Goal: Information Seeking & Learning: Learn about a topic

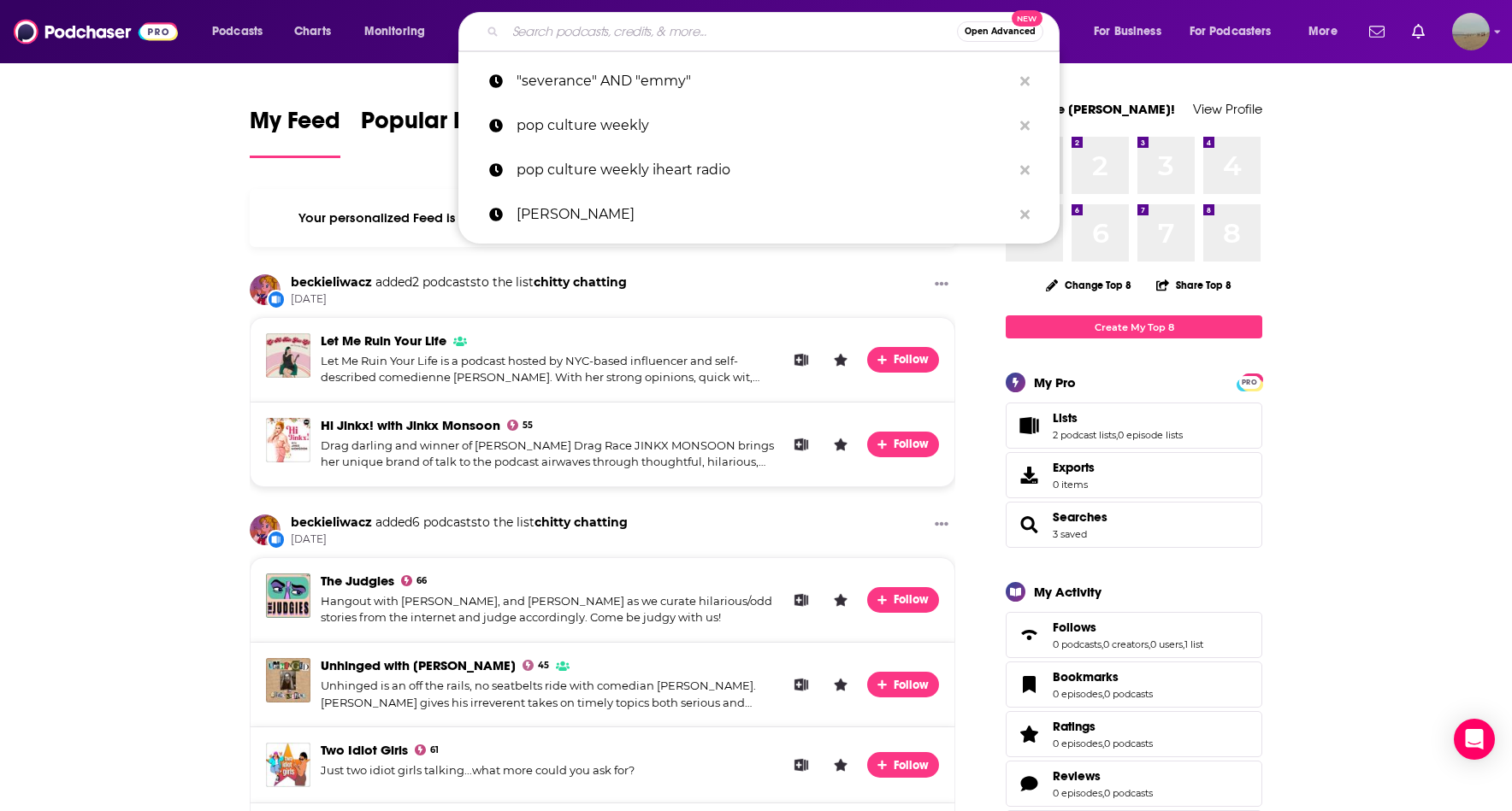
click at [724, 29] on input "Search podcasts, credits, & more..." at bounding box center [731, 31] width 452 height 28
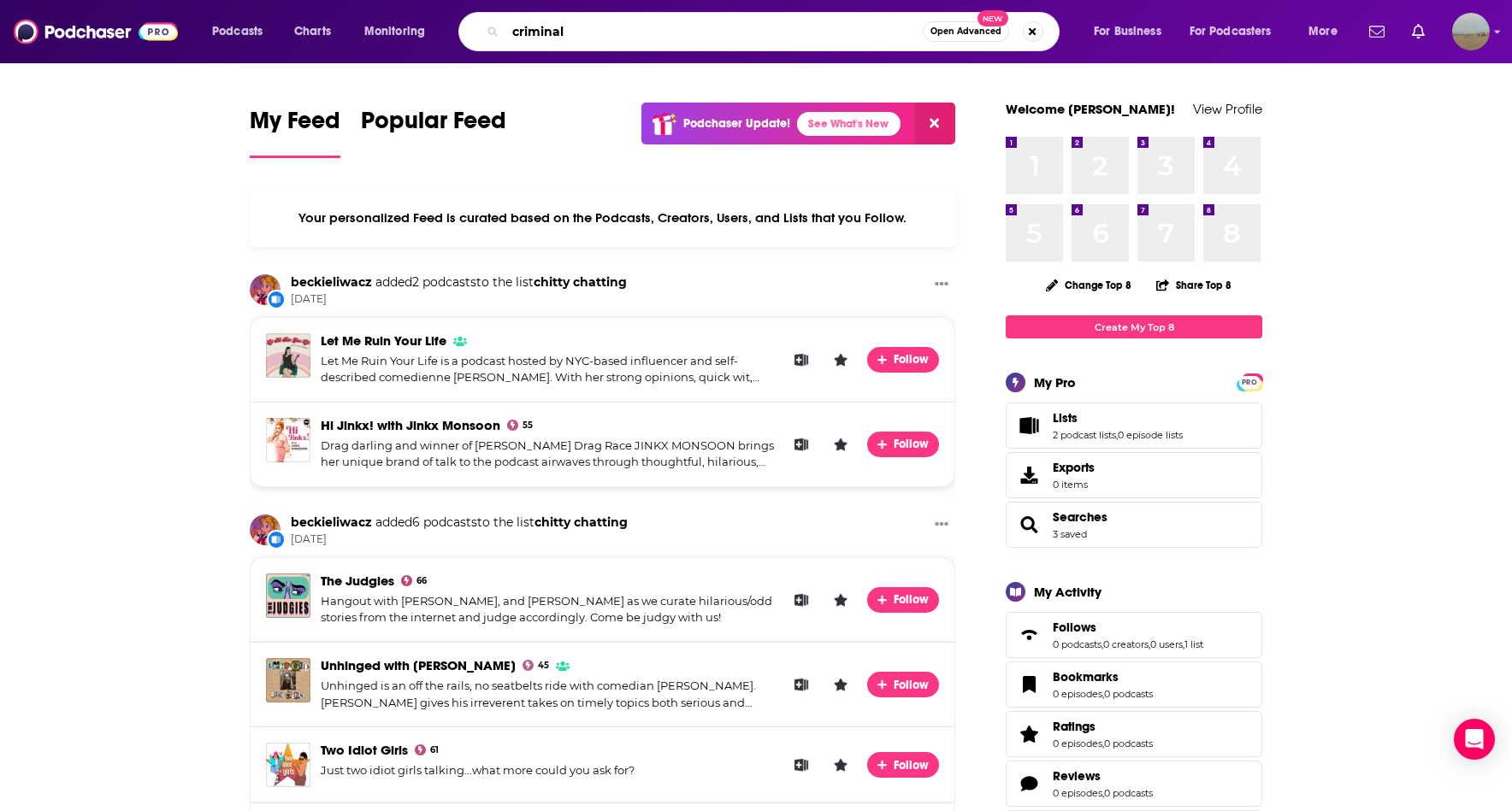
type input "criminal"
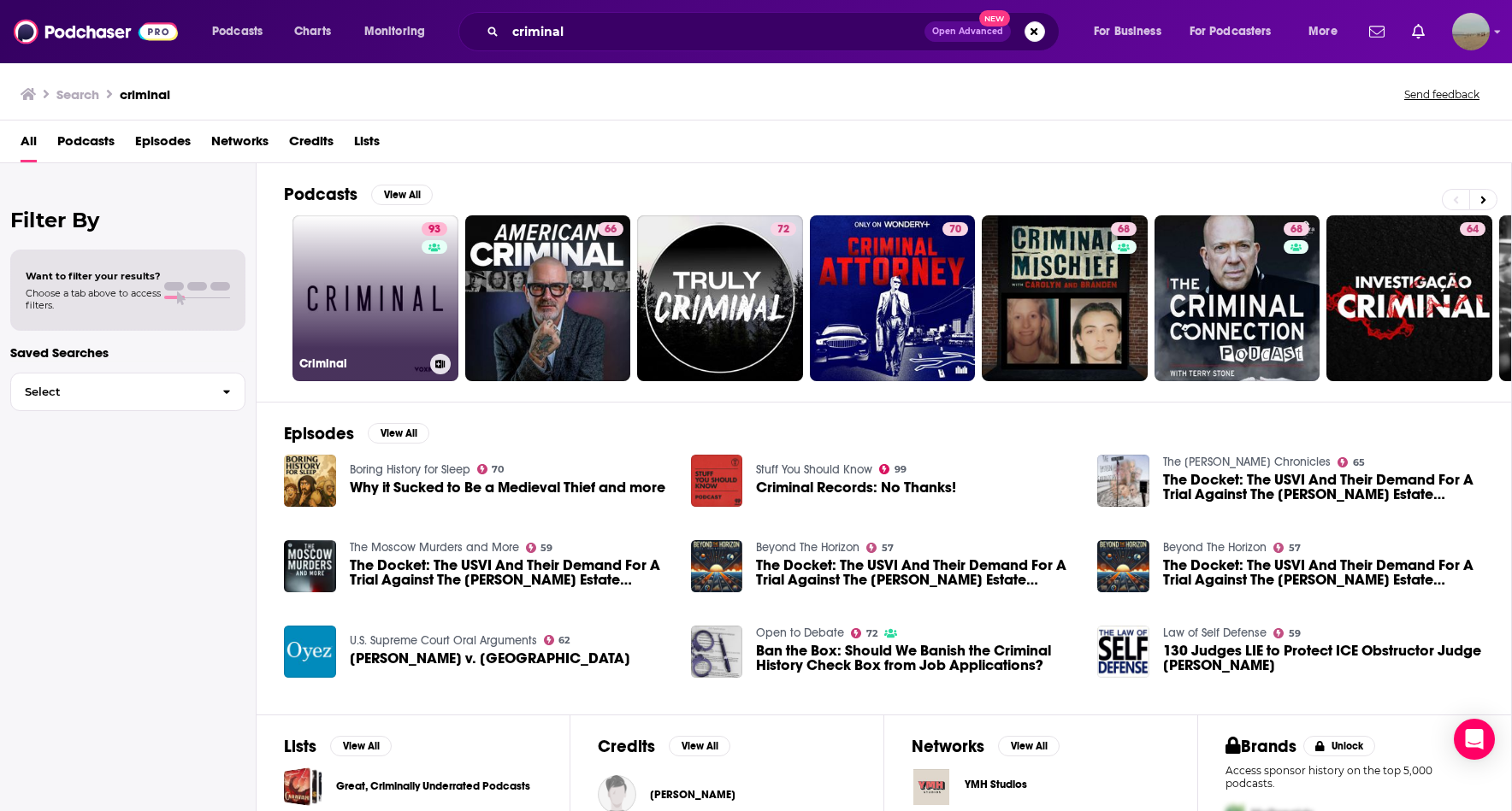
click at [398, 279] on link "93 Criminal" at bounding box center [376, 298] width 166 height 166
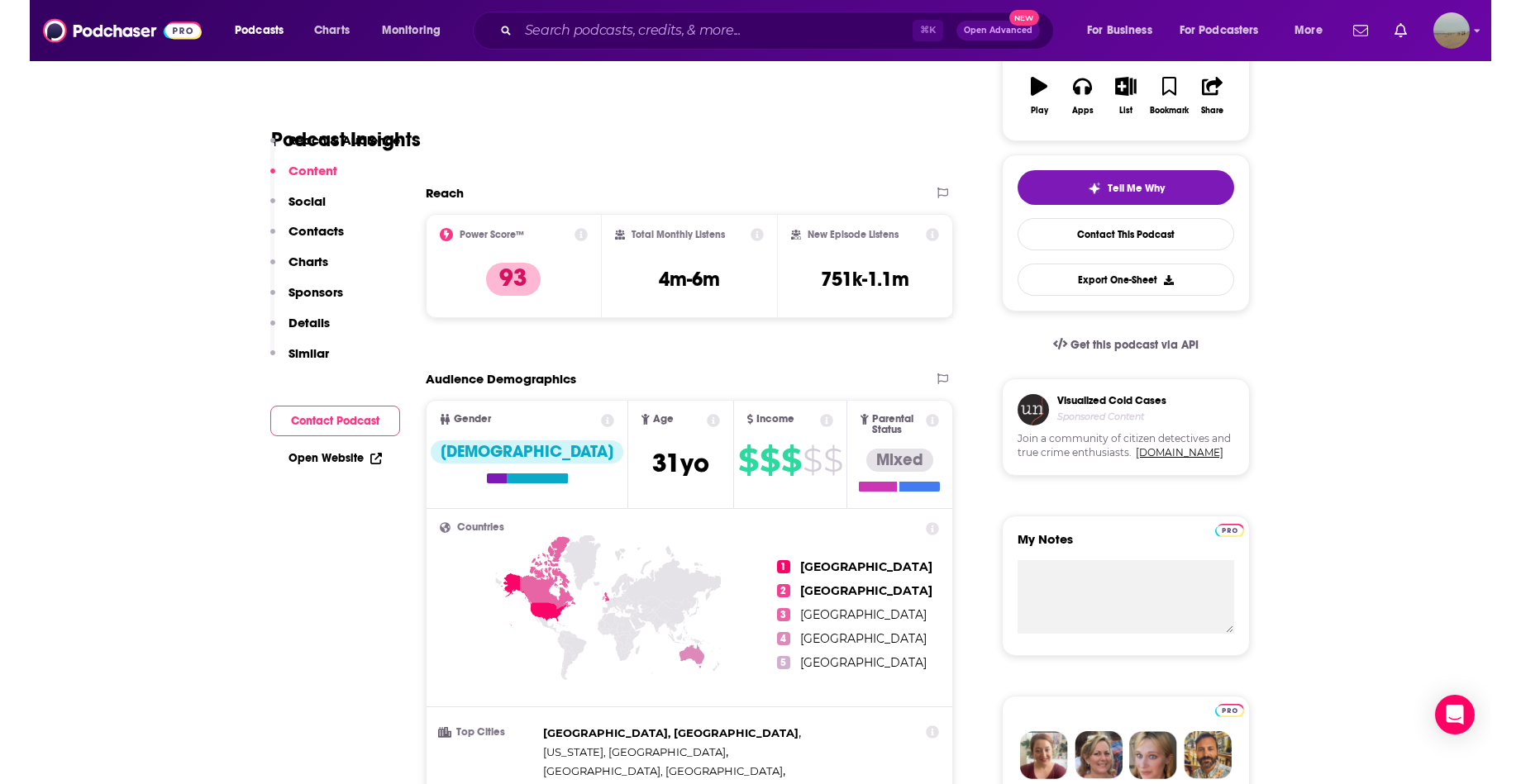
scroll to position [41, 0]
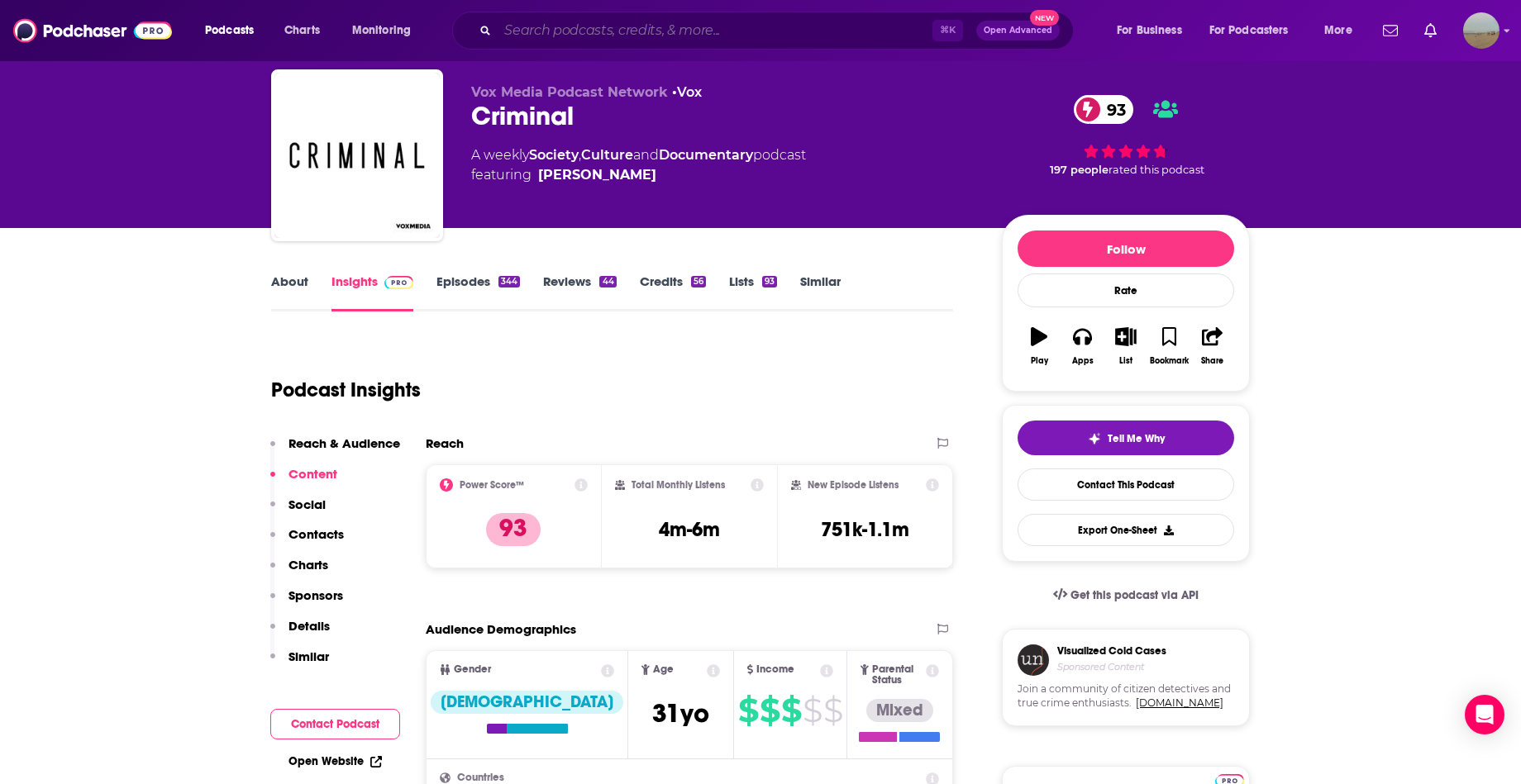
click at [625, 31] on input "Search podcasts, credits, & more..." at bounding box center [715, 30] width 435 height 27
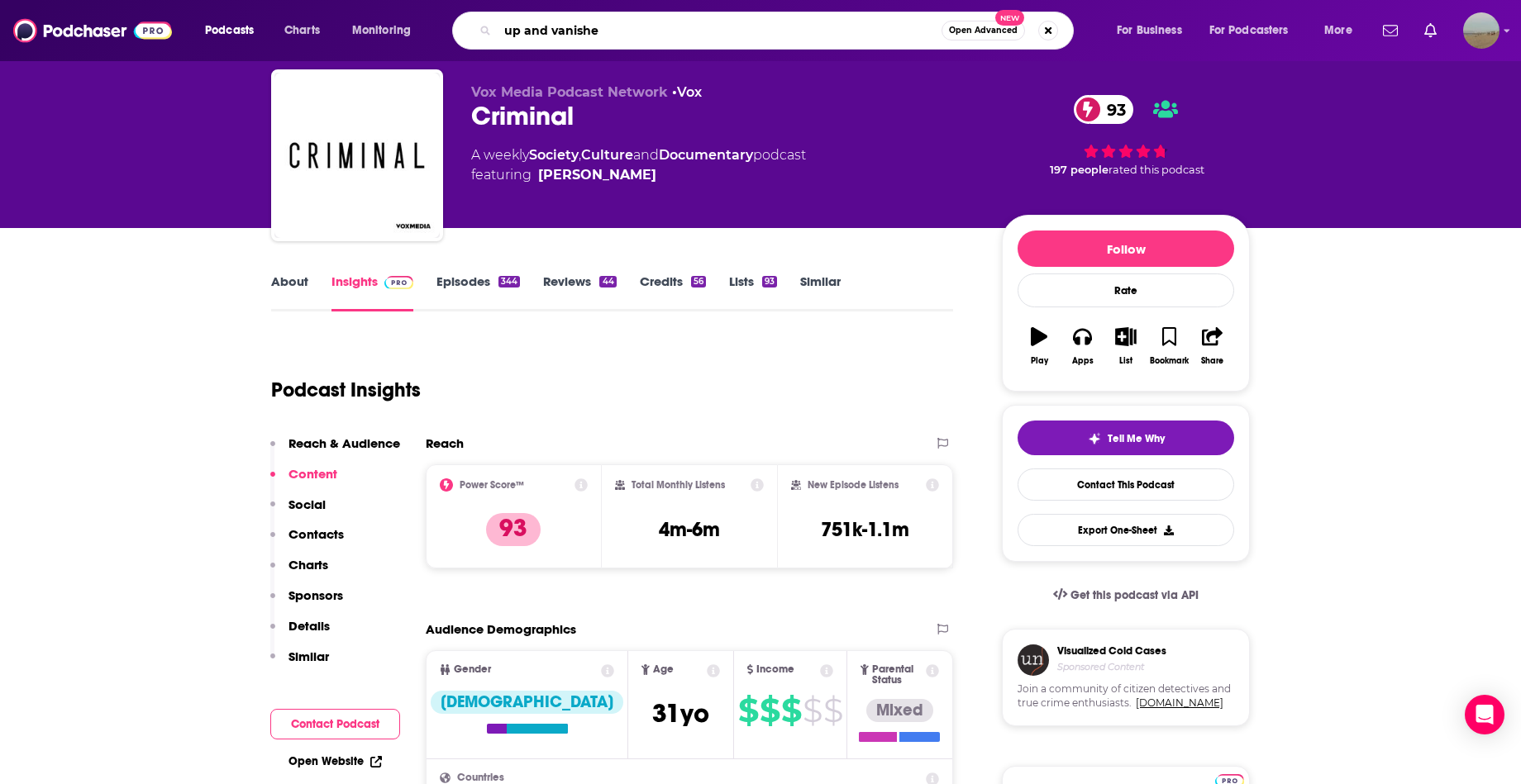
type input "up and vanished"
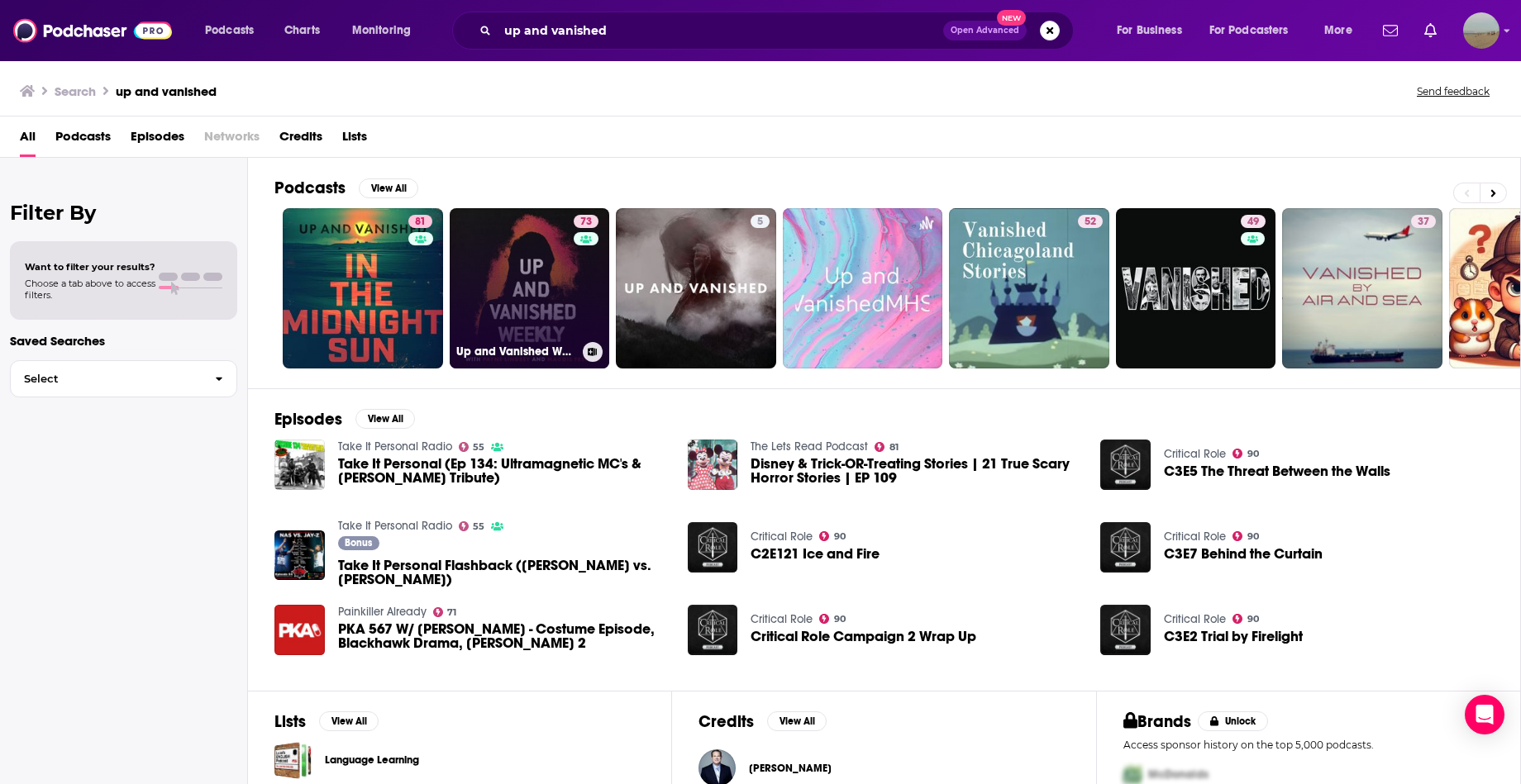
click at [528, 269] on link "73 Up and Vanished Weekly" at bounding box center [529, 288] width 160 height 160
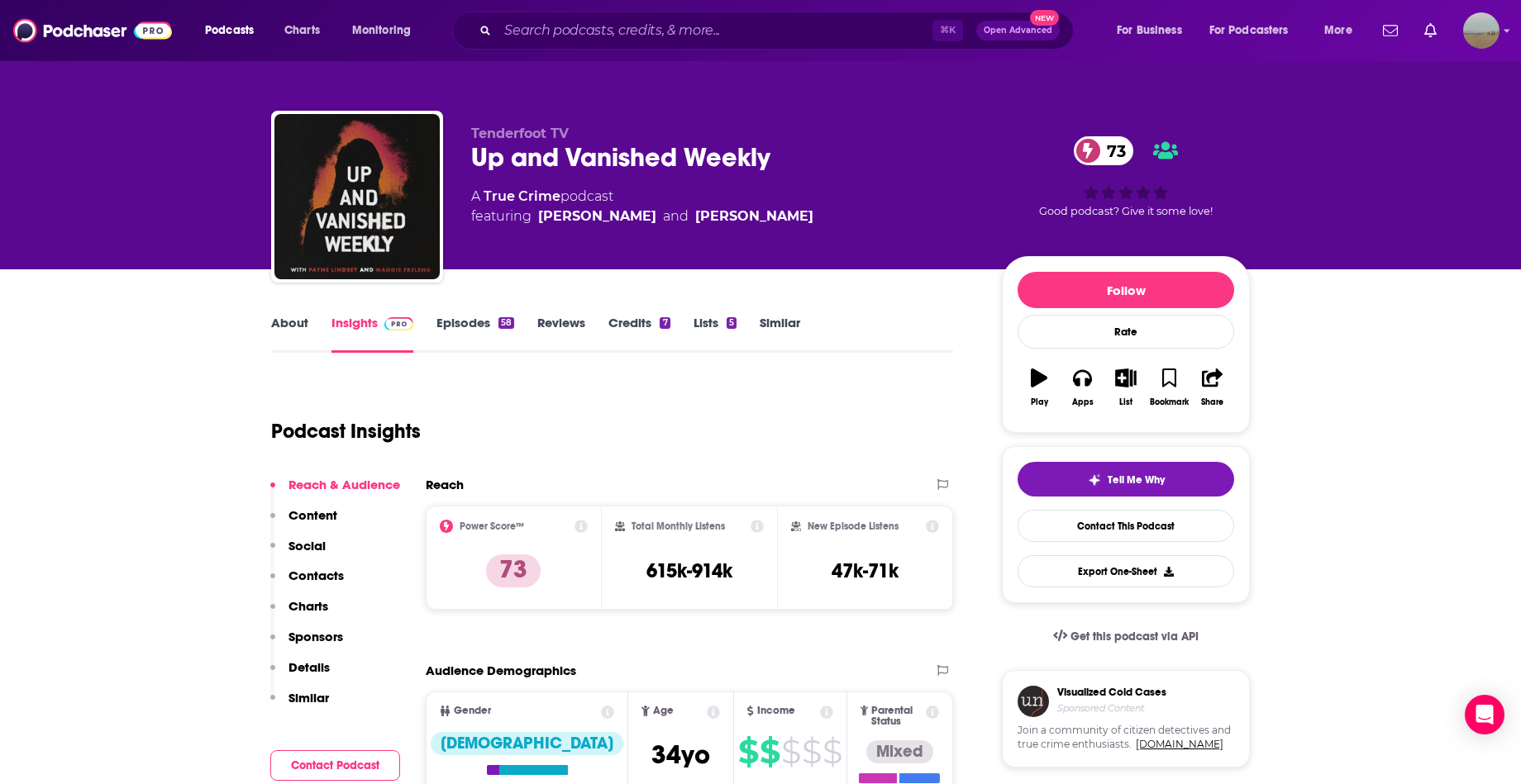
click at [540, 44] on div "⌘ K Open Advanced New" at bounding box center [763, 30] width 622 height 38
click at [548, 27] on input "Search podcasts, credits, & more..." at bounding box center [715, 30] width 435 height 27
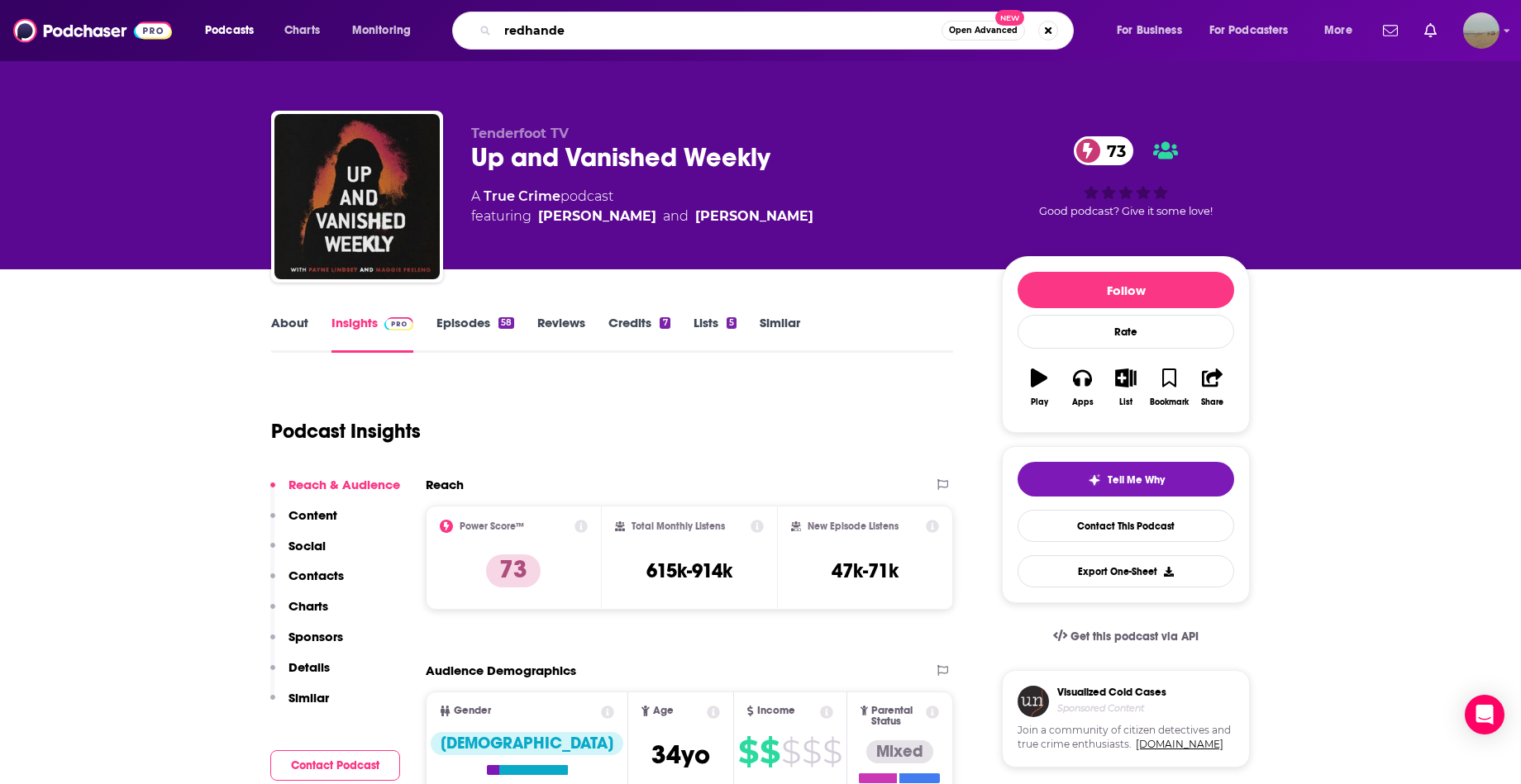
type input "redhanded"
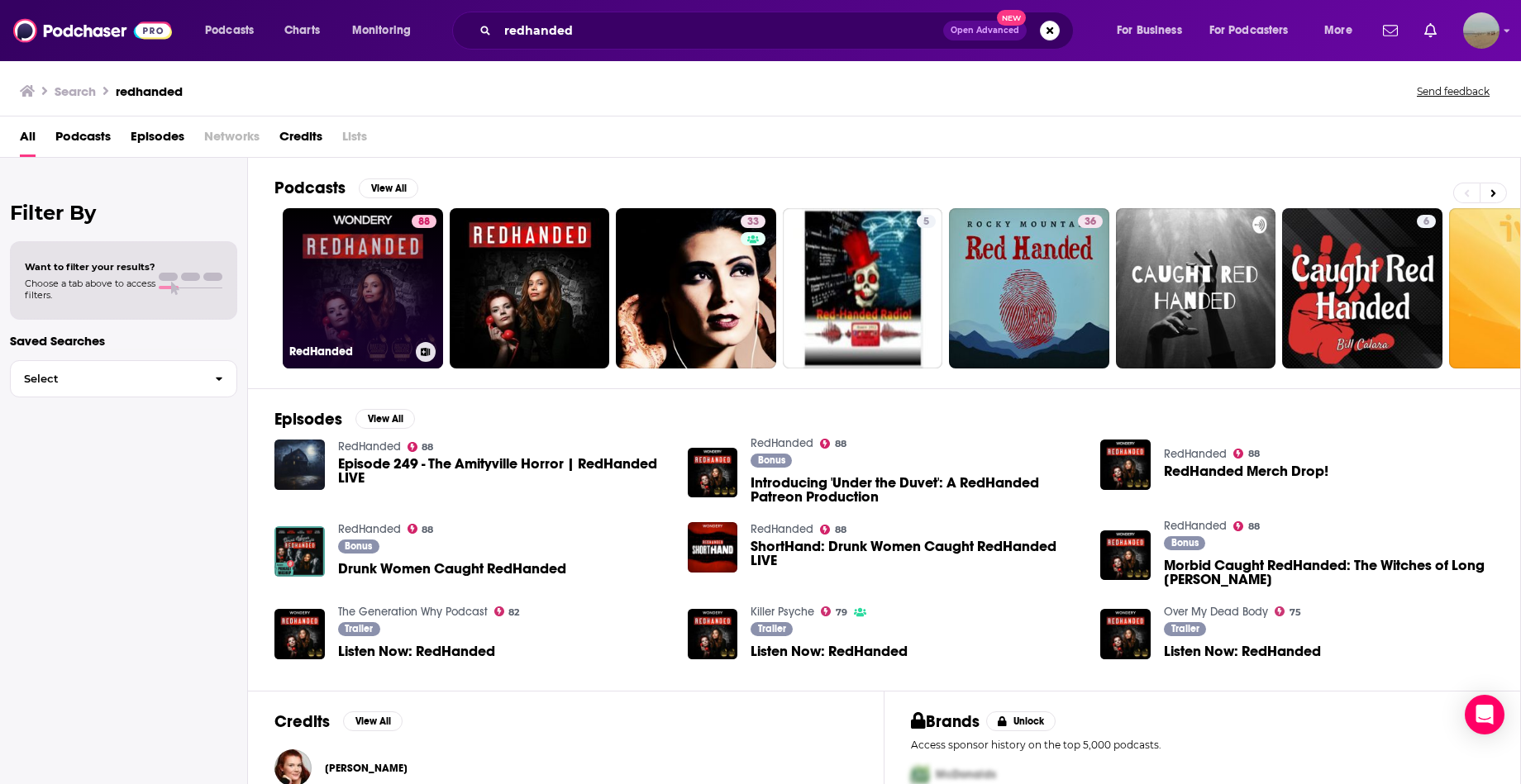
click at [362, 257] on link "88 RedHanded" at bounding box center [363, 288] width 160 height 160
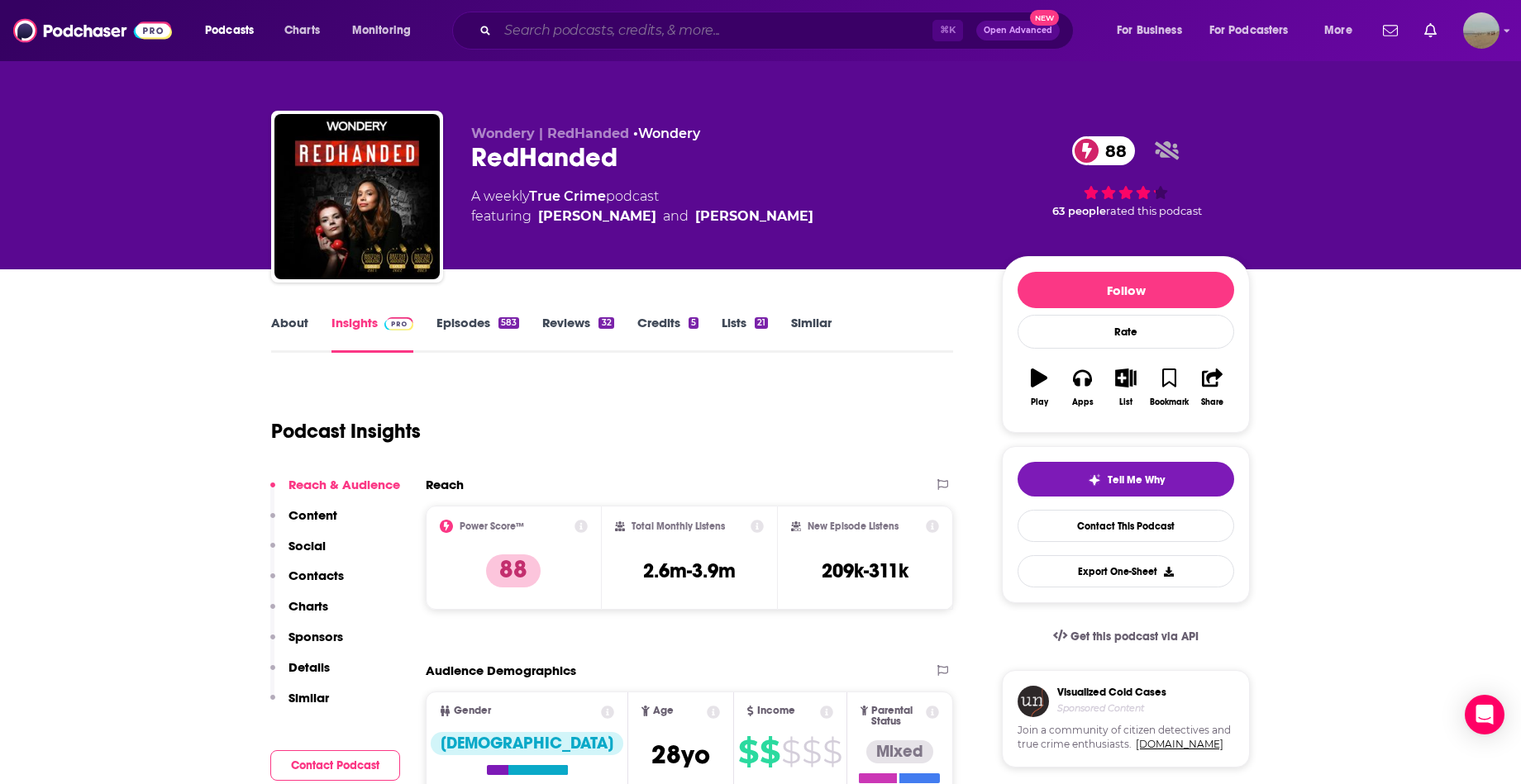
click at [736, 38] on input "Search podcasts, credits, & more..." at bounding box center [715, 30] width 435 height 27
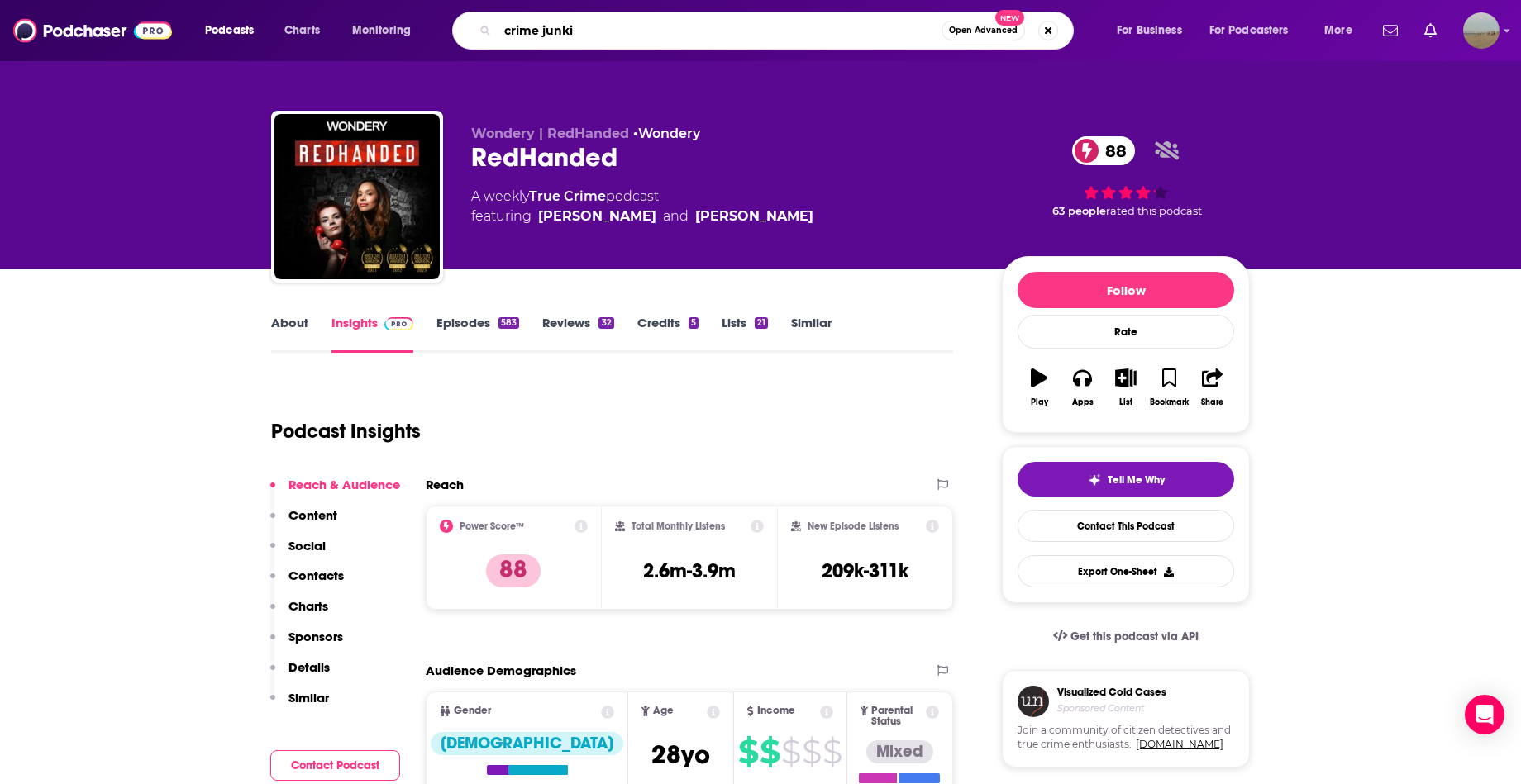
type input "crime junkie"
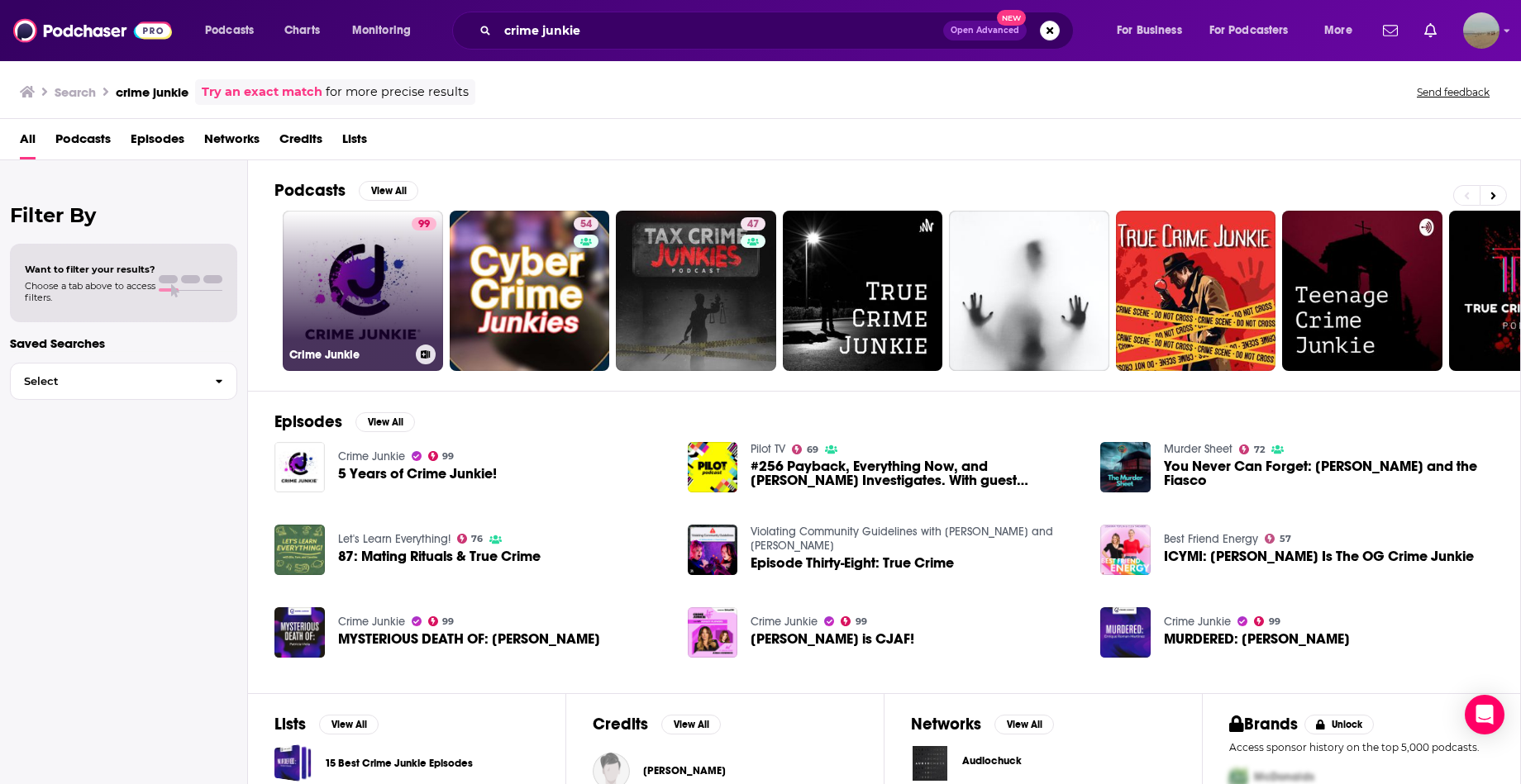
click at [374, 293] on link "99 Crime Junkie" at bounding box center [363, 291] width 160 height 160
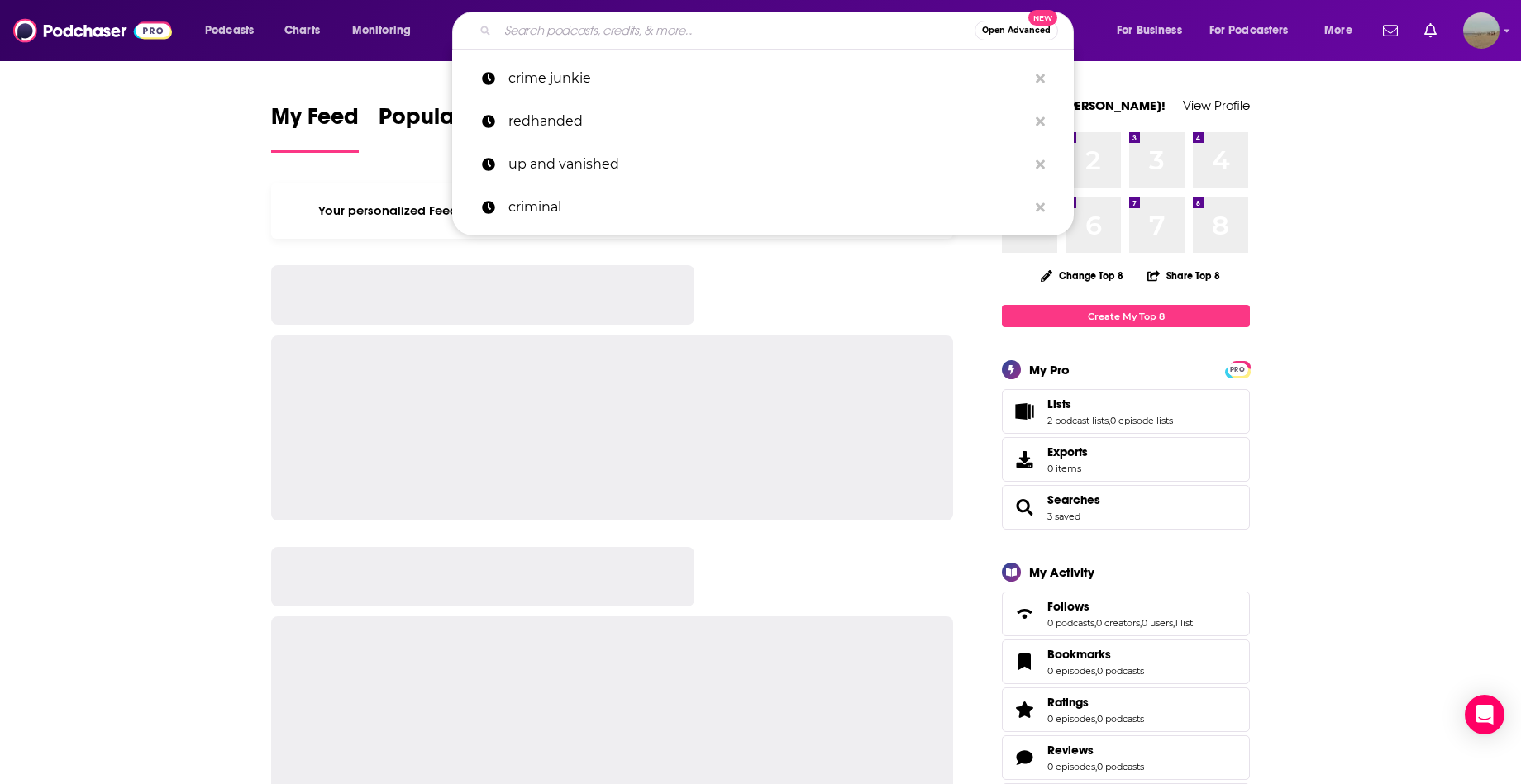
click at [745, 41] on input "Search podcasts, credits, & more..." at bounding box center [736, 30] width 477 height 27
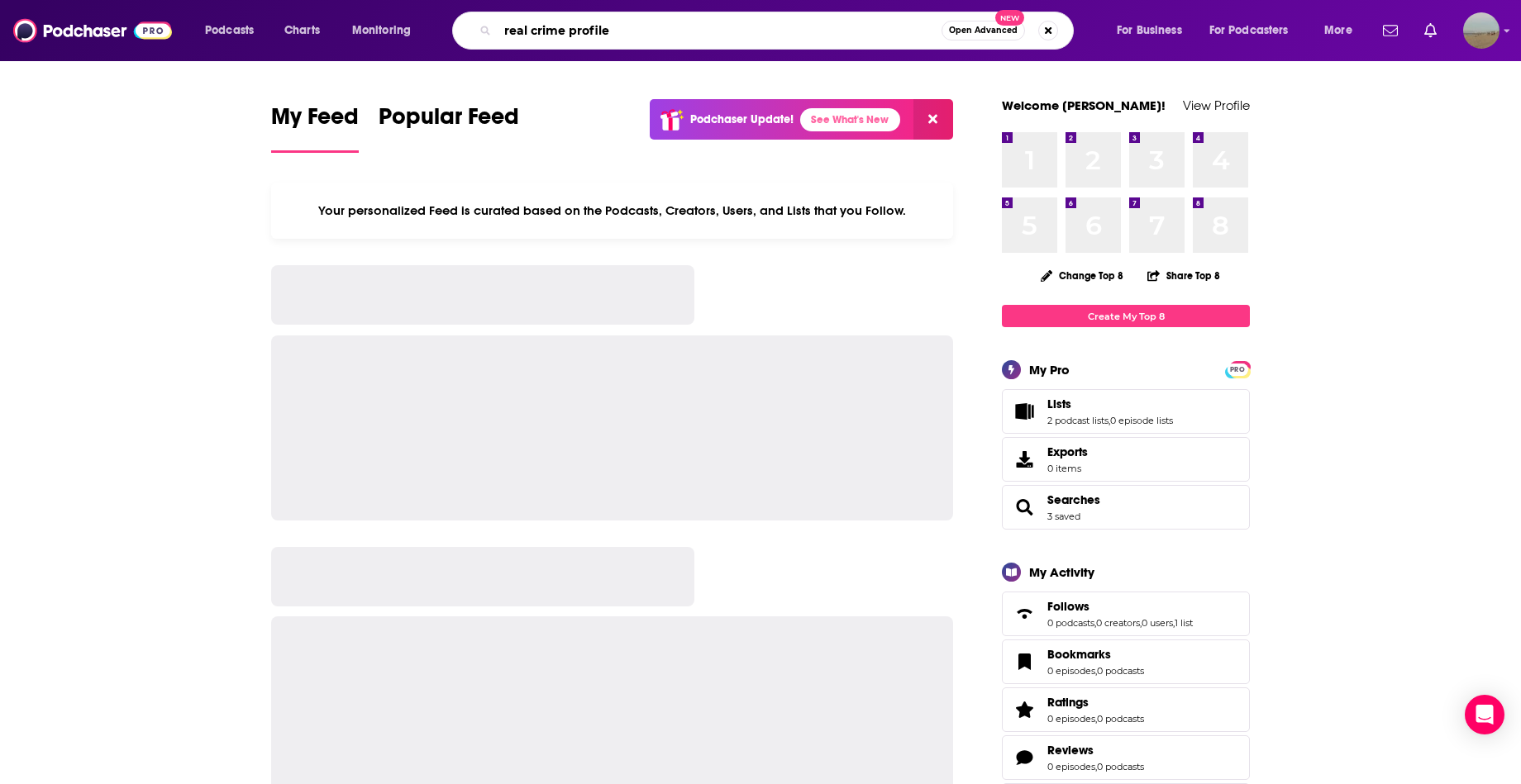
type input "real crime profile"
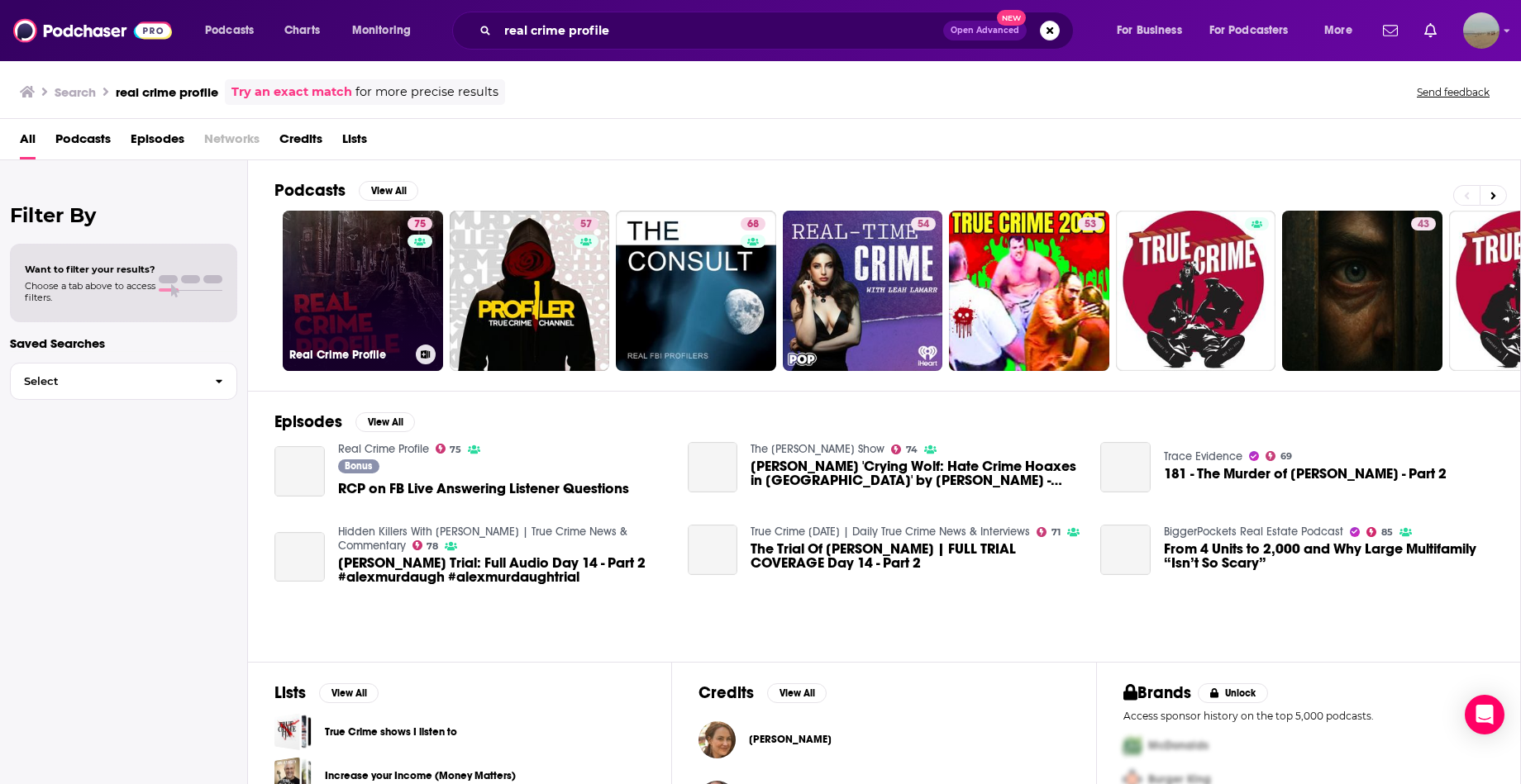
click at [343, 288] on link "75 Real Crime Profile" at bounding box center [363, 291] width 160 height 160
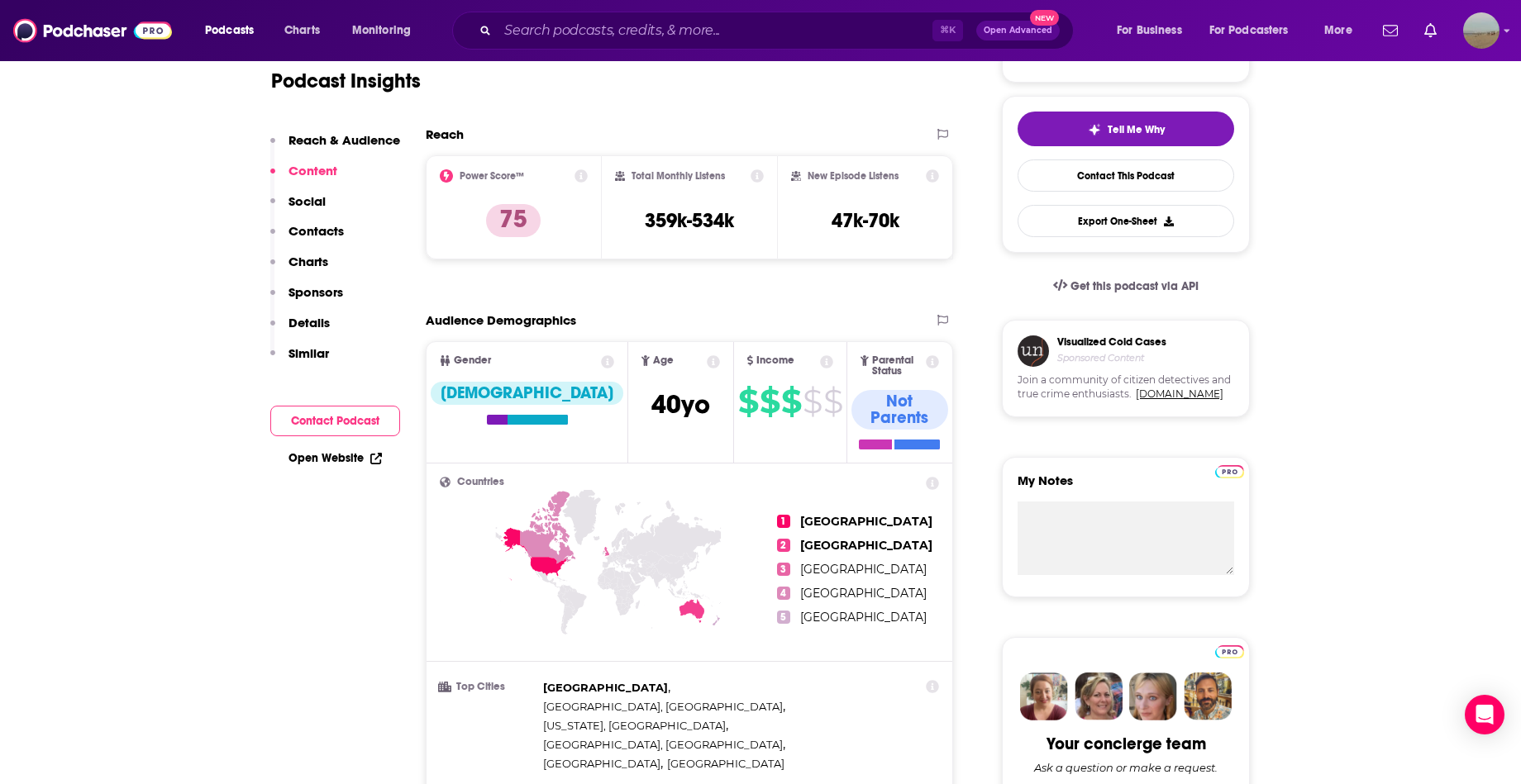
scroll to position [202, 0]
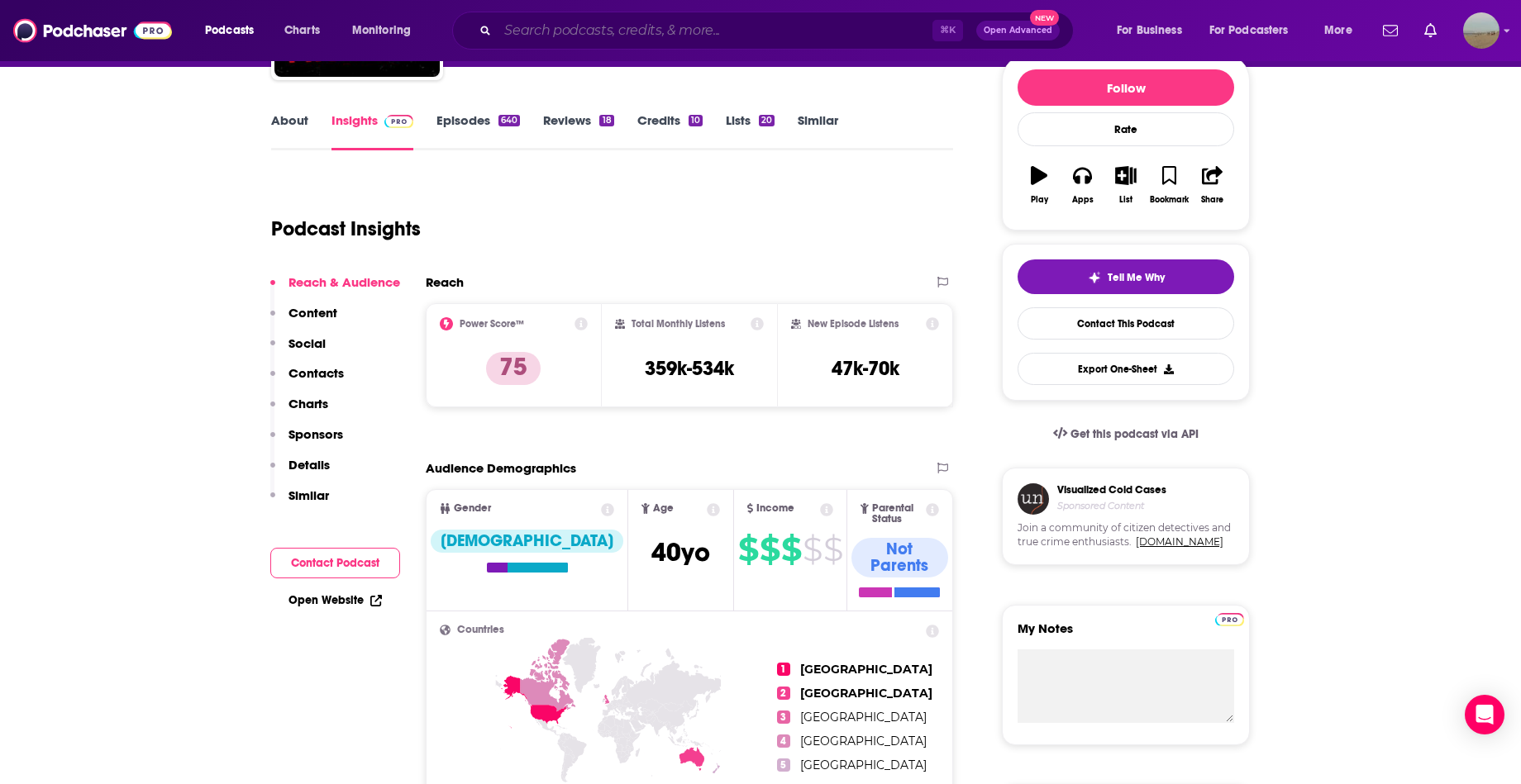
click at [702, 21] on input "Search podcasts, credits, & more..." at bounding box center [715, 30] width 435 height 27
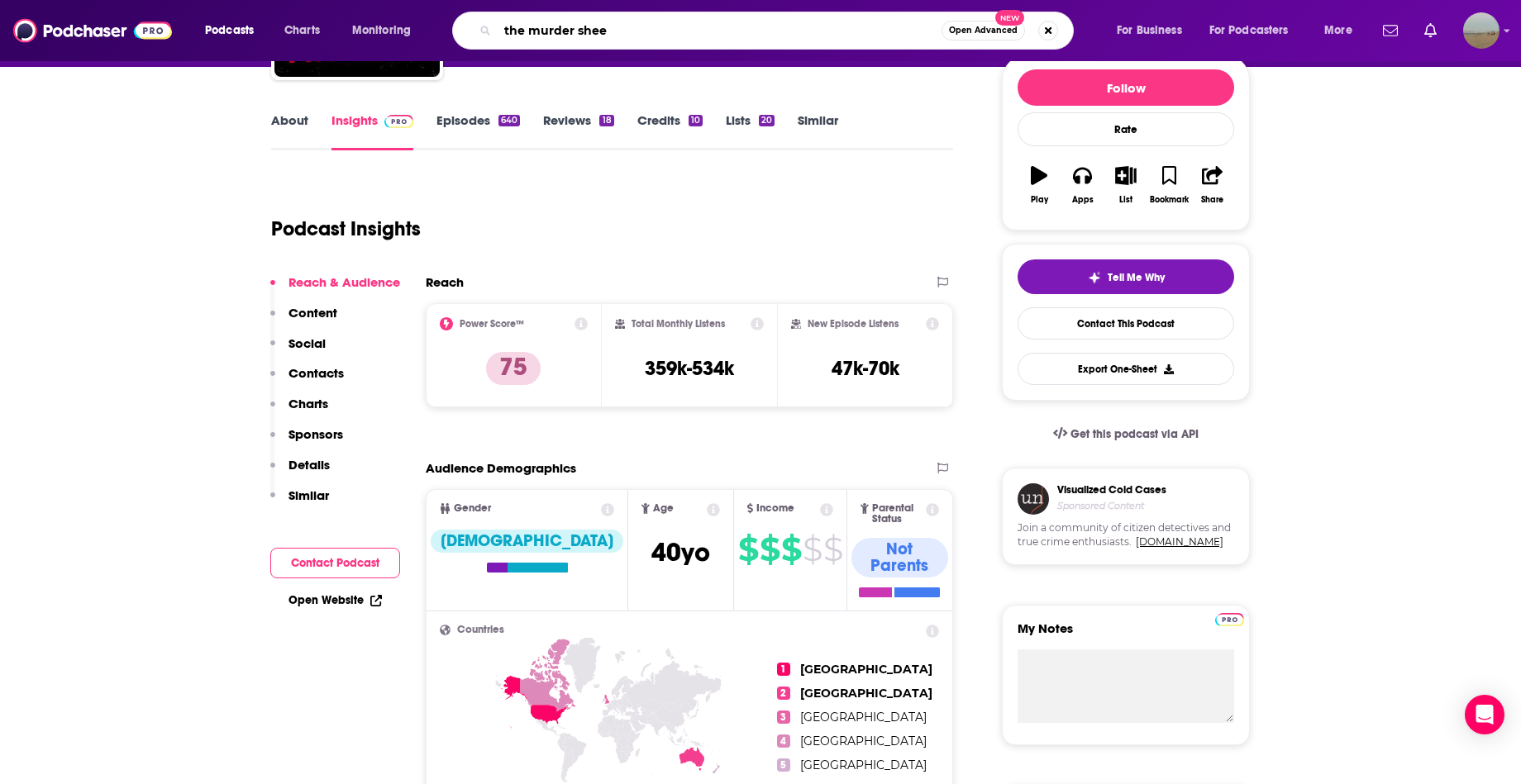
type input "the murder sheet"
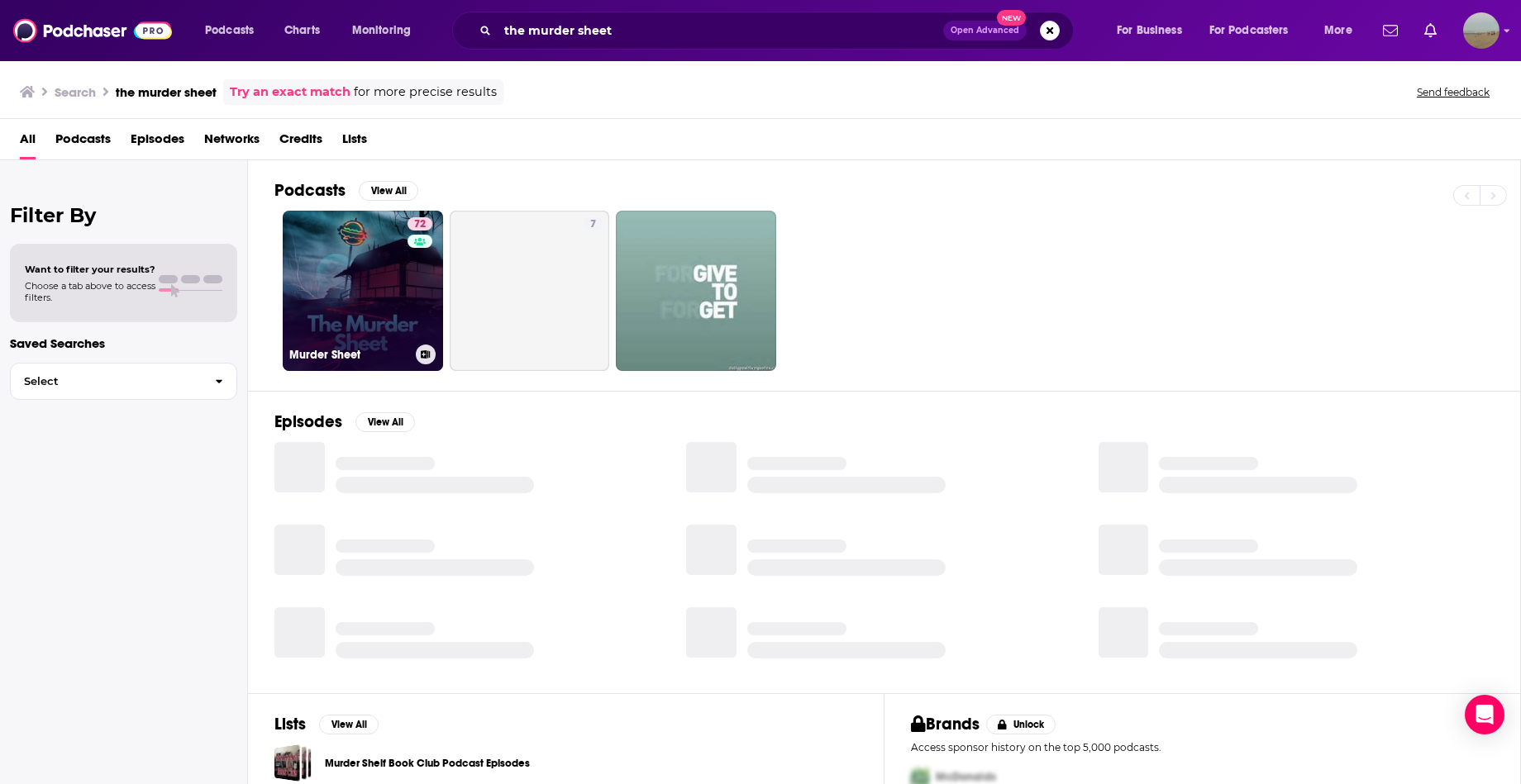
click at [386, 272] on link "72 Murder Sheet" at bounding box center [363, 291] width 160 height 160
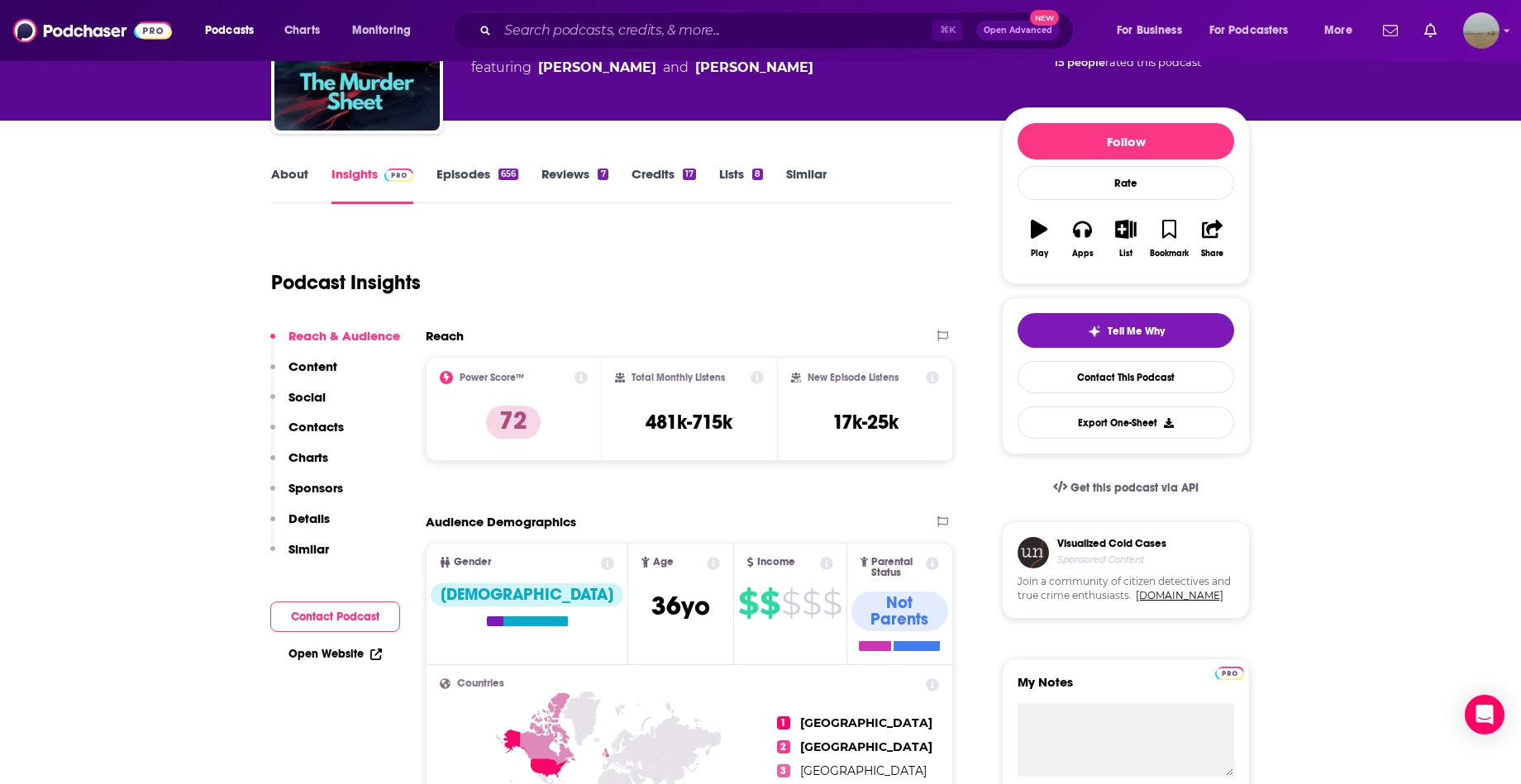
scroll to position [149, 0]
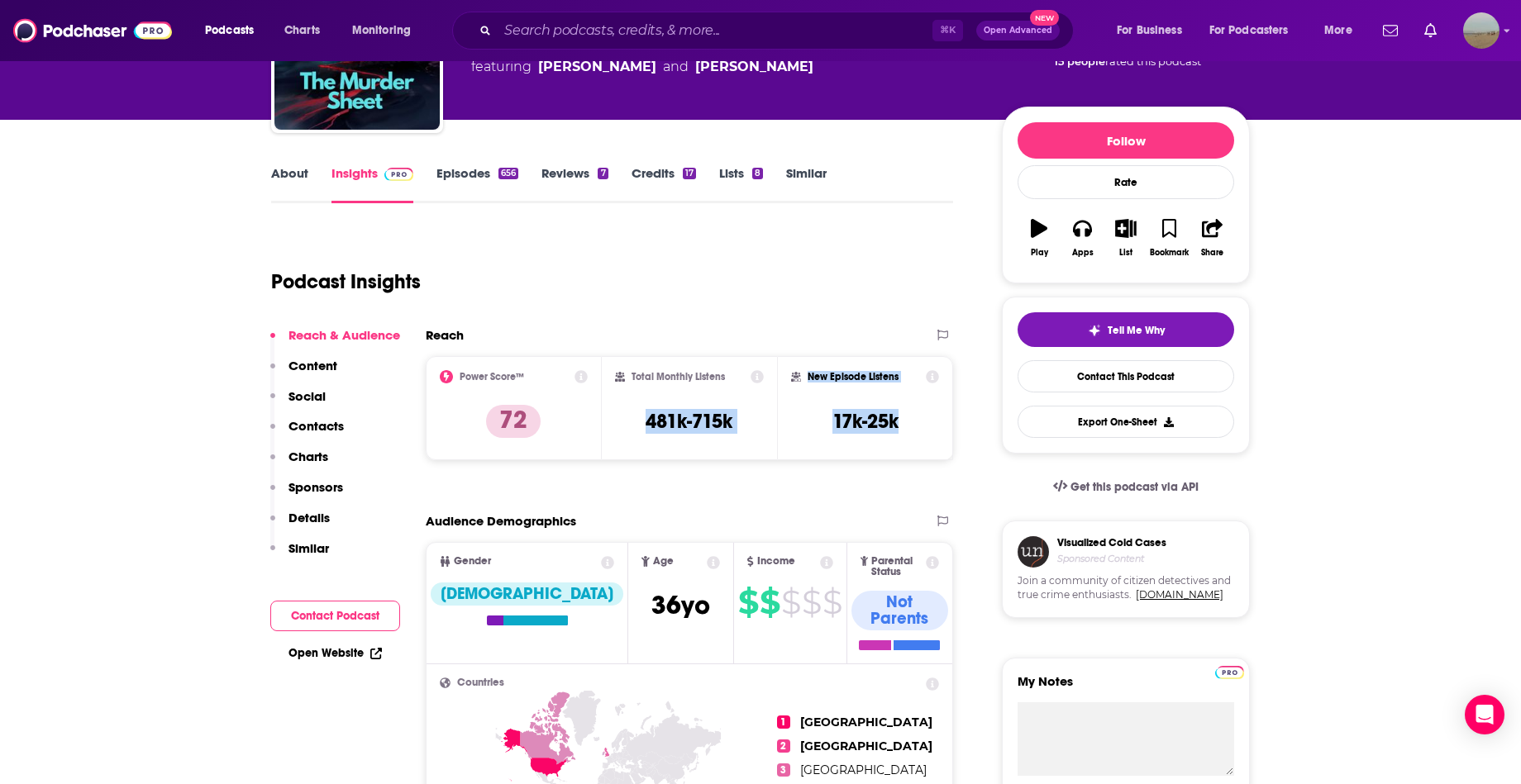
drag, startPoint x: 915, startPoint y: 419, endPoint x: 643, endPoint y: 420, distance: 272.0
click at [643, 420] on div "Power Score™ 72 Total Monthly Listens 481k-715k New Episode Listens 17k-25k" at bounding box center [689, 407] width 528 height 104
copy div "481k-715k New Episode Listens 17k-25k"
click at [754, 21] on input "Search podcasts, credits, & more..." at bounding box center [715, 30] width 435 height 27
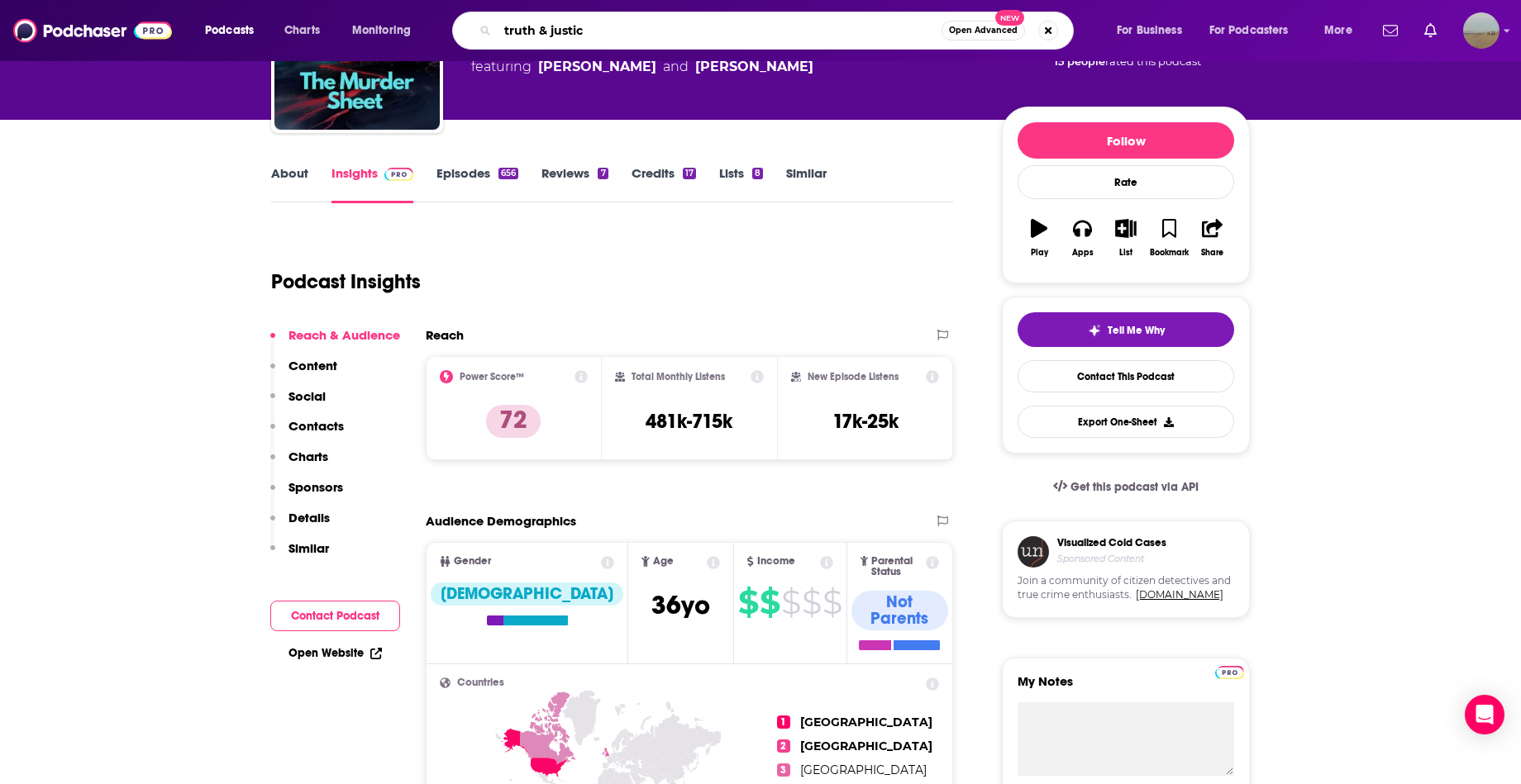
type input "truth & justice"
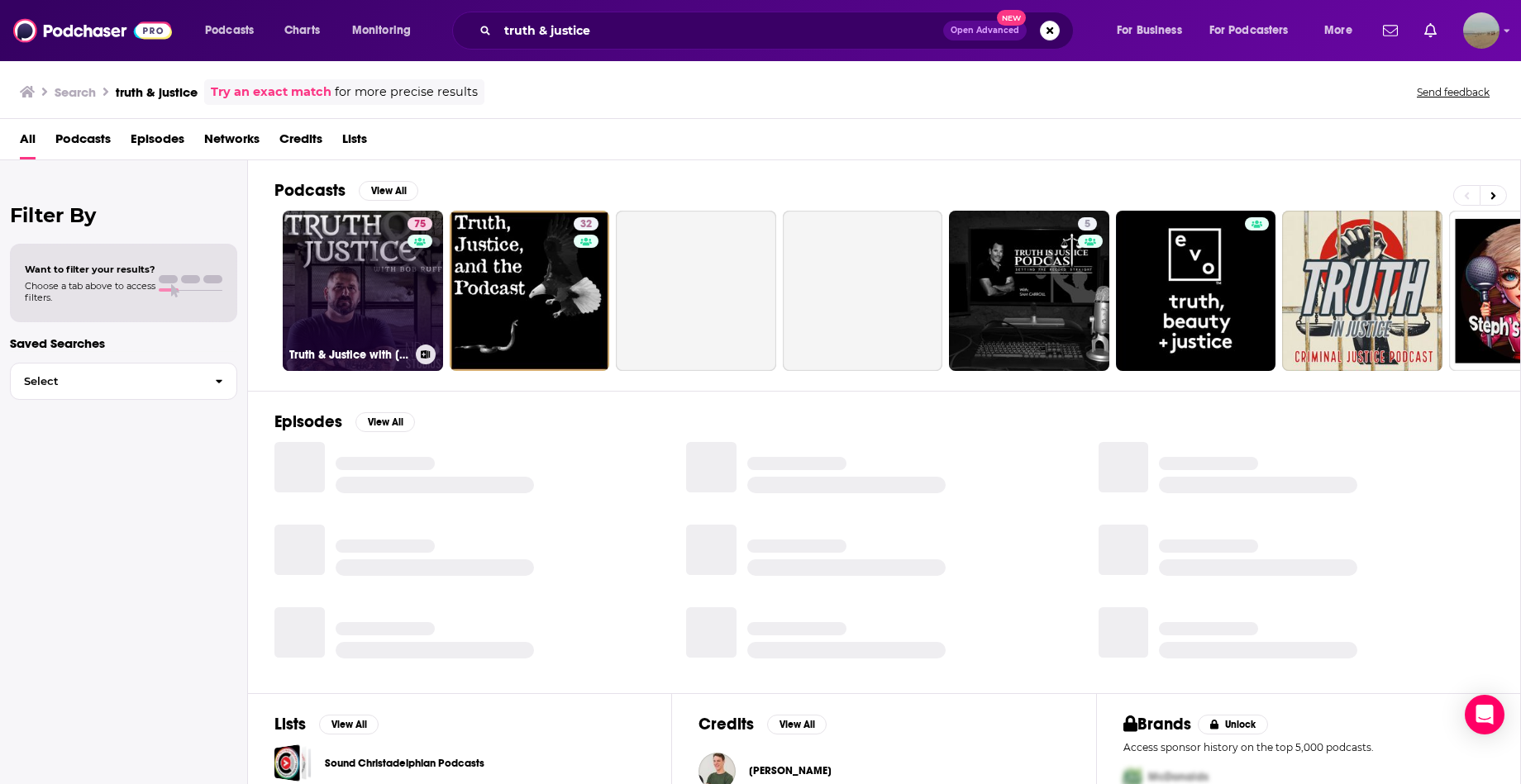
click at [389, 273] on link "75 Truth & Justice with [PERSON_NAME]" at bounding box center [363, 291] width 160 height 160
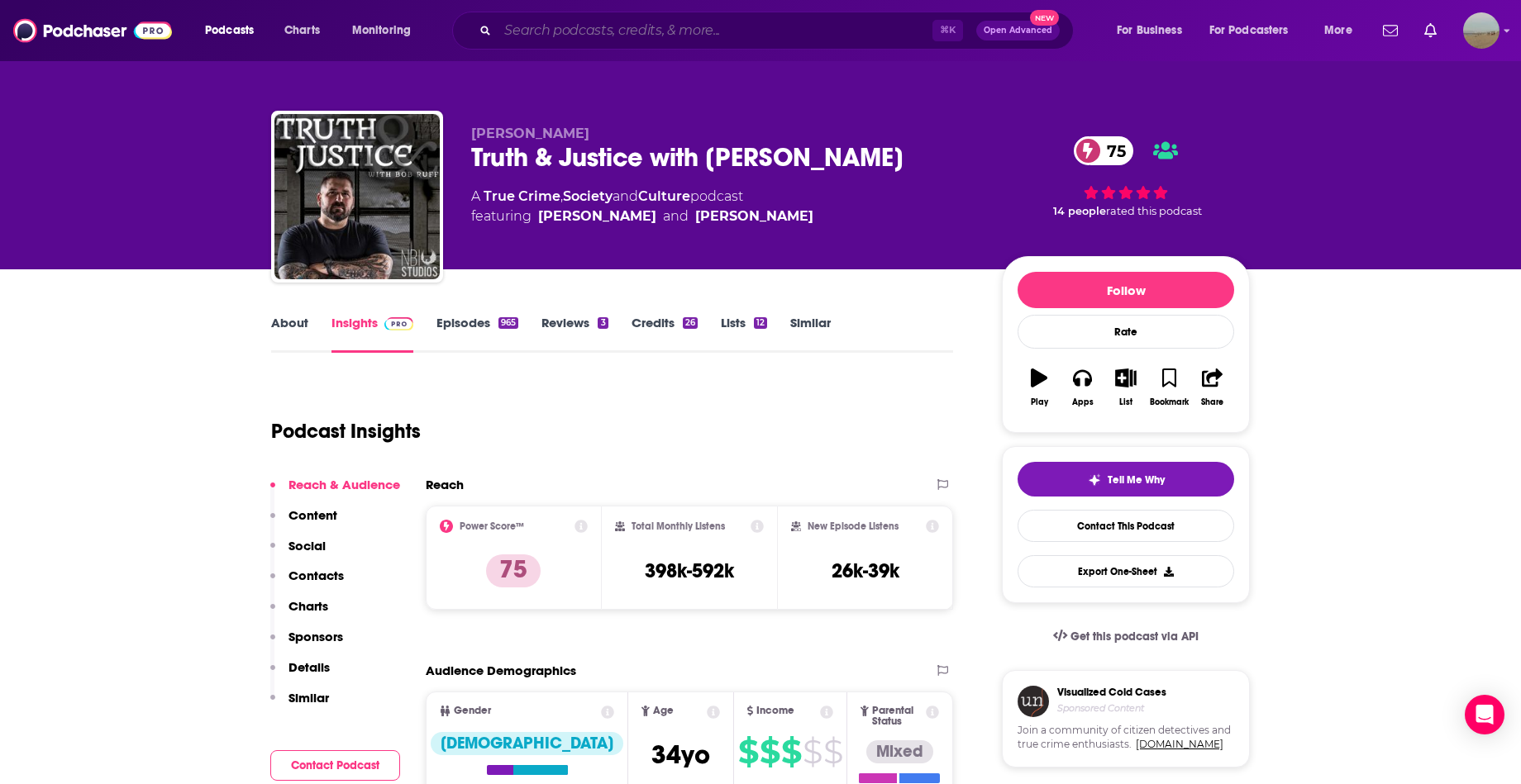
click at [553, 25] on input "Search podcasts, credits, & more..." at bounding box center [715, 30] width 435 height 27
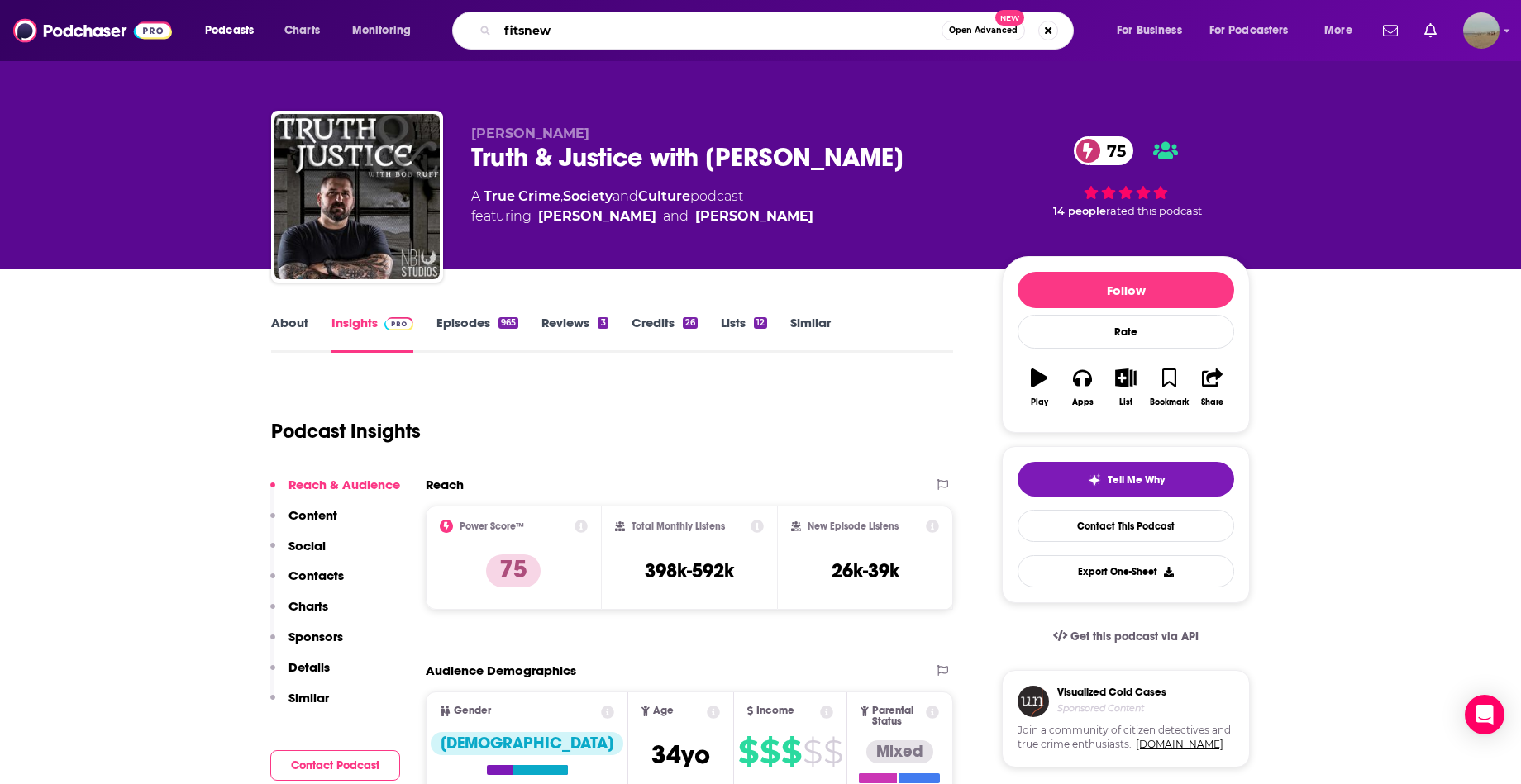
type input "[PERSON_NAME]"
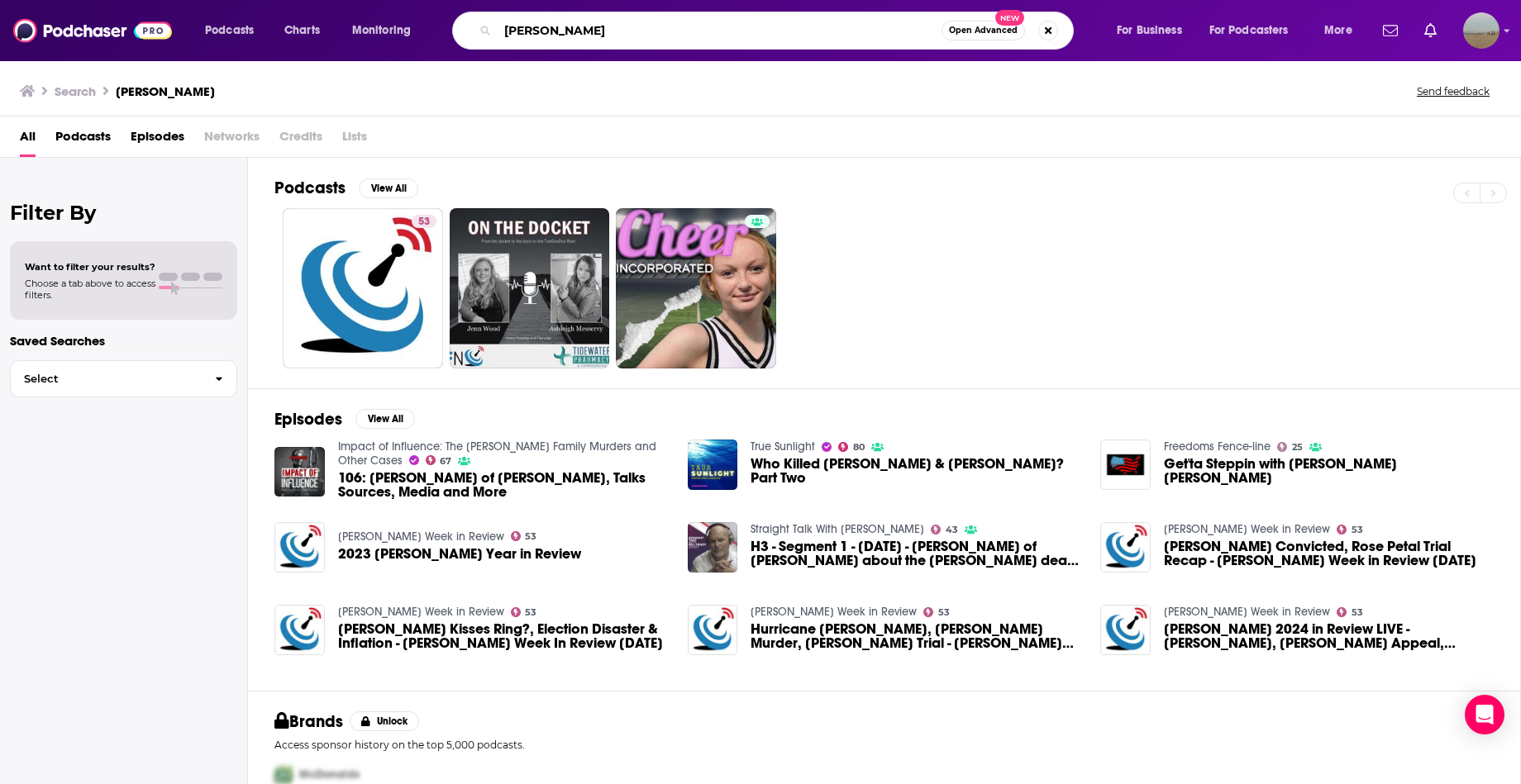
click at [661, 38] on input "[PERSON_NAME]" at bounding box center [719, 30] width 444 height 27
type input "true sunlight"
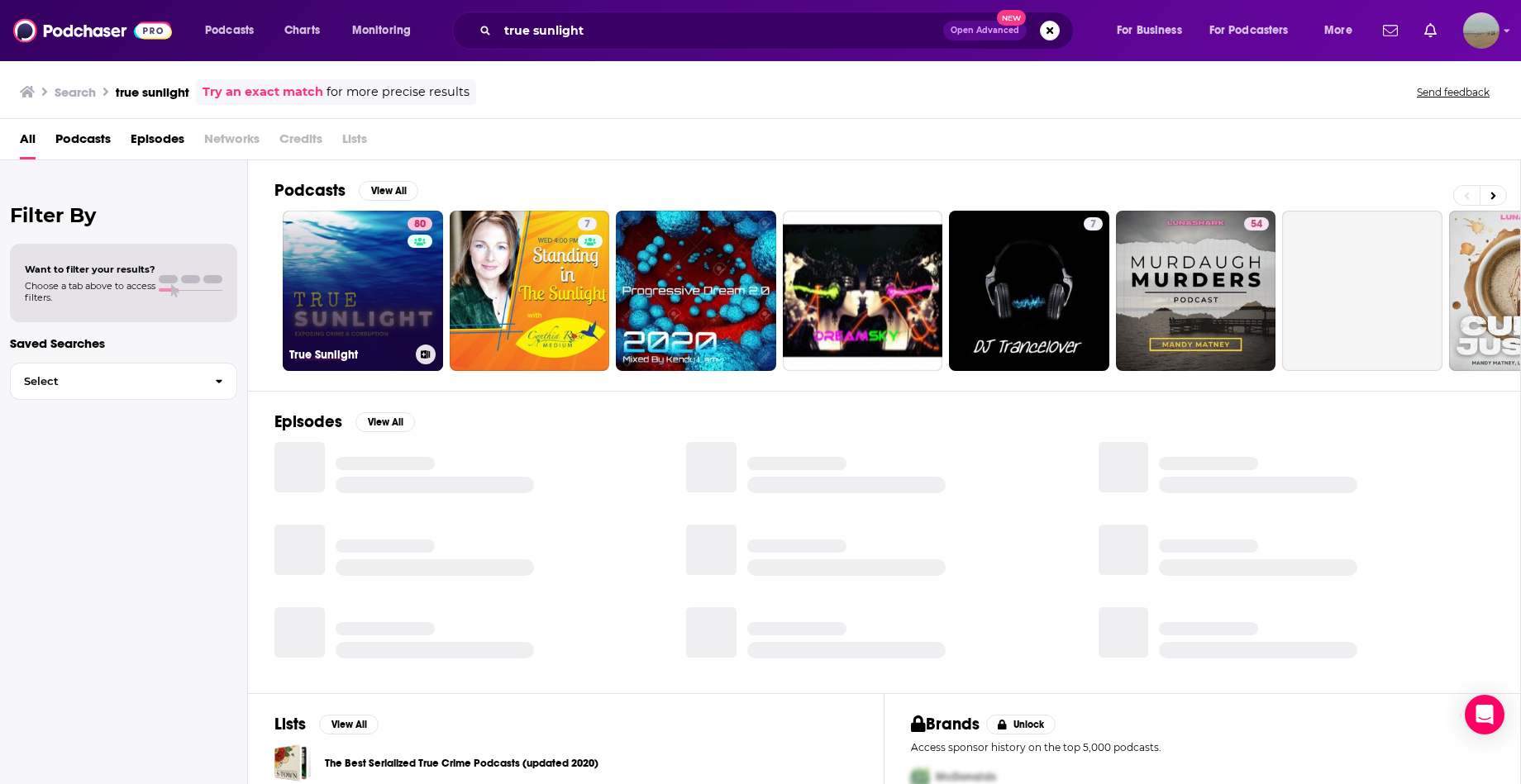
click at [375, 283] on link "80 True Sunlight" at bounding box center [363, 291] width 160 height 160
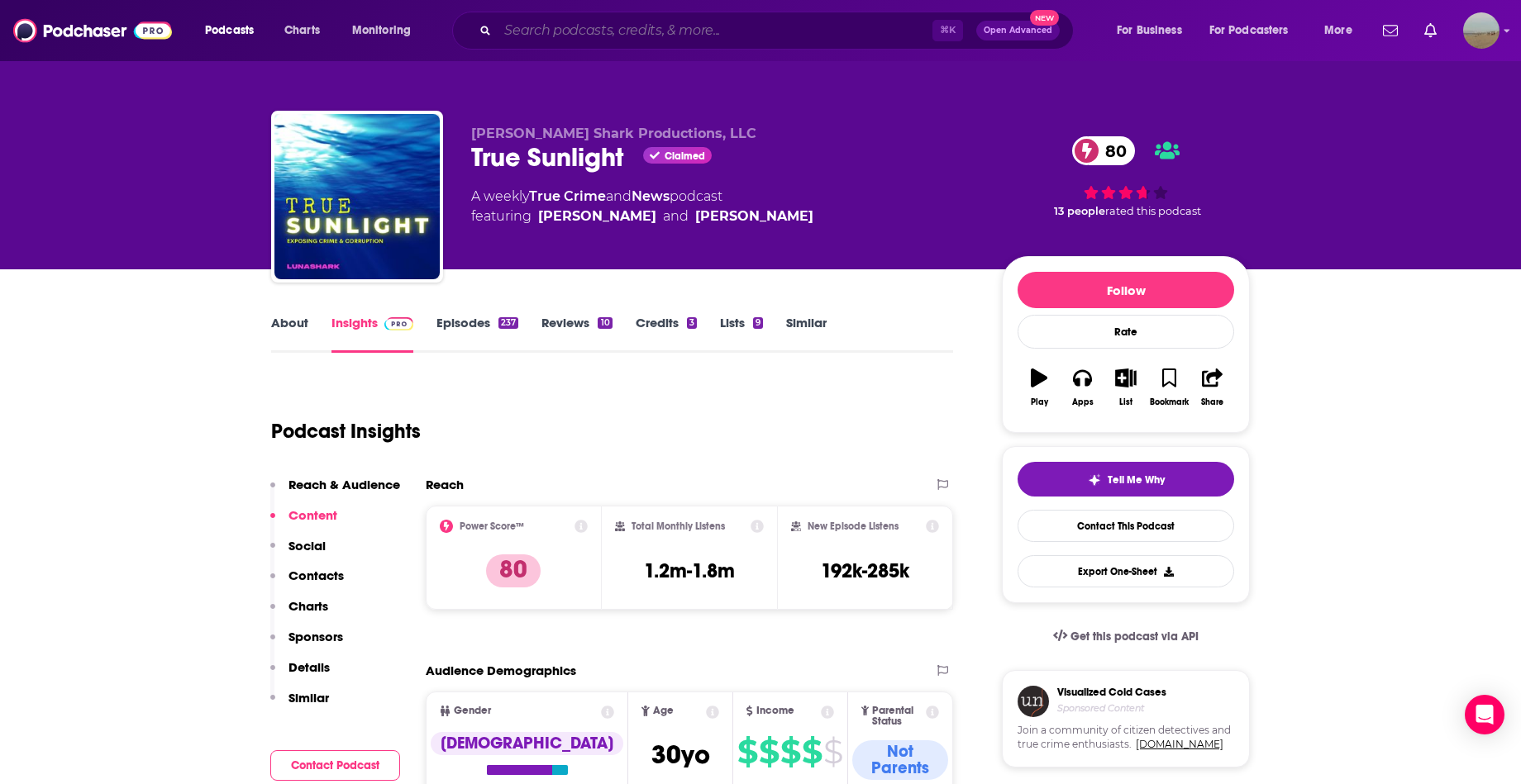
click at [613, 39] on input "Search podcasts, credits, & more..." at bounding box center [715, 30] width 435 height 27
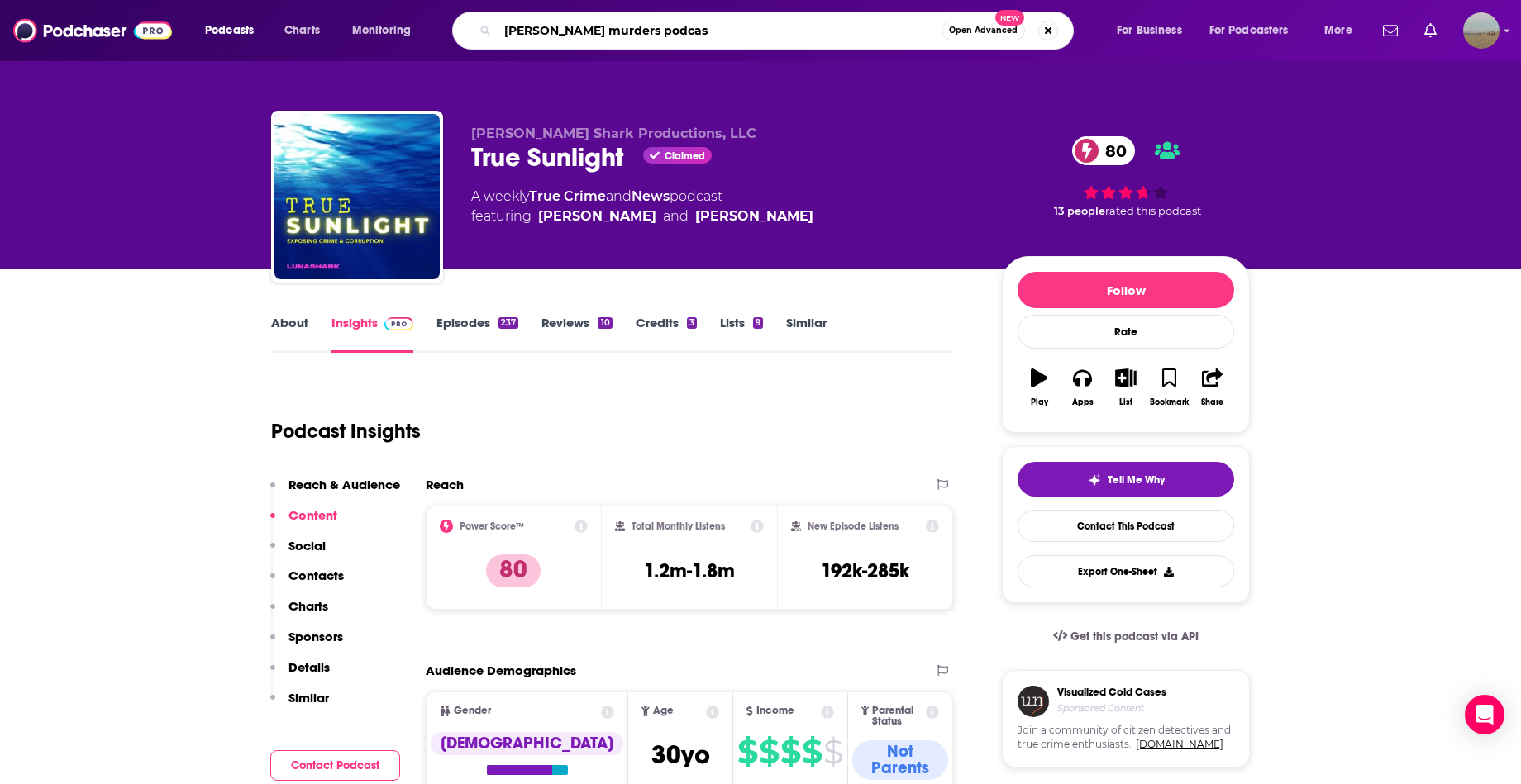
type input "[PERSON_NAME] murders podcast"
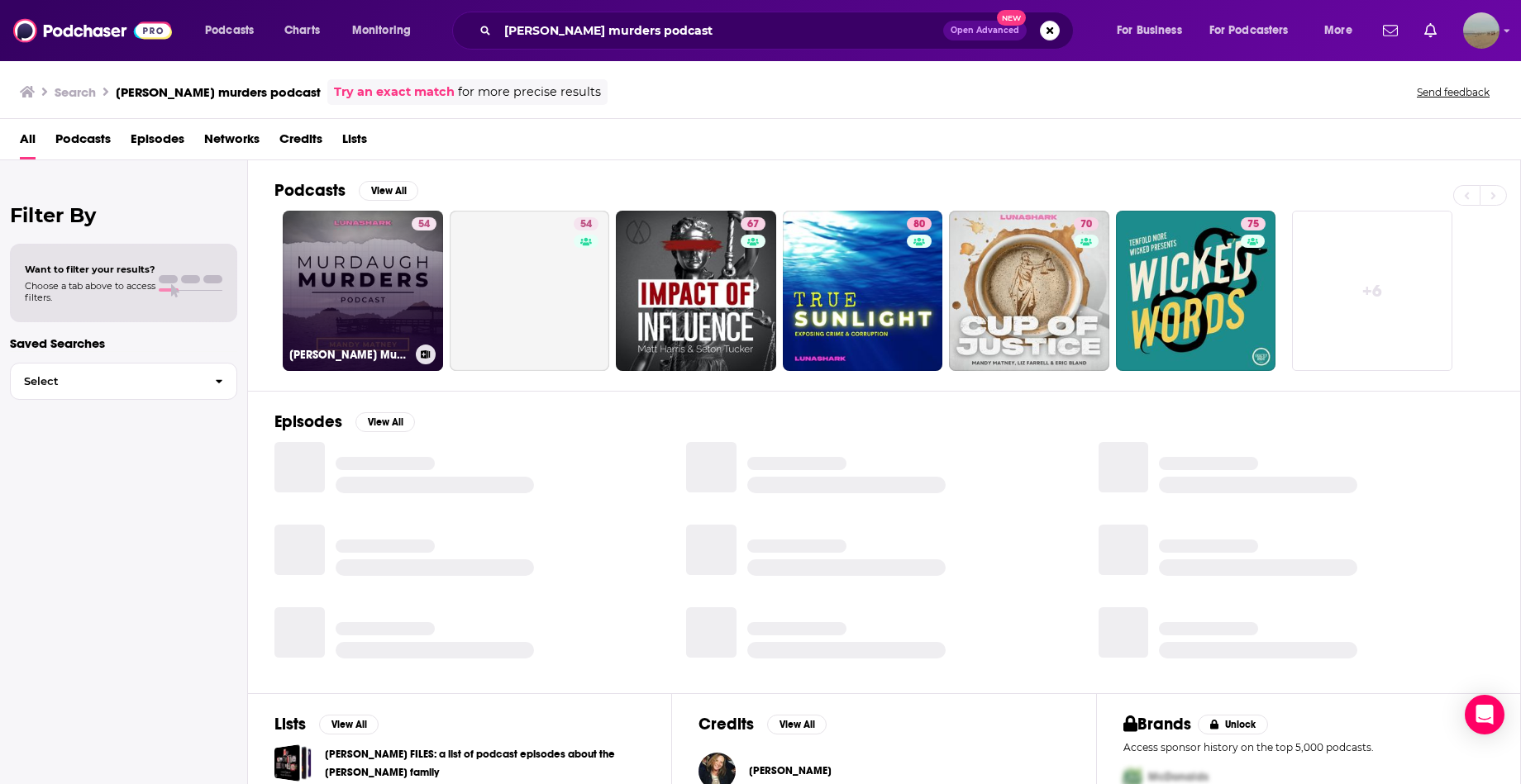
click at [392, 272] on link "54 [PERSON_NAME] Murders Podcast" at bounding box center [363, 291] width 160 height 160
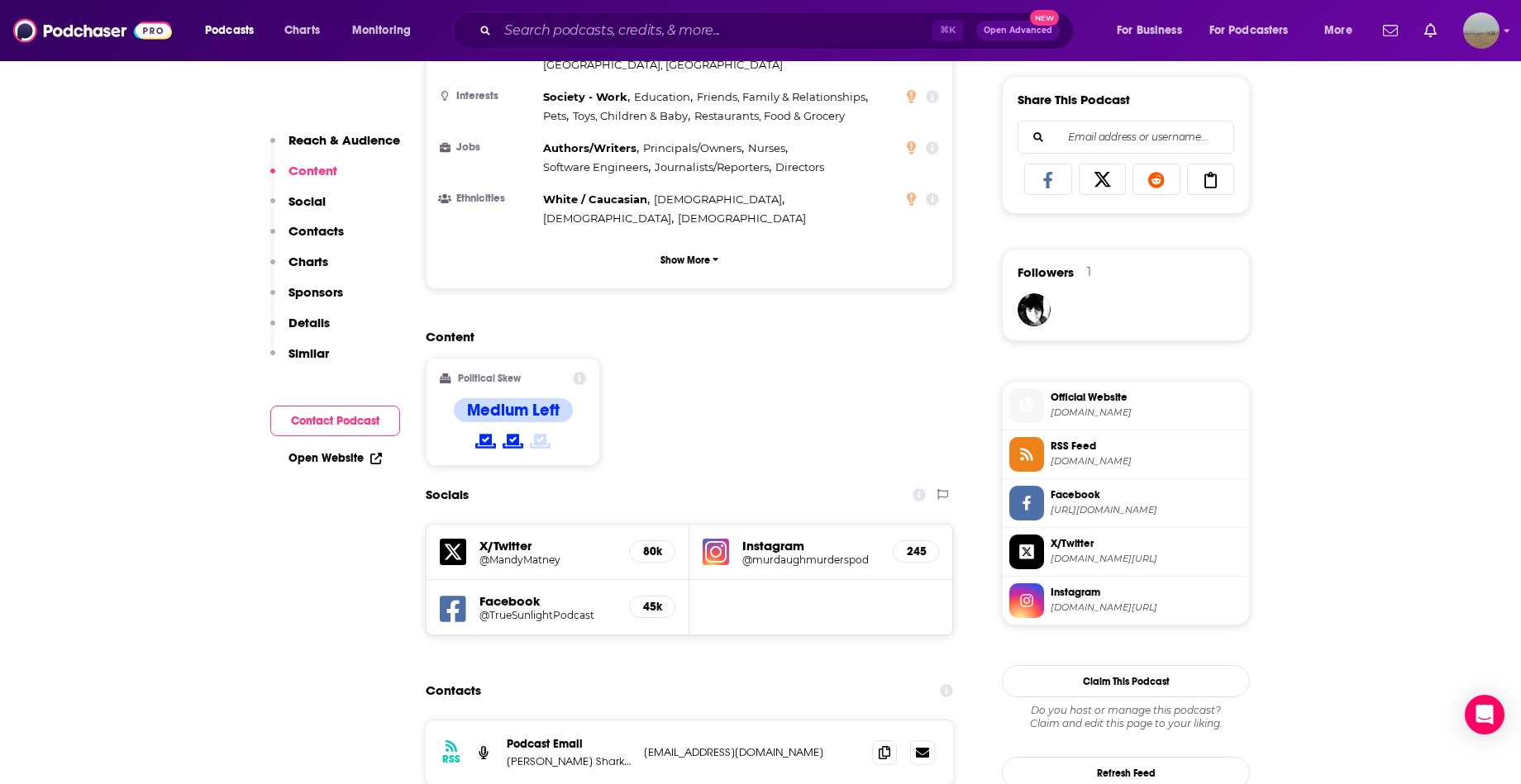
scroll to position [1167, 0]
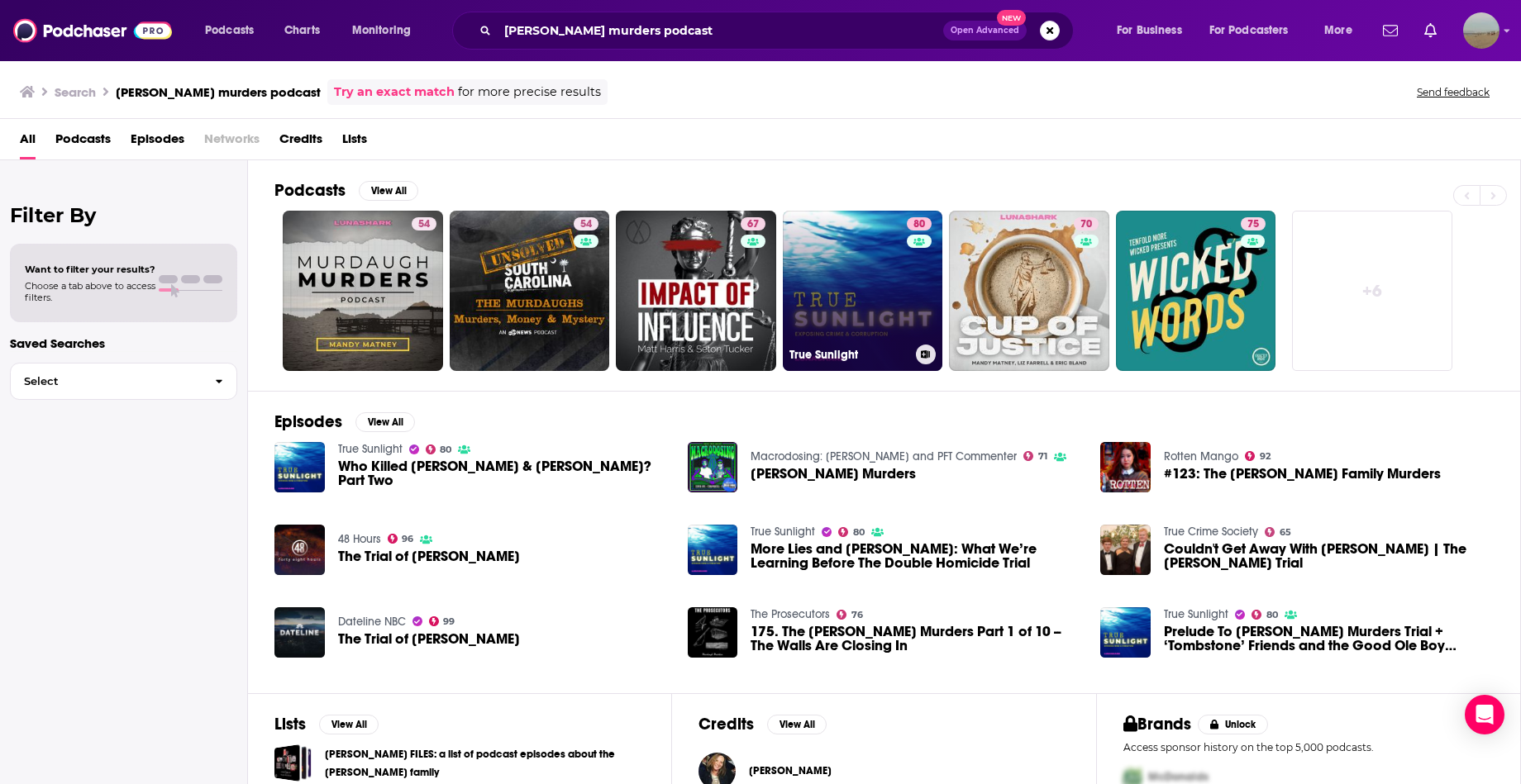
click at [872, 279] on link "80 True Sunlight" at bounding box center [862, 291] width 160 height 160
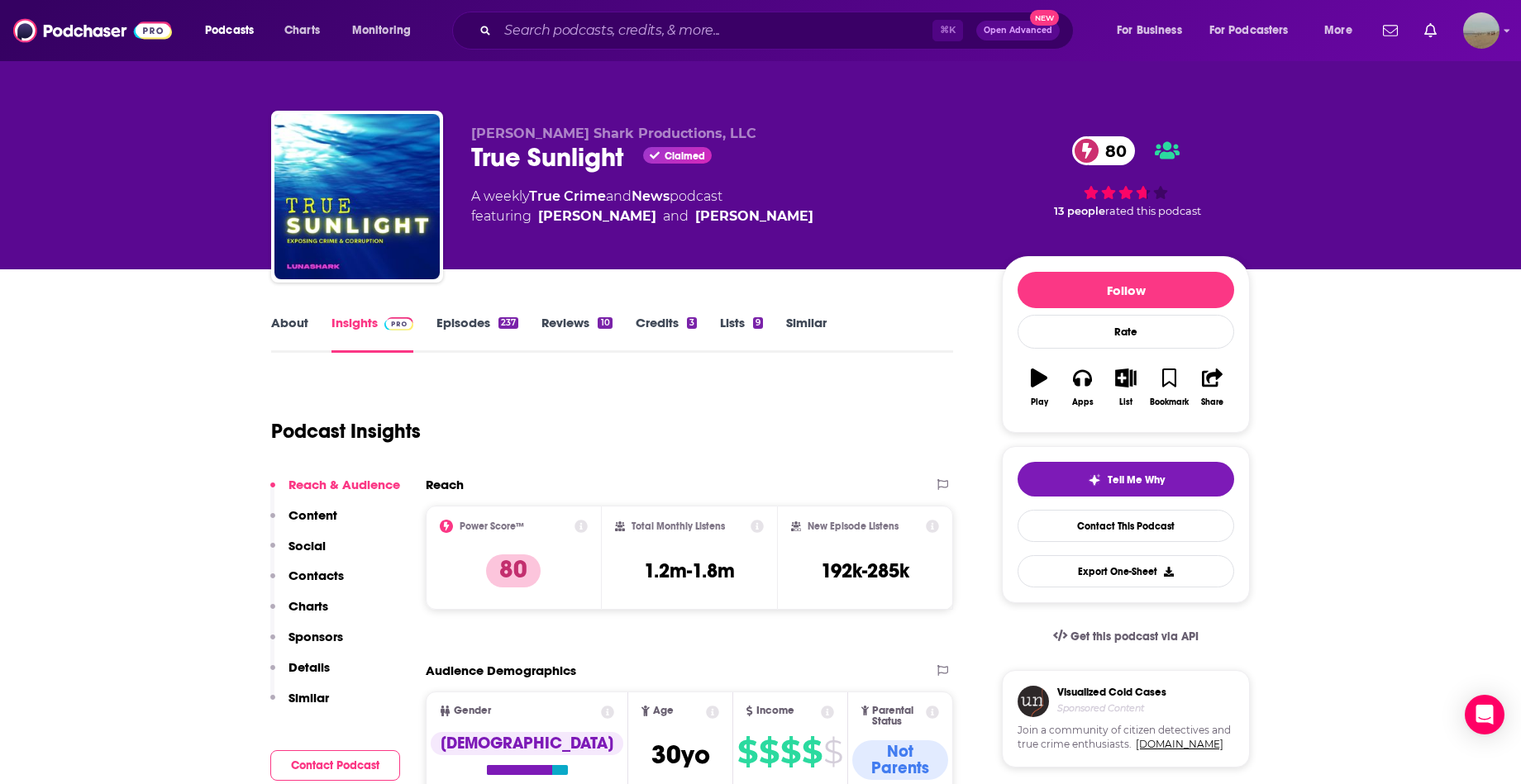
scroll to position [96, 0]
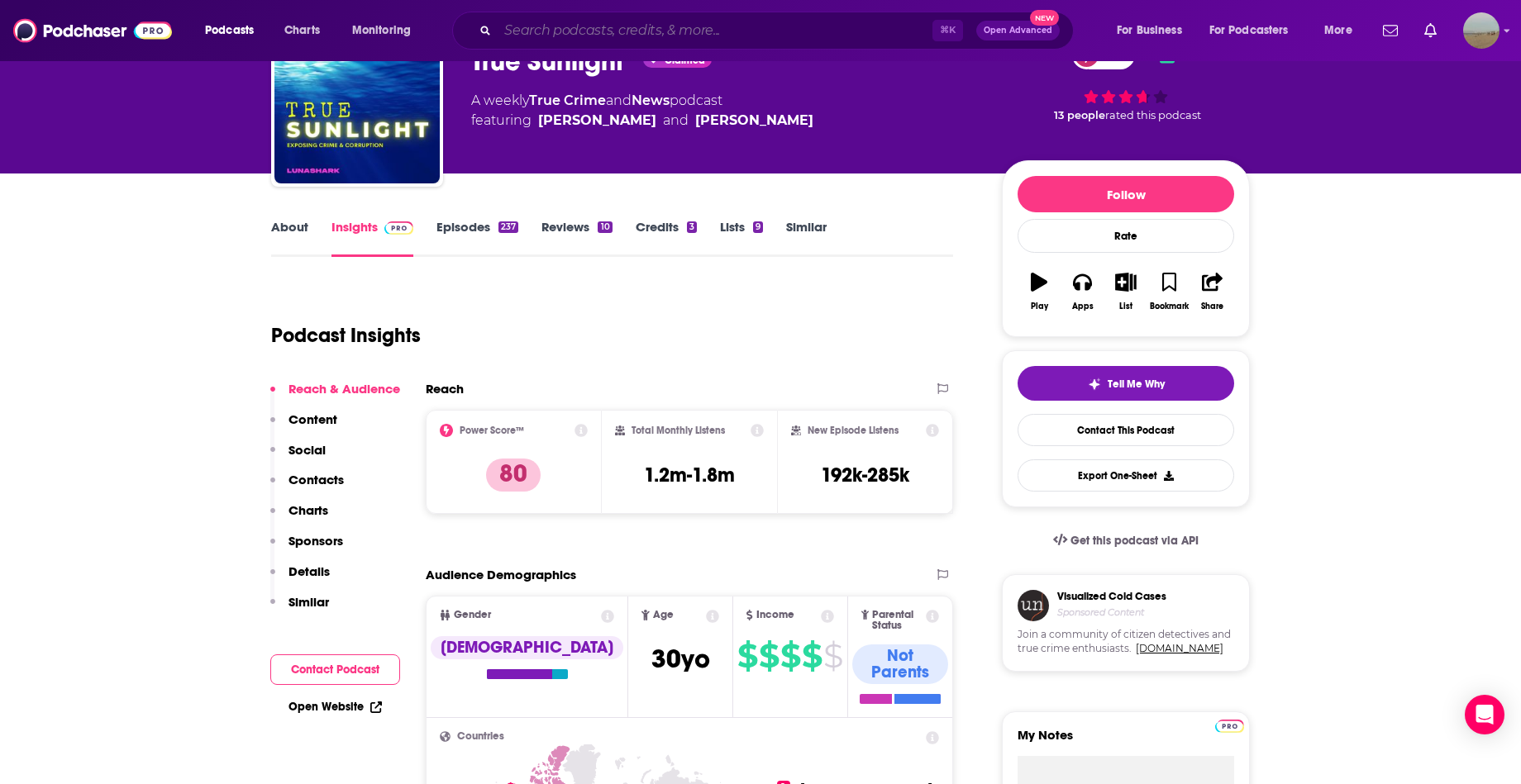
click at [638, 21] on input "Search podcasts, credits, & more..." at bounding box center [715, 30] width 435 height 27
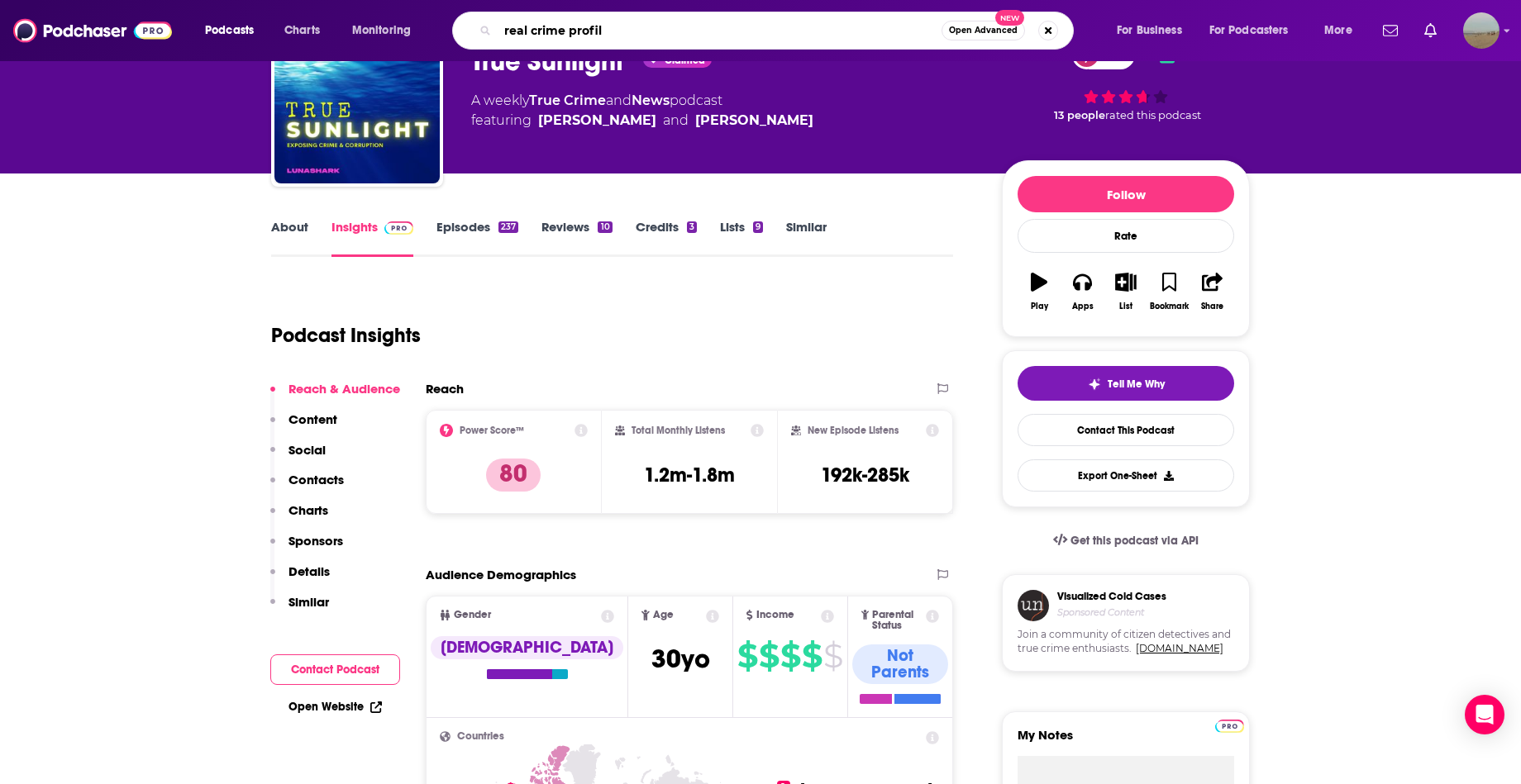
type input "real crime profile"
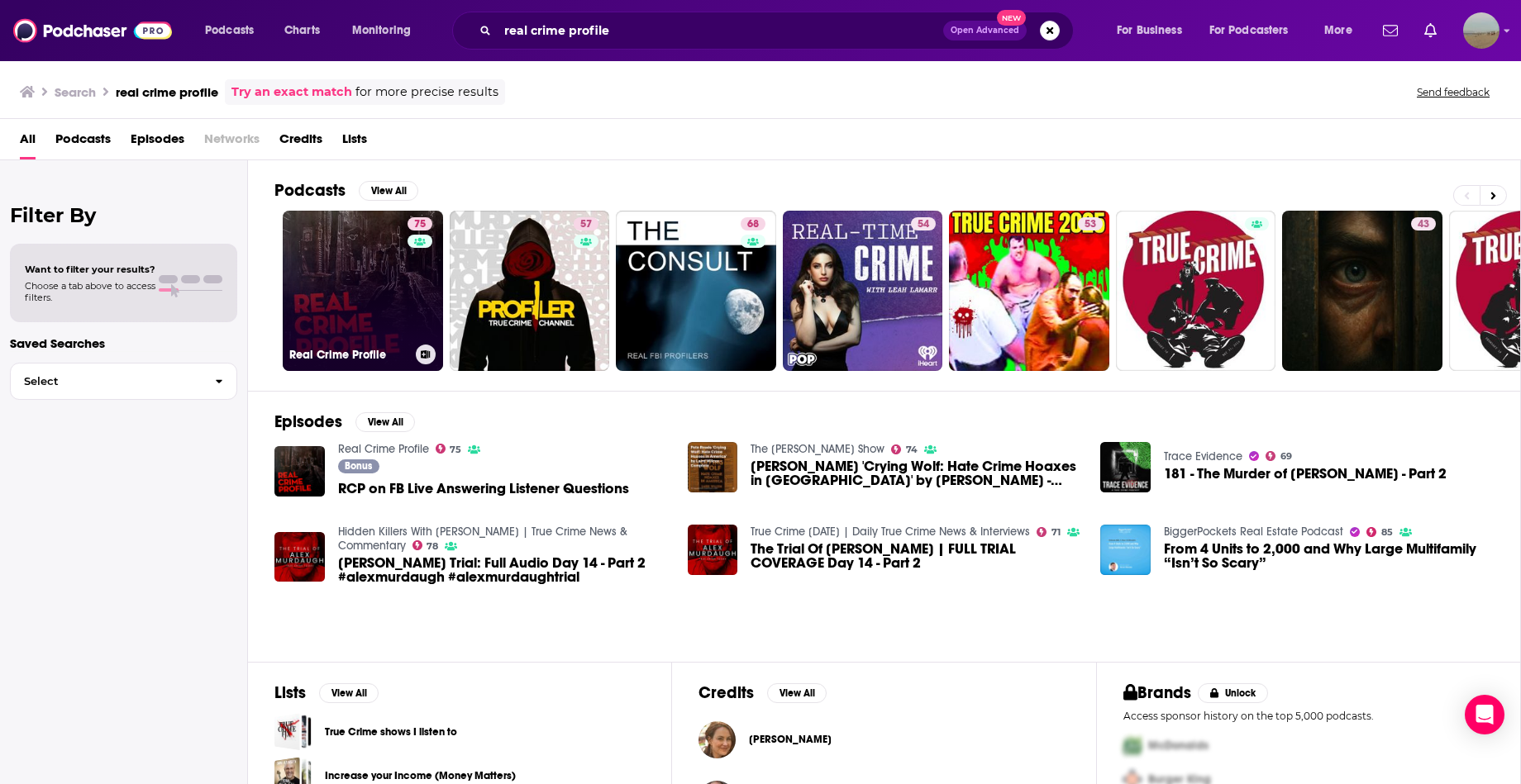
click at [335, 273] on link "75 Real Crime Profile" at bounding box center [363, 291] width 160 height 160
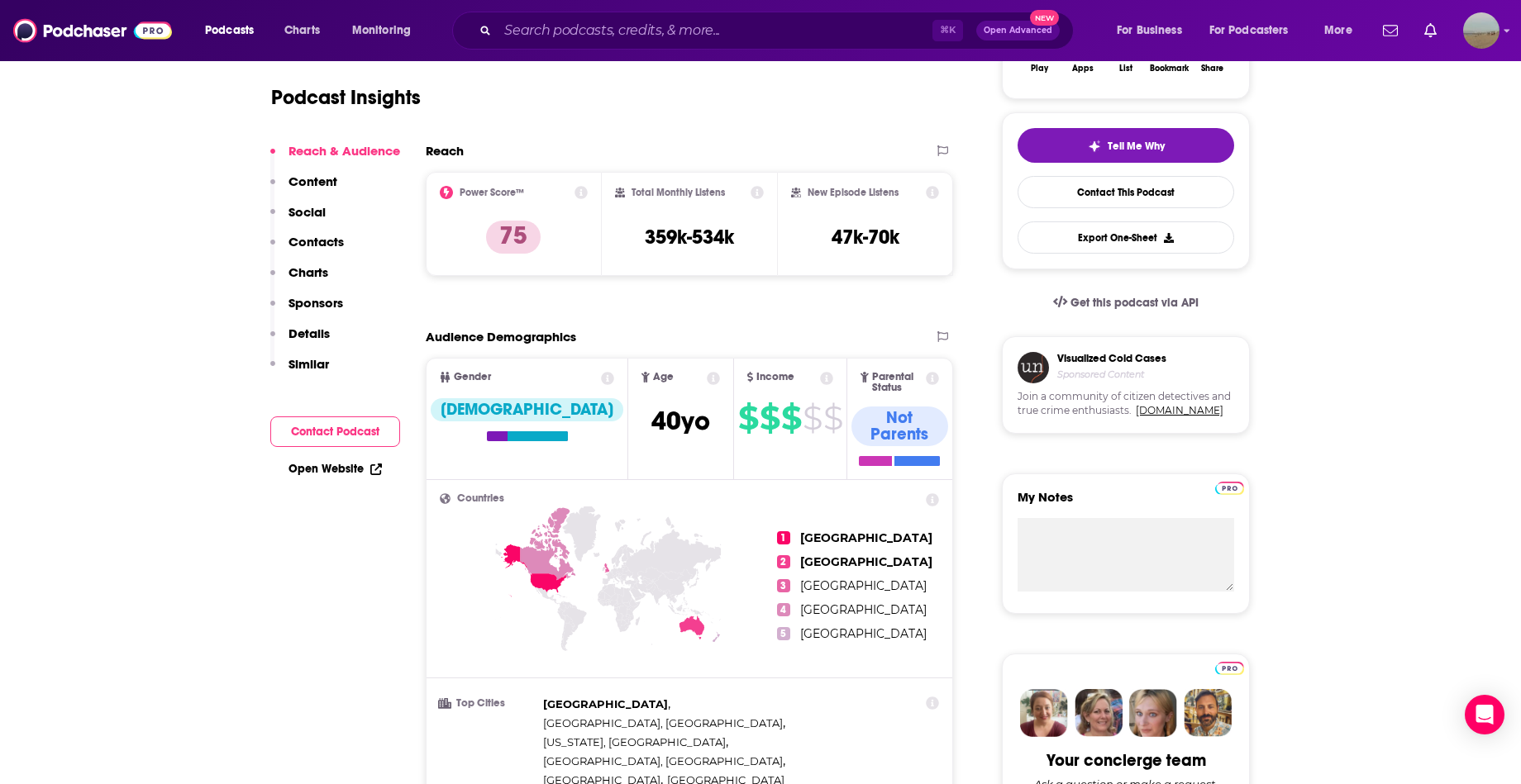
scroll to position [155, 0]
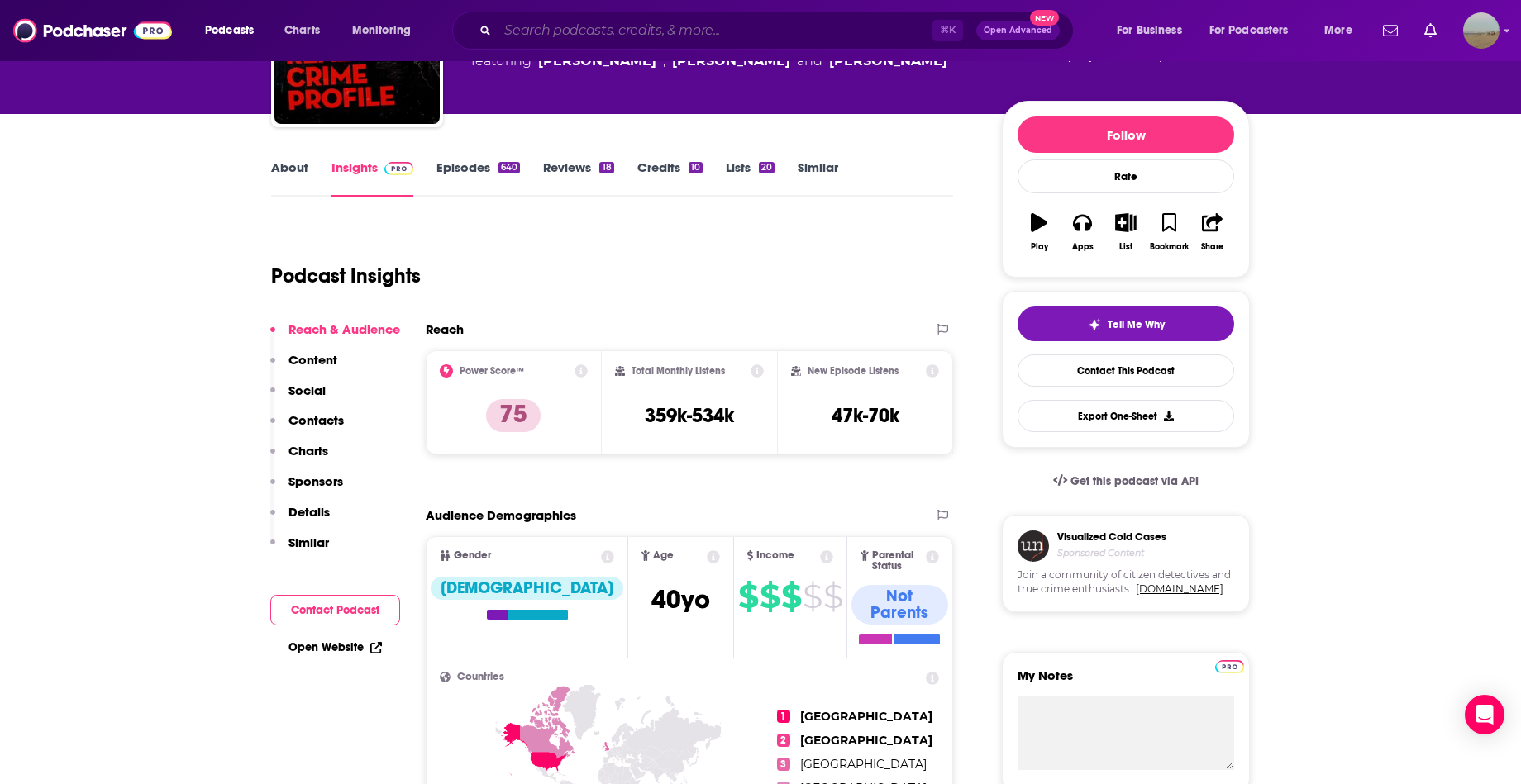
click at [701, 34] on input "Search podcasts, credits, & more..." at bounding box center [715, 30] width 435 height 27
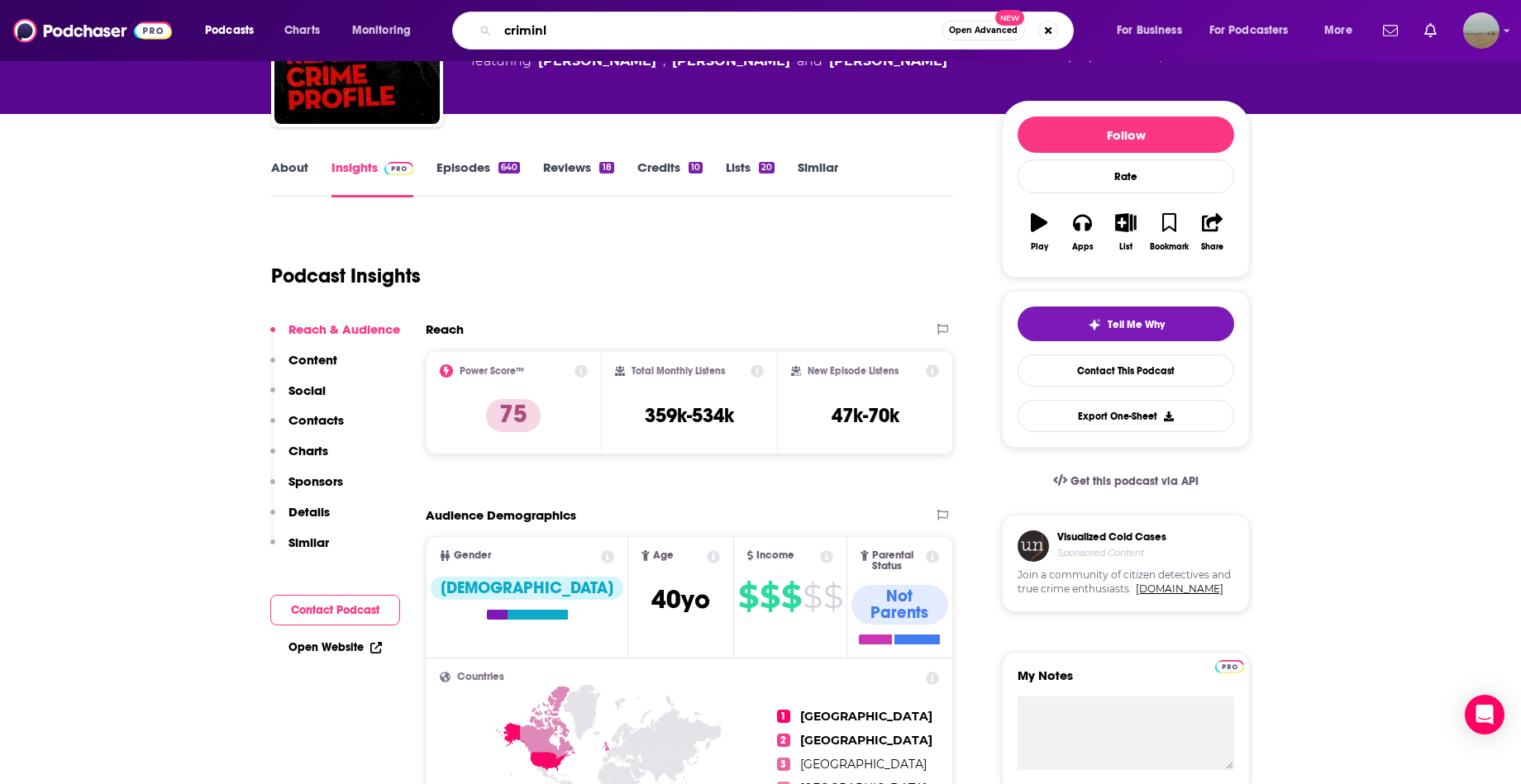
type input "criminla"
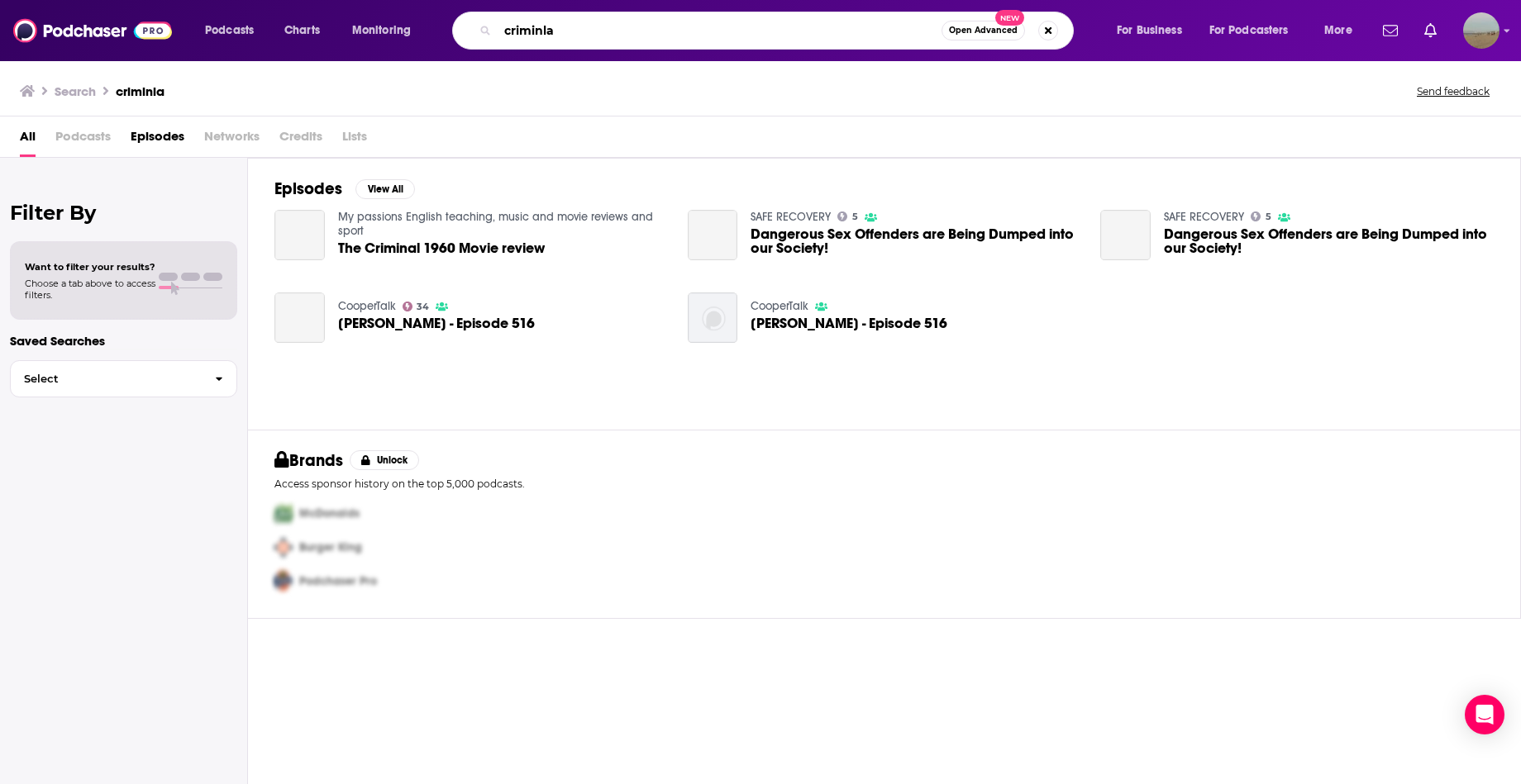
click at [707, 27] on input "criminla" at bounding box center [719, 30] width 444 height 27
type input "criminal"
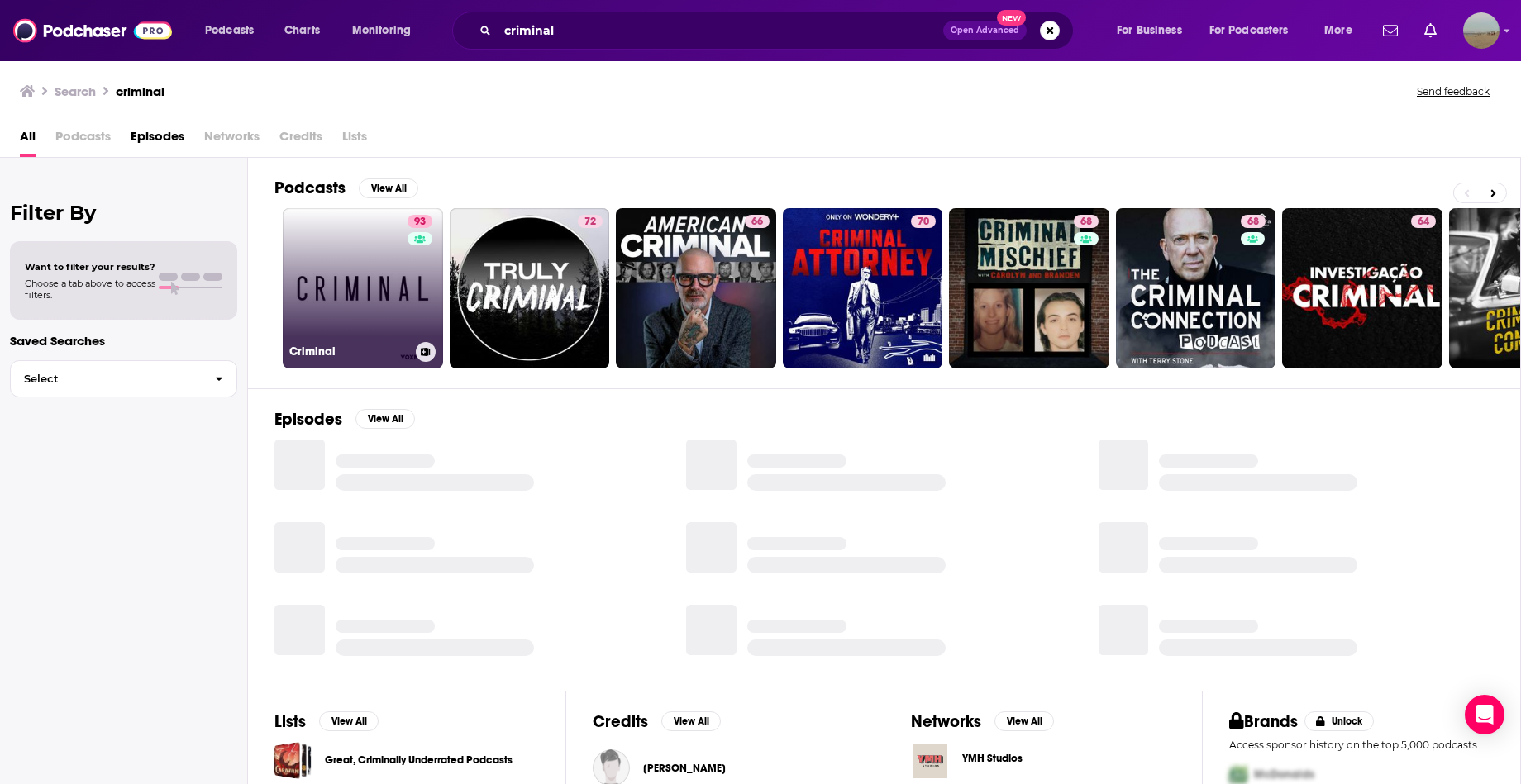
click at [385, 289] on link "93 Criminal" at bounding box center [363, 288] width 160 height 160
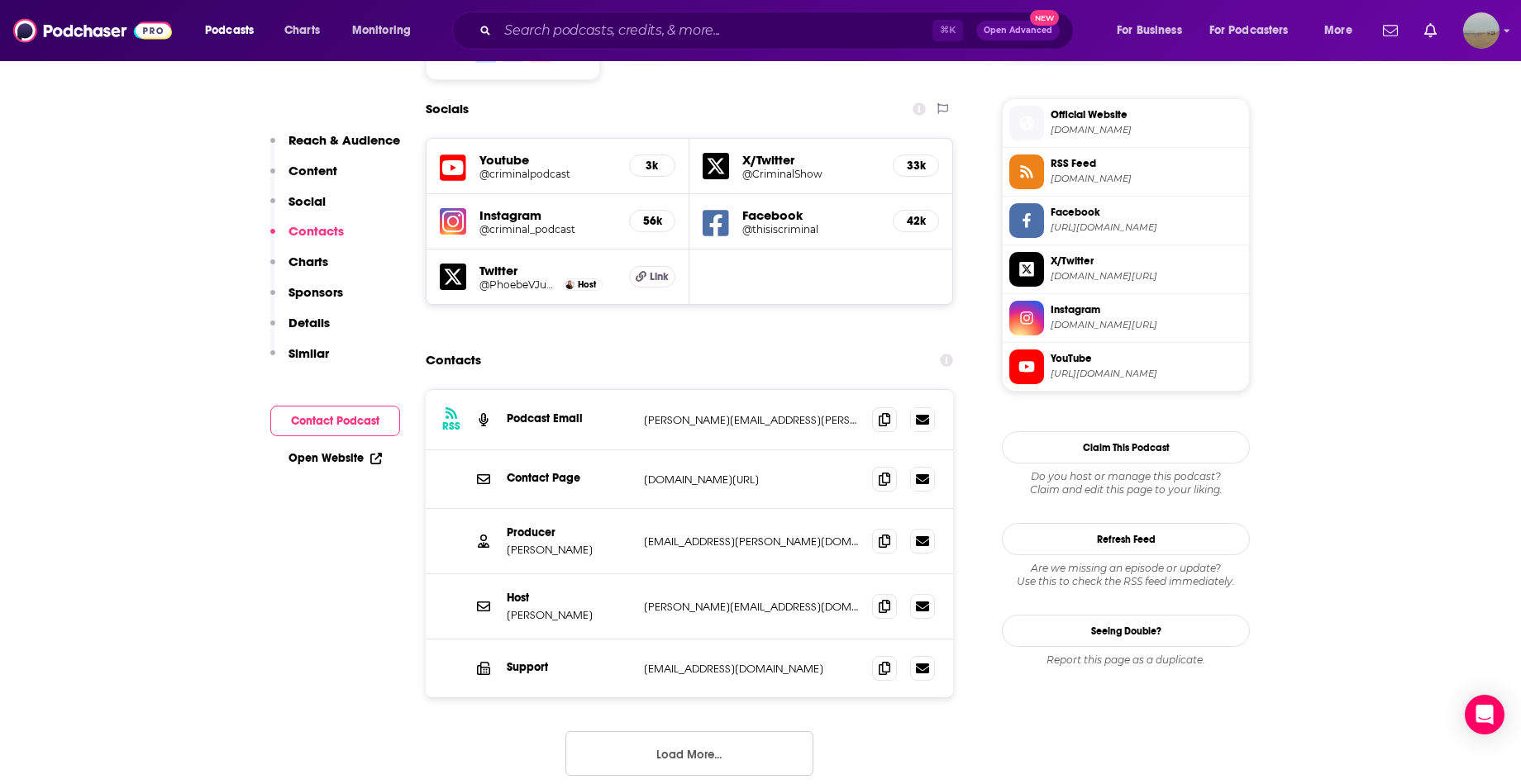
scroll to position [1437, 0]
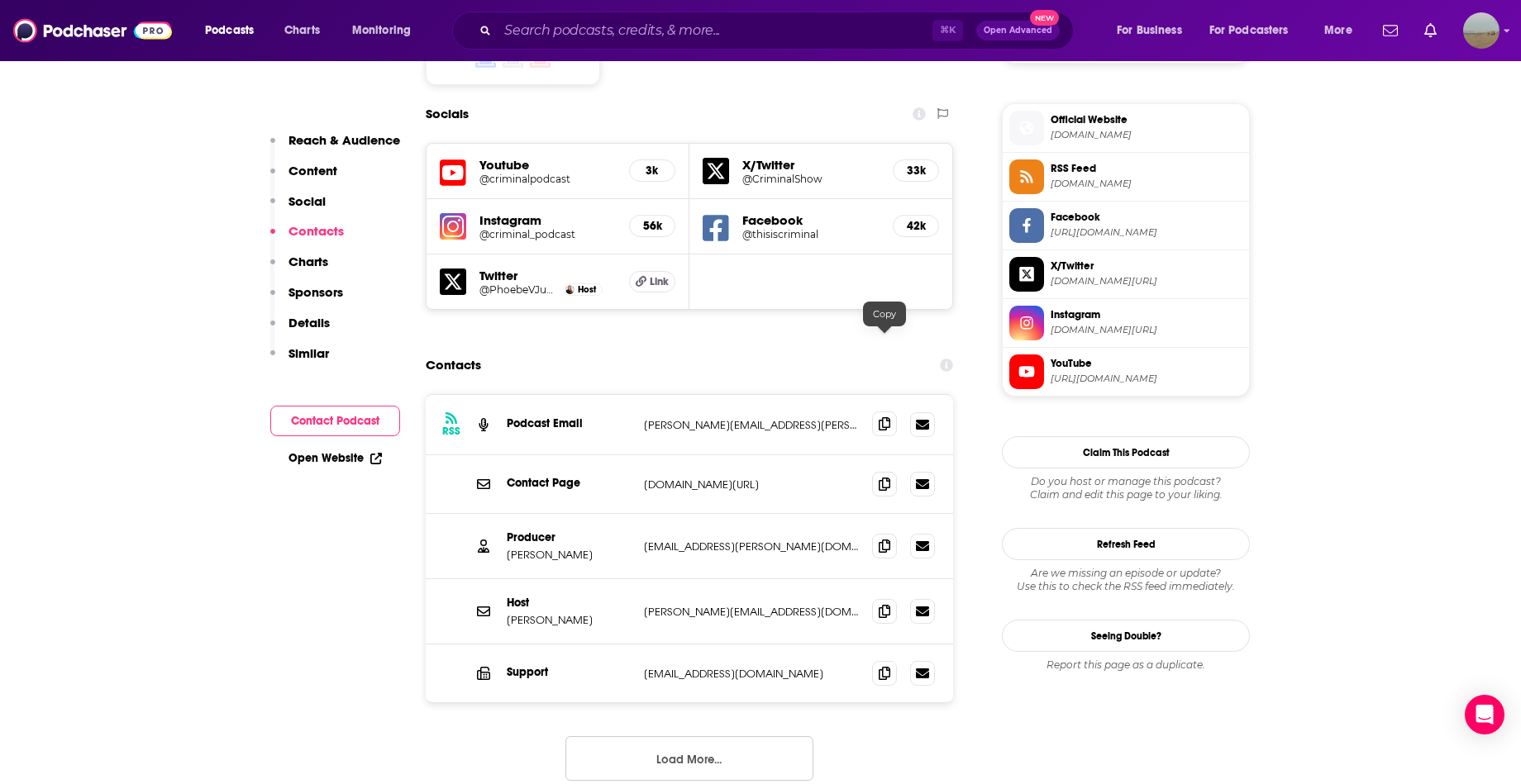
click at [886, 418] on icon at bounding box center [884, 424] width 11 height 13
click at [884, 539] on icon at bounding box center [884, 545] width 11 height 13
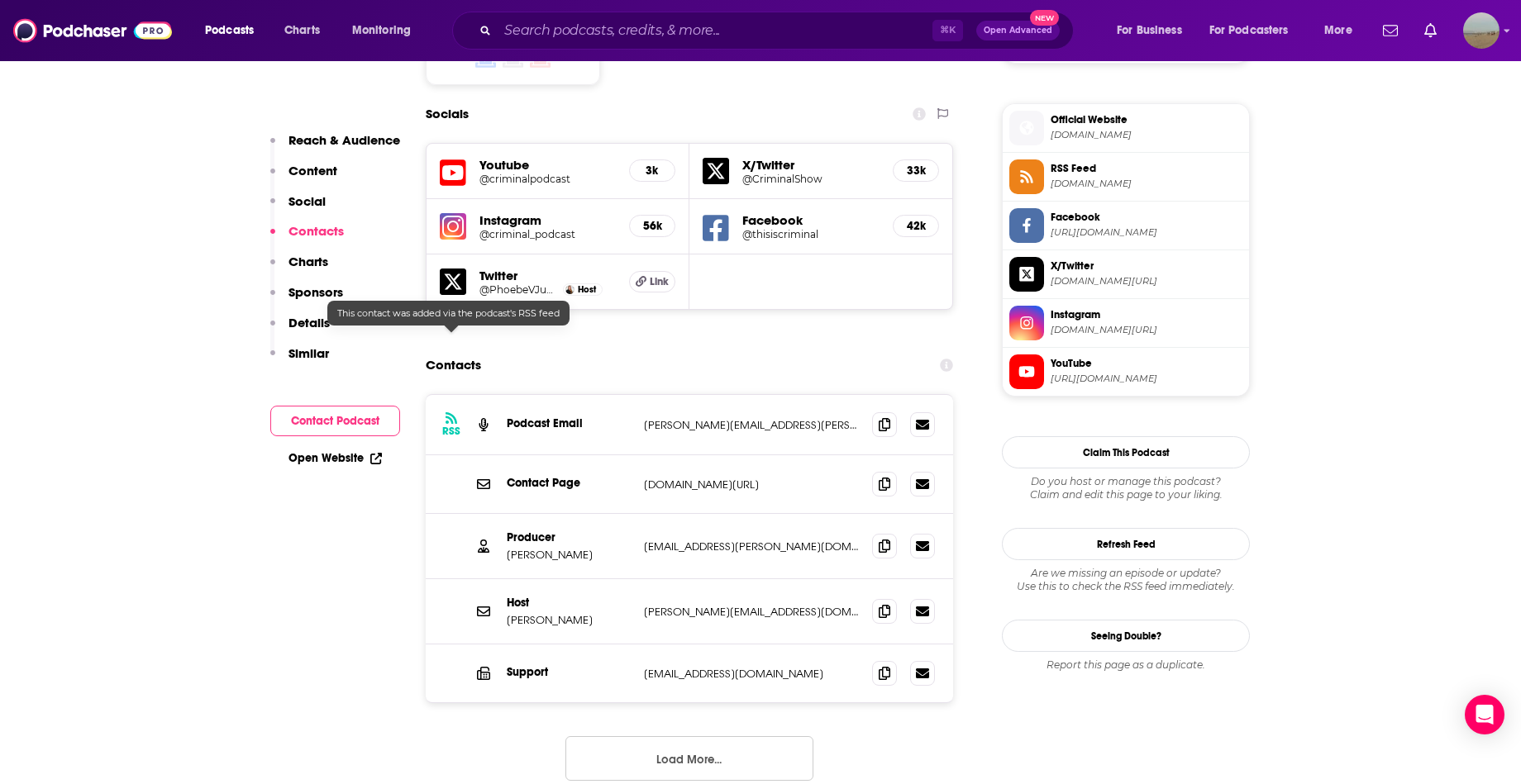
click at [450, 425] on h3 "RSS" at bounding box center [450, 431] width 18 height 13
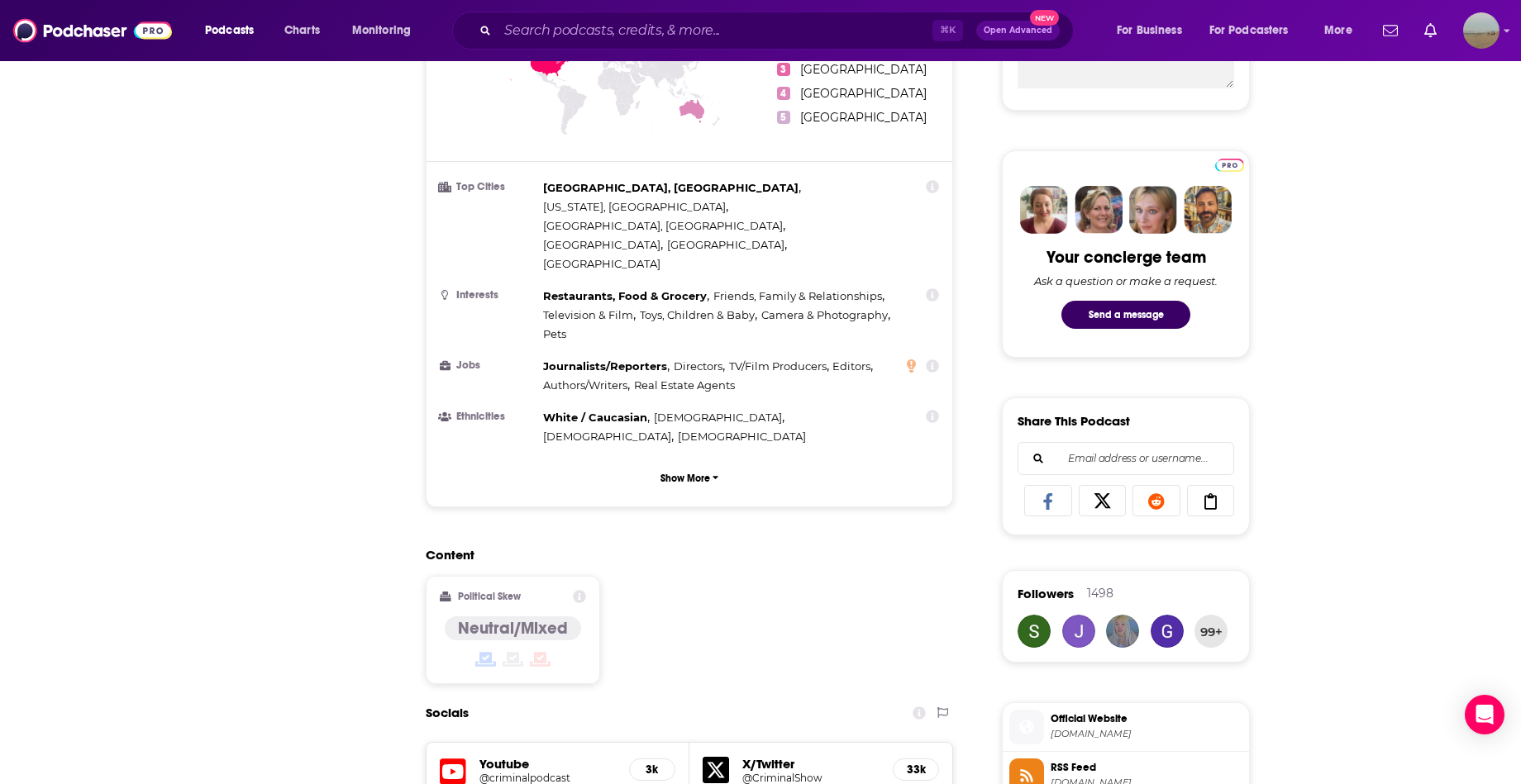
scroll to position [0, 0]
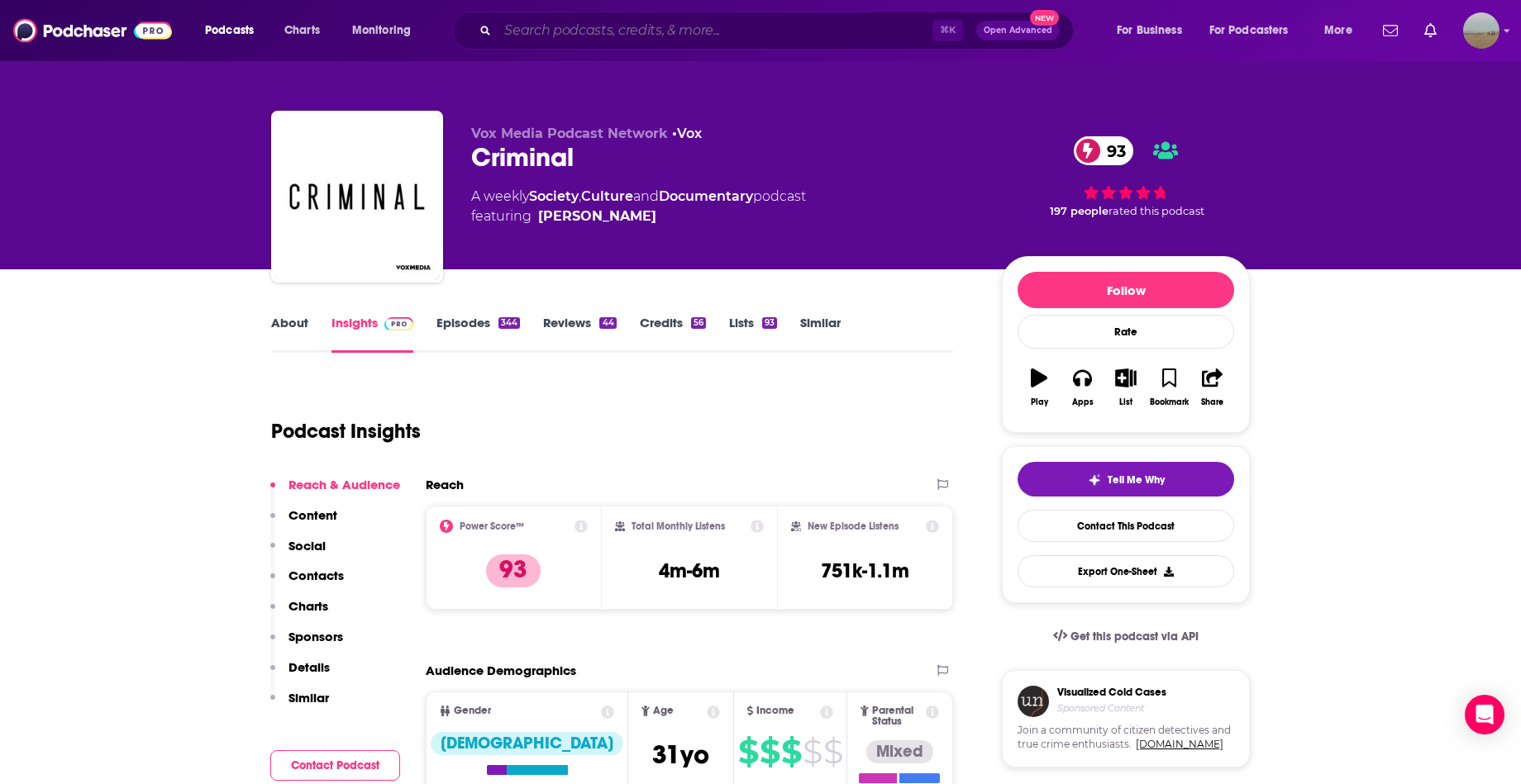
click at [643, 40] on input "Search podcasts, credits, & more..." at bounding box center [715, 30] width 435 height 27
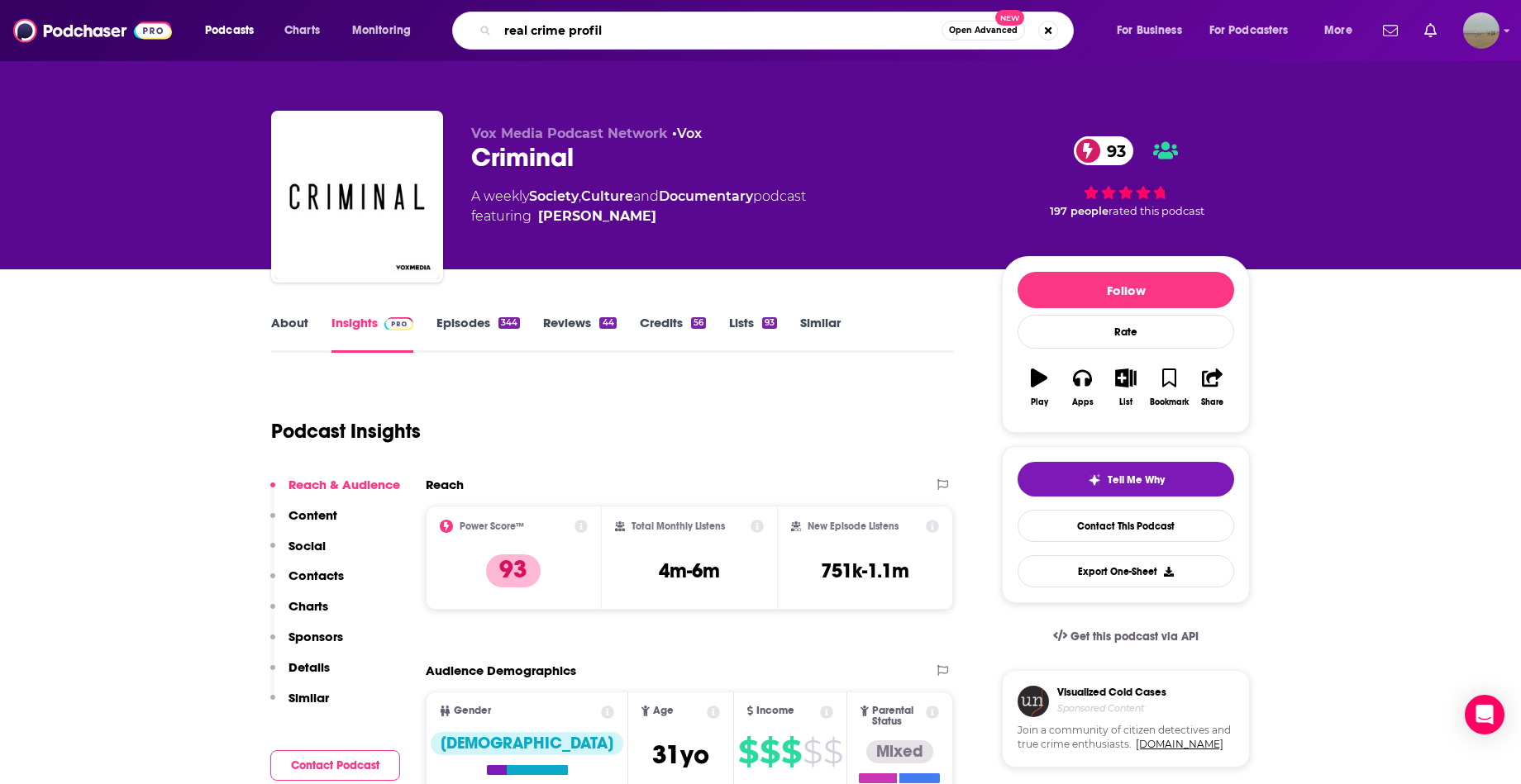
type input "real crime profile"
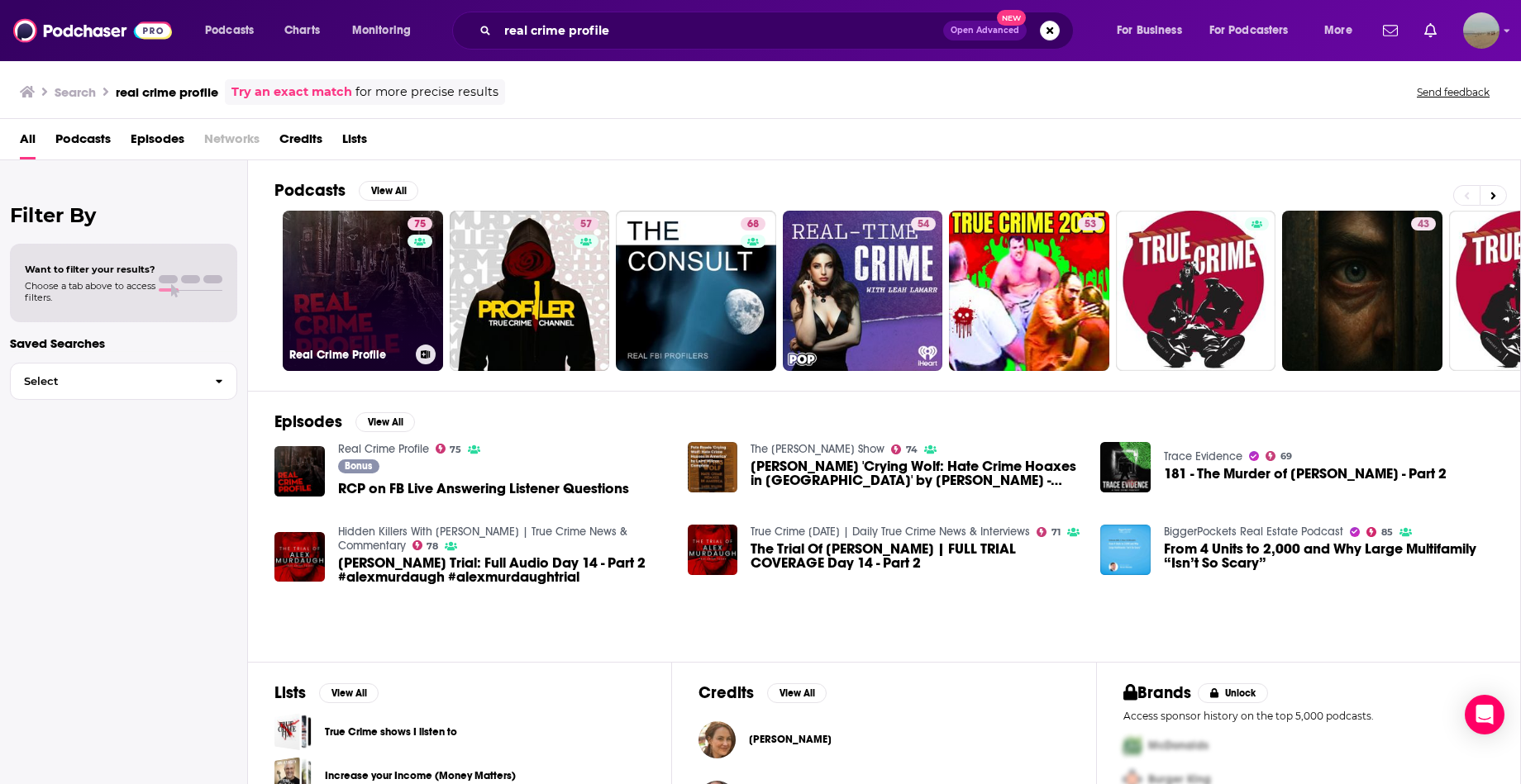
click at [365, 302] on link "75 Real Crime Profile" at bounding box center [363, 291] width 160 height 160
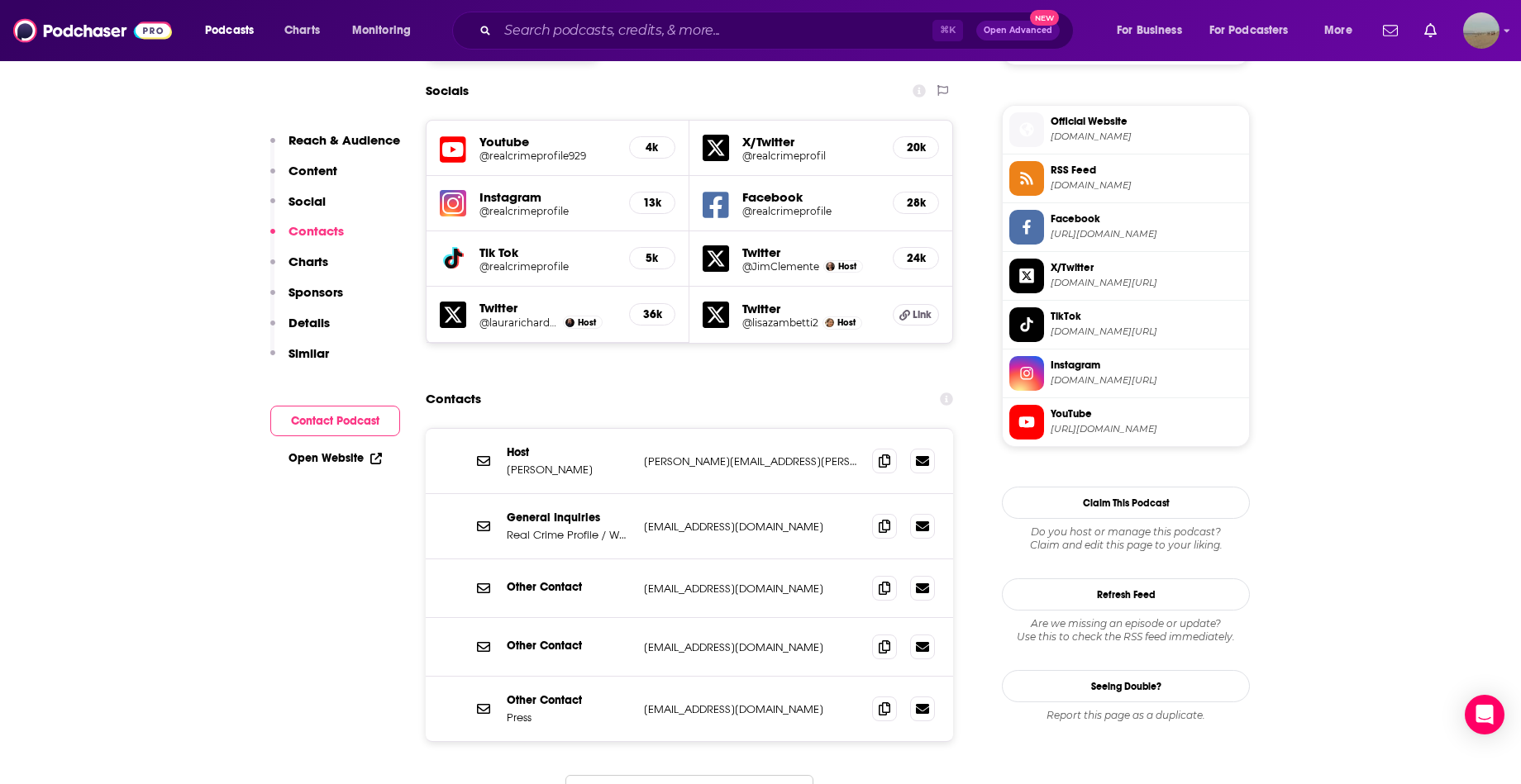
scroll to position [1445, 0]
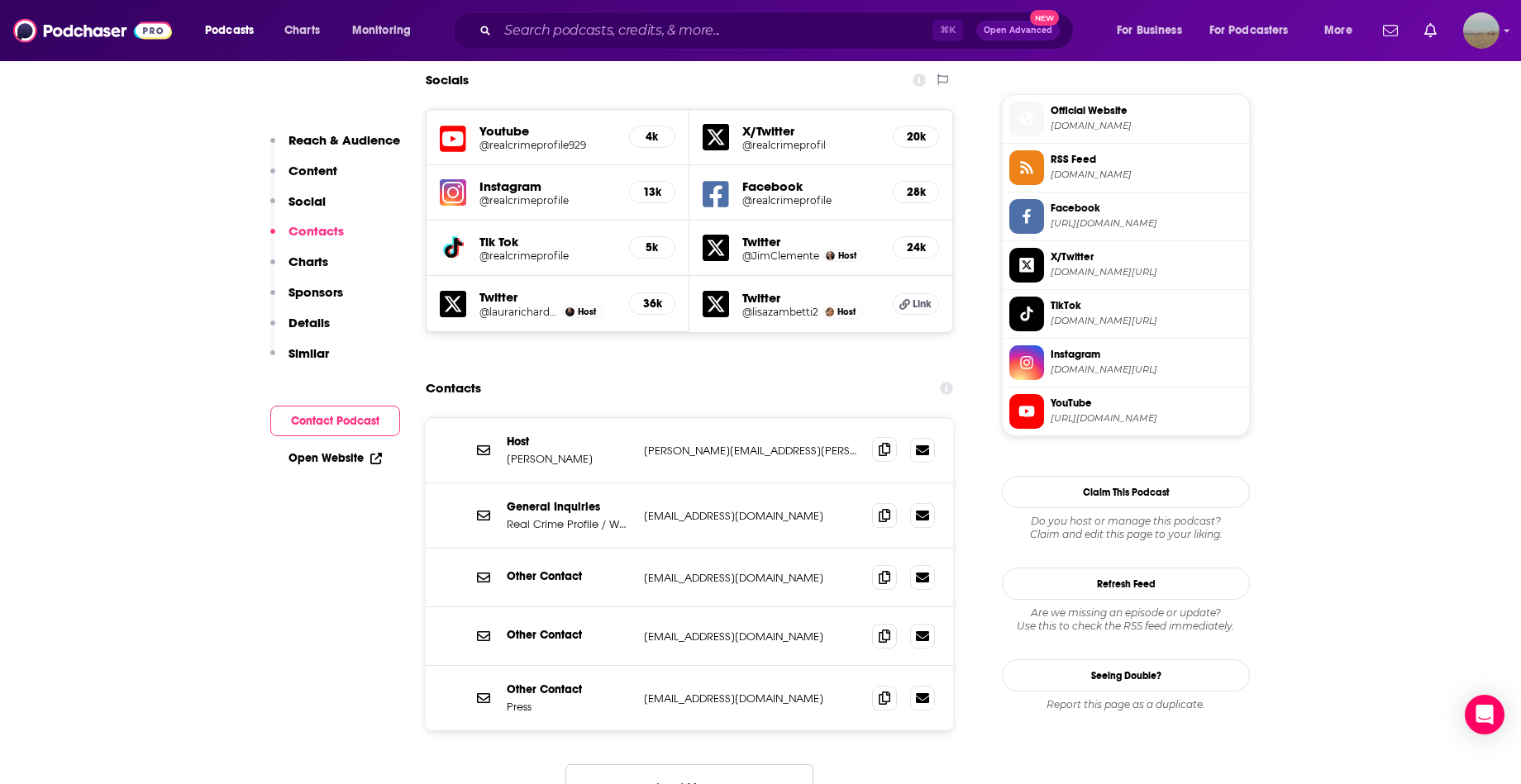
click at [885, 443] on icon at bounding box center [884, 449] width 11 height 13
click at [883, 443] on icon at bounding box center [884, 449] width 11 height 13
click at [893, 685] on span at bounding box center [884, 697] width 25 height 25
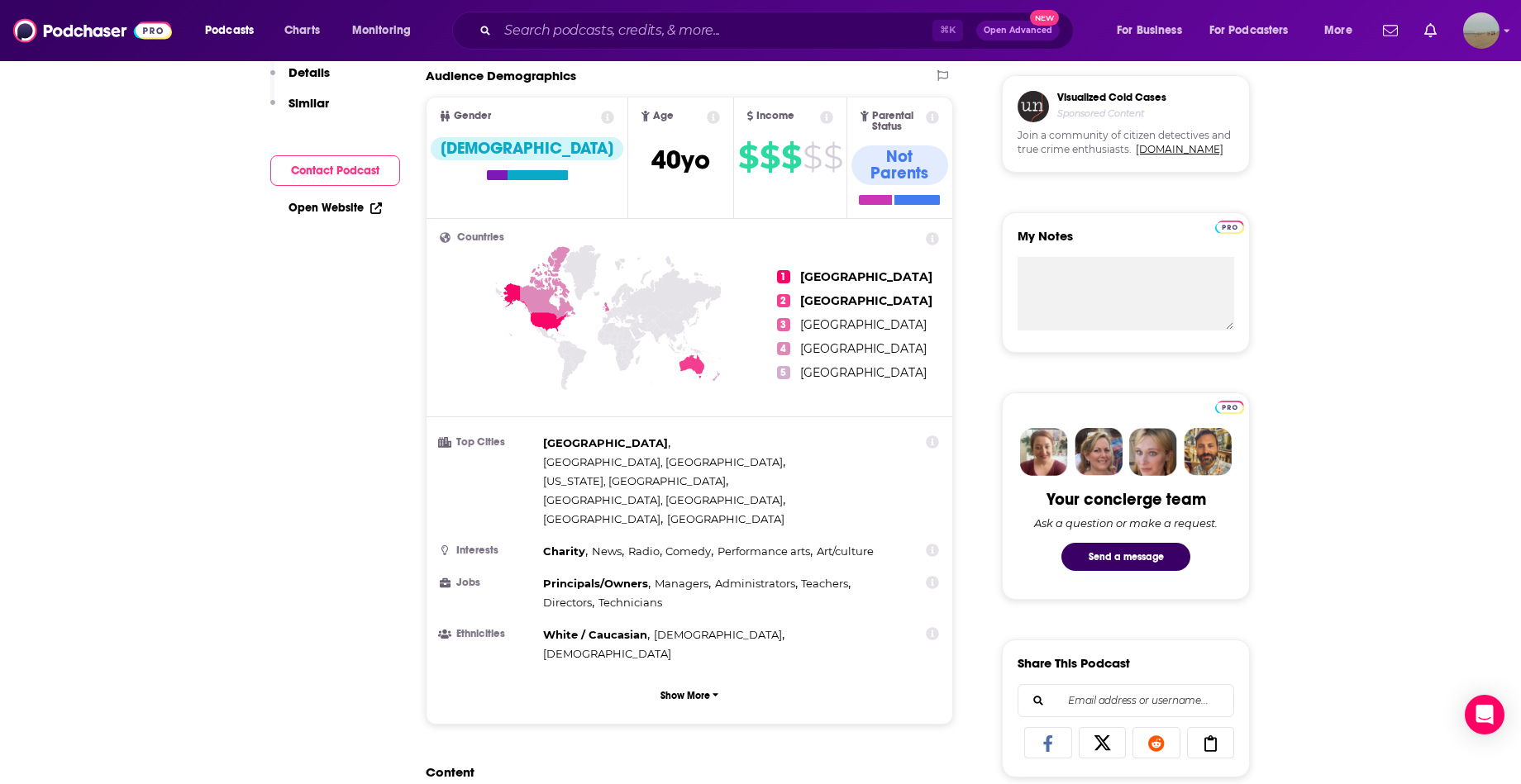
scroll to position [0, 0]
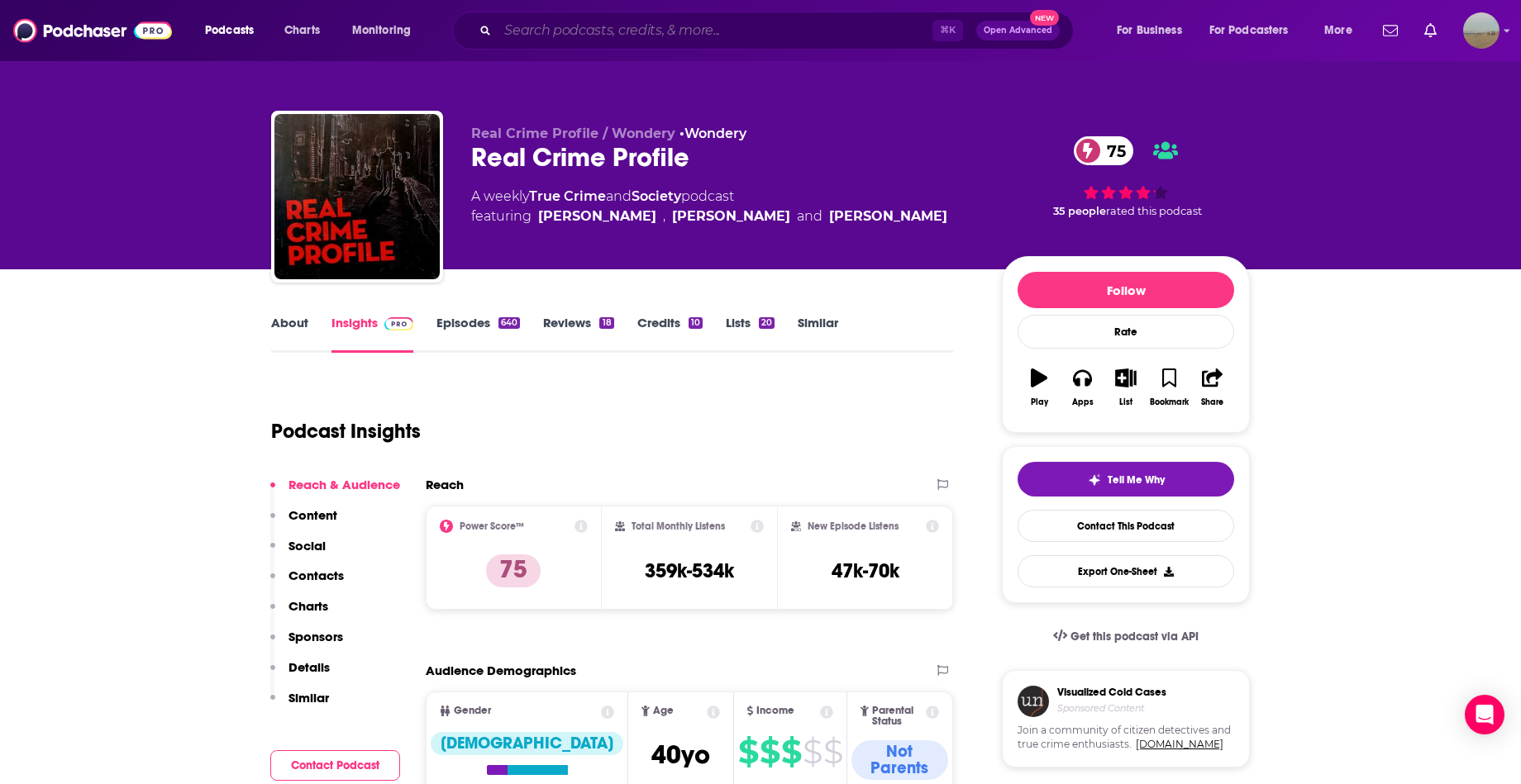
click at [674, 26] on input "Search podcasts, credits, & more..." at bounding box center [715, 30] width 435 height 27
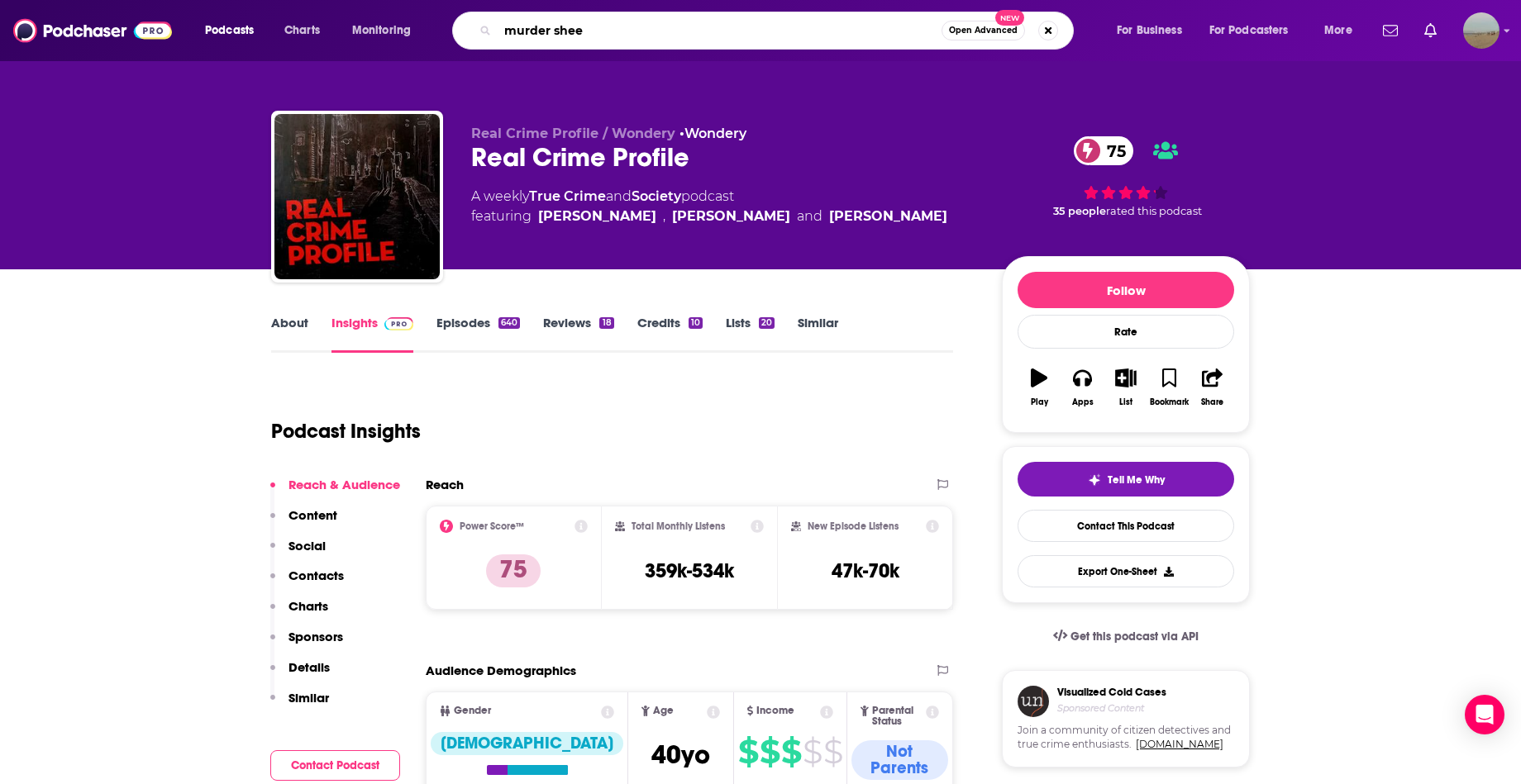
type input "murder sheet"
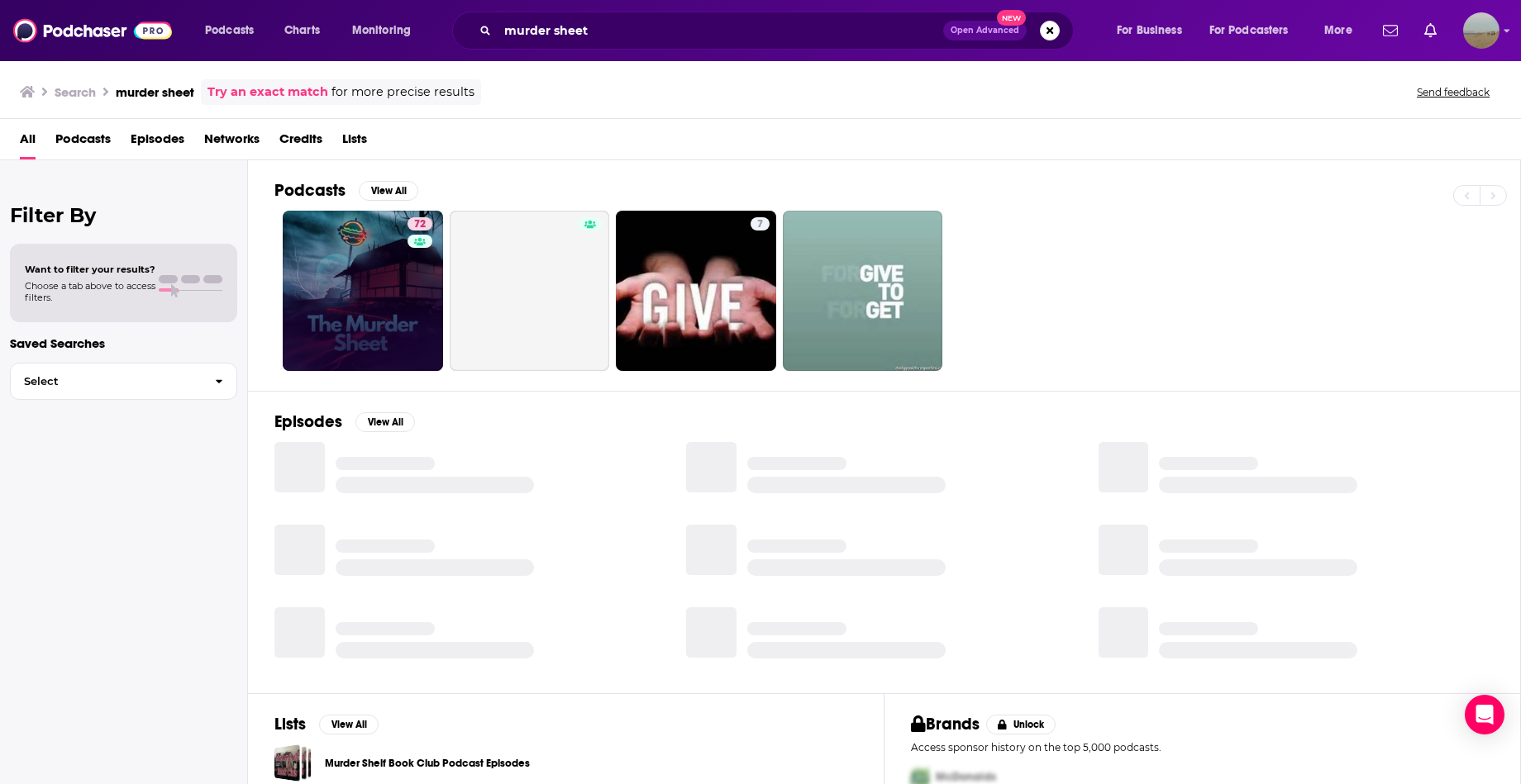
click at [425, 291] on div "72" at bounding box center [422, 291] width 29 height 148
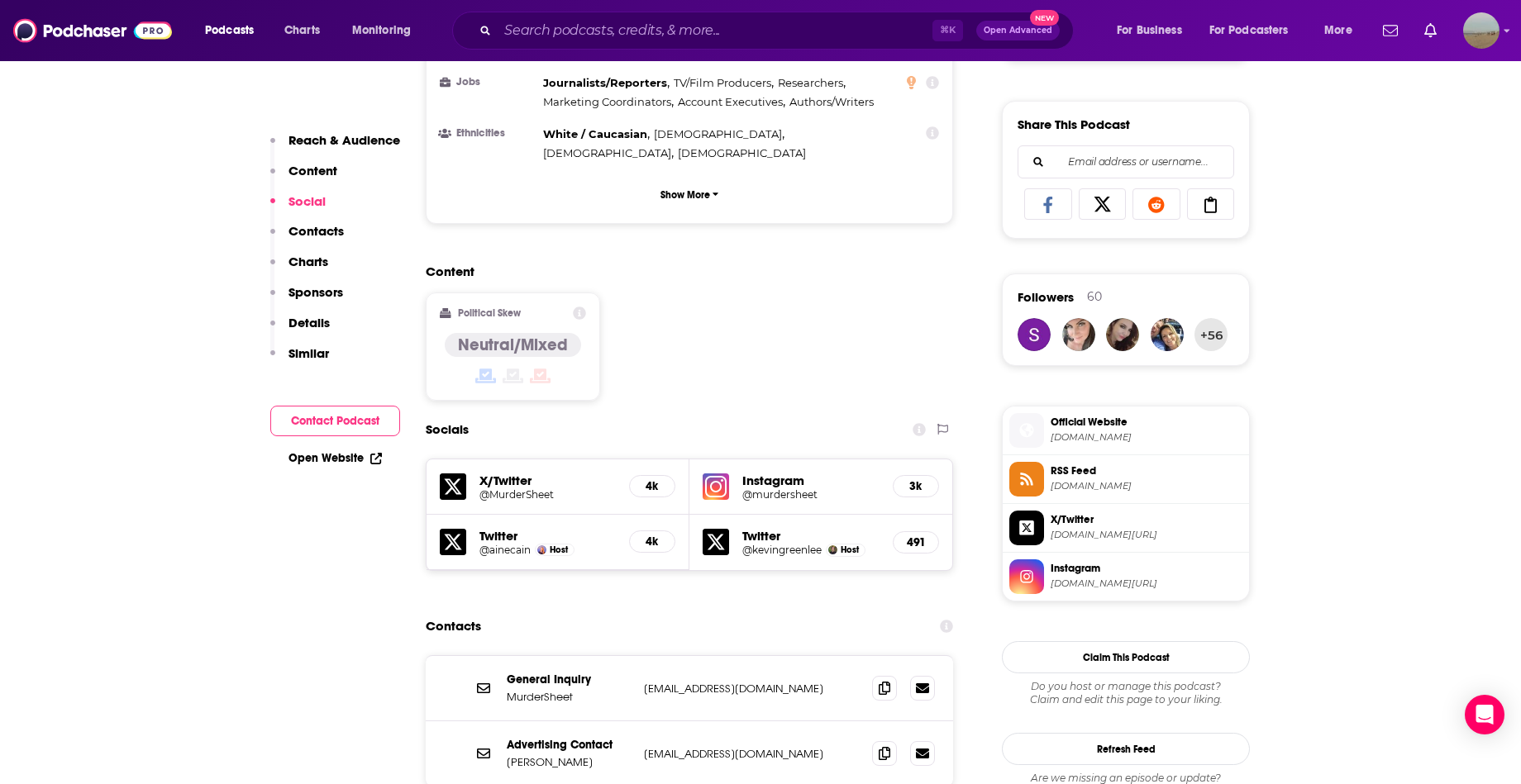
scroll to position [1148, 0]
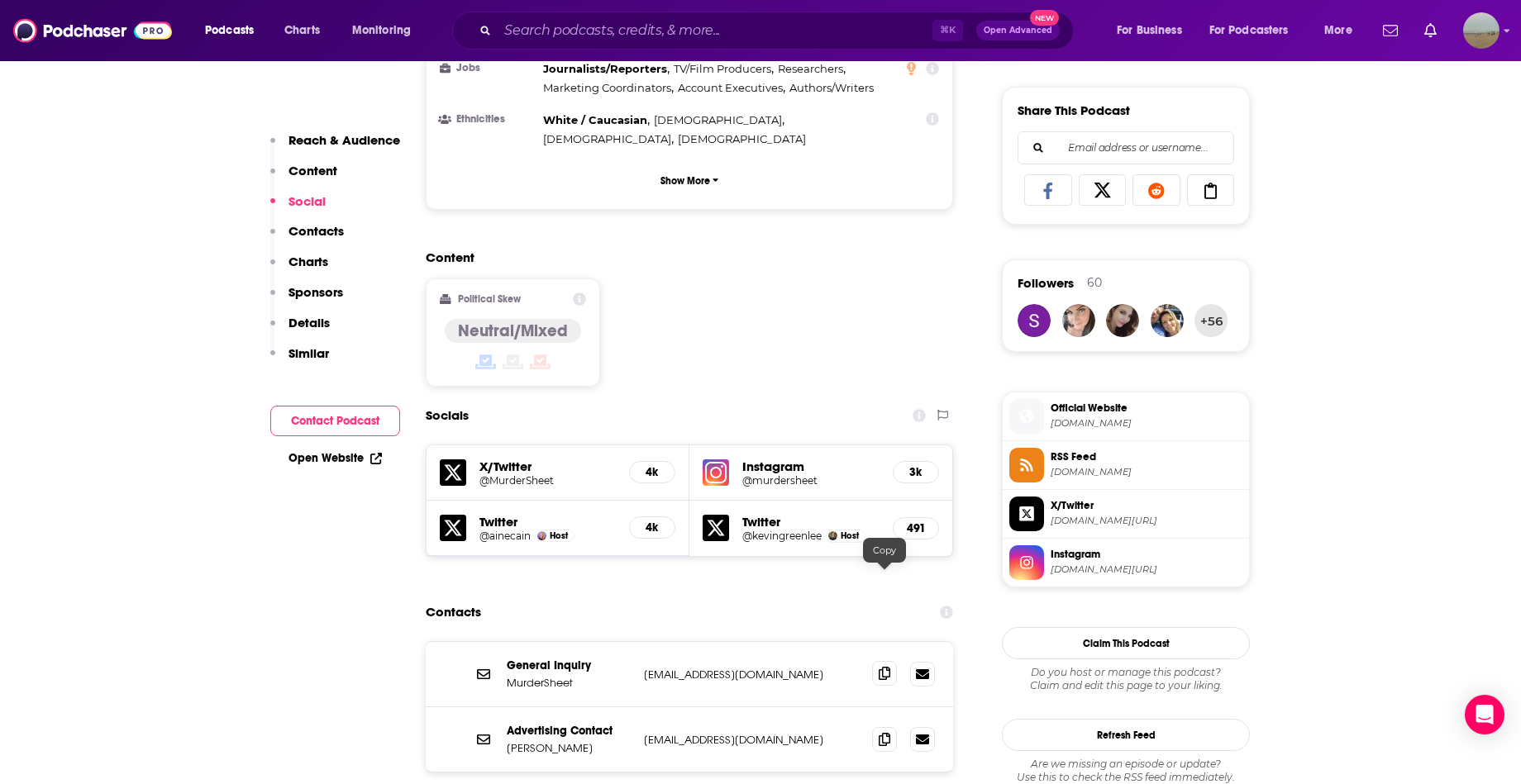
click at [878, 667] on icon at bounding box center [884, 673] width 11 height 13
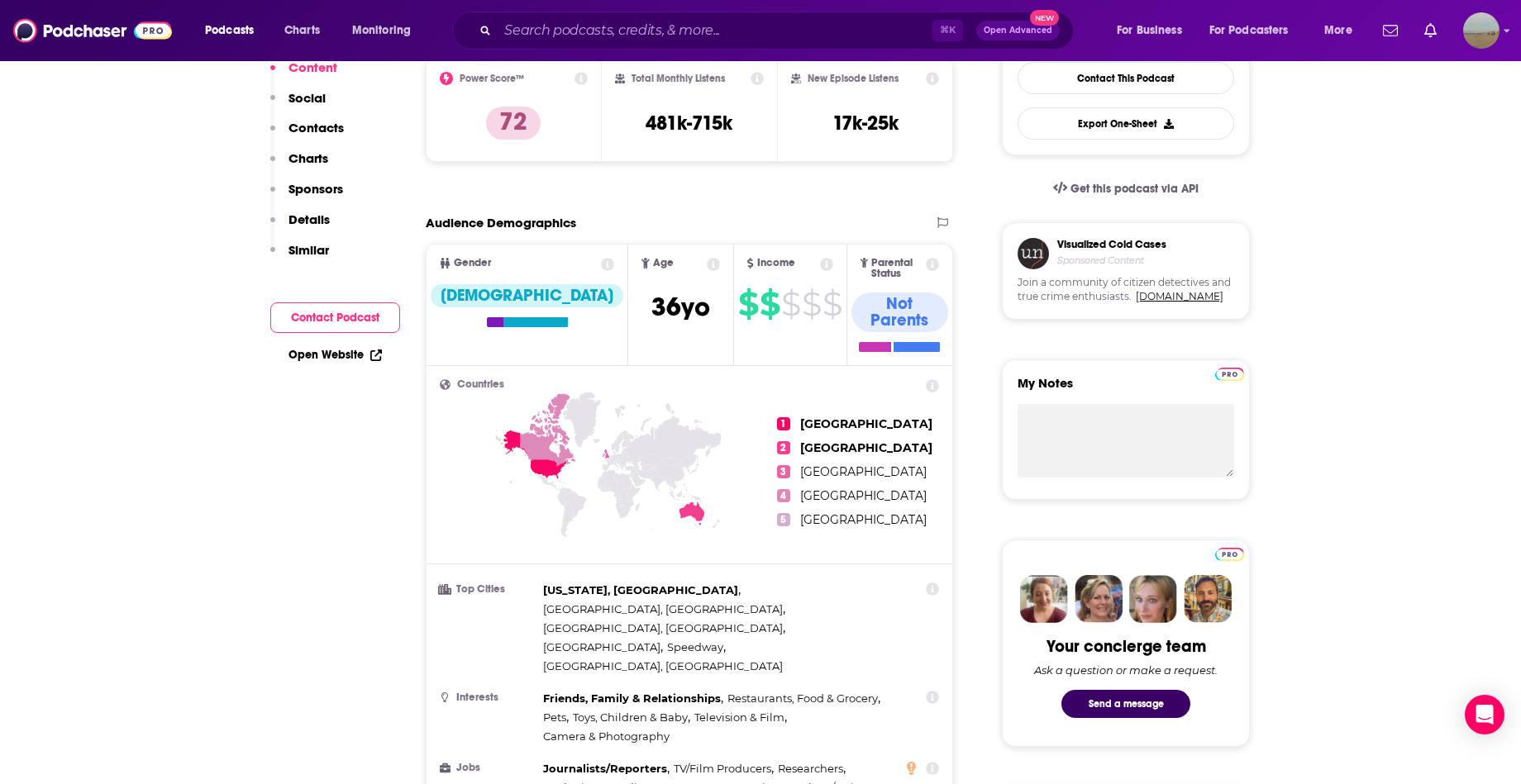
scroll to position [0, 0]
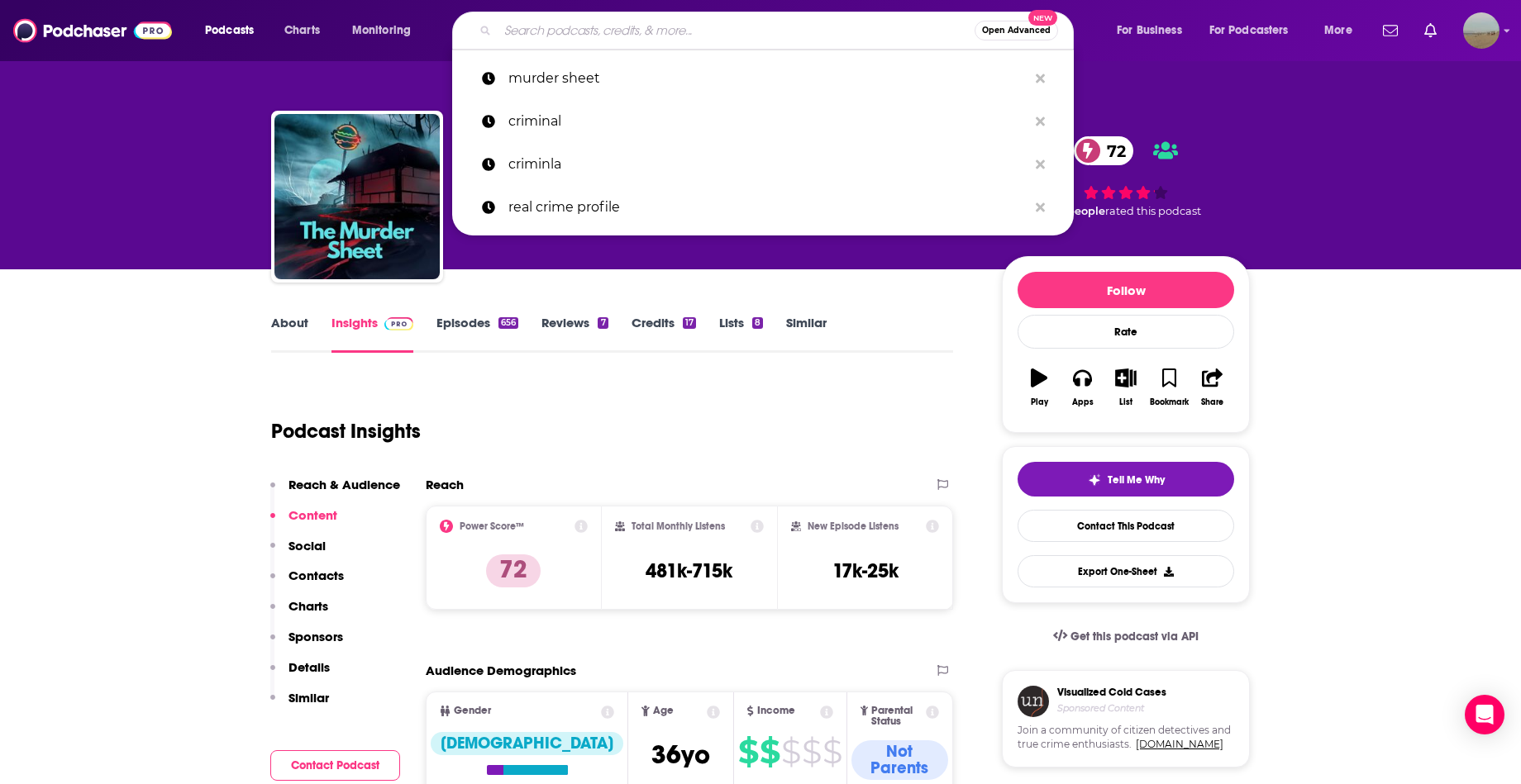
click at [618, 40] on input "Search podcasts, credits, & more..." at bounding box center [736, 30] width 477 height 27
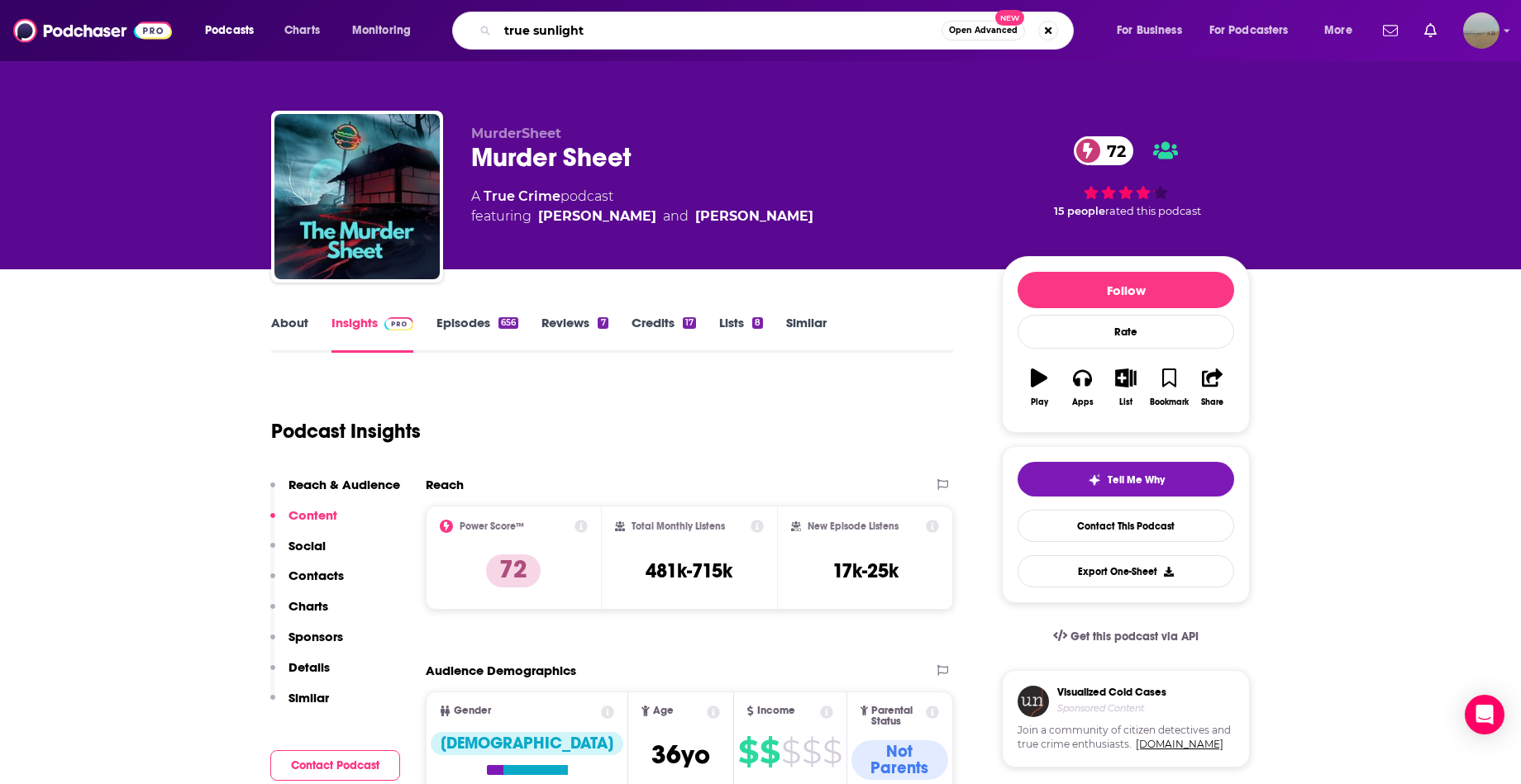
type input "true sunlight"
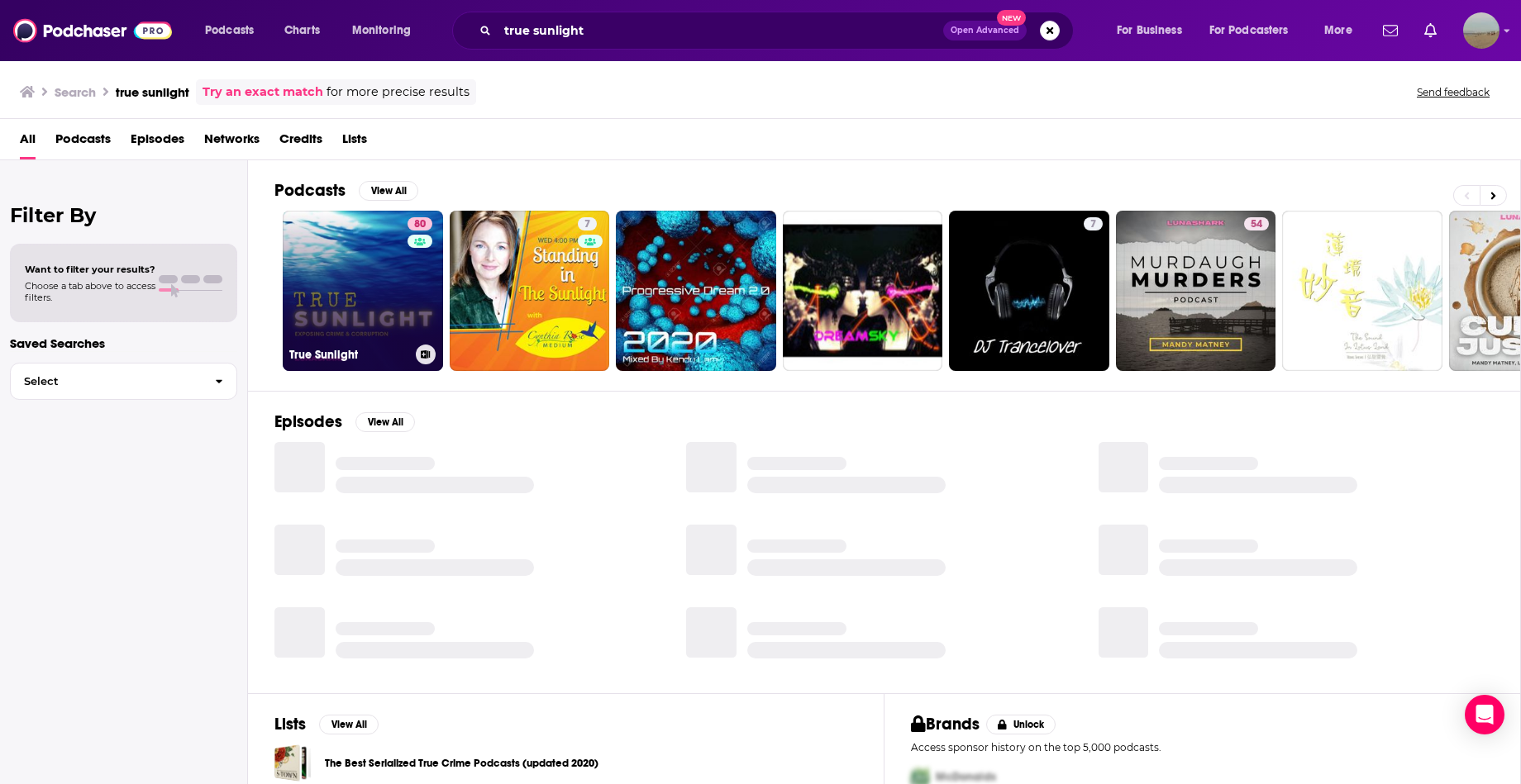
click at [328, 266] on link "80 True Sunlight" at bounding box center [363, 291] width 160 height 160
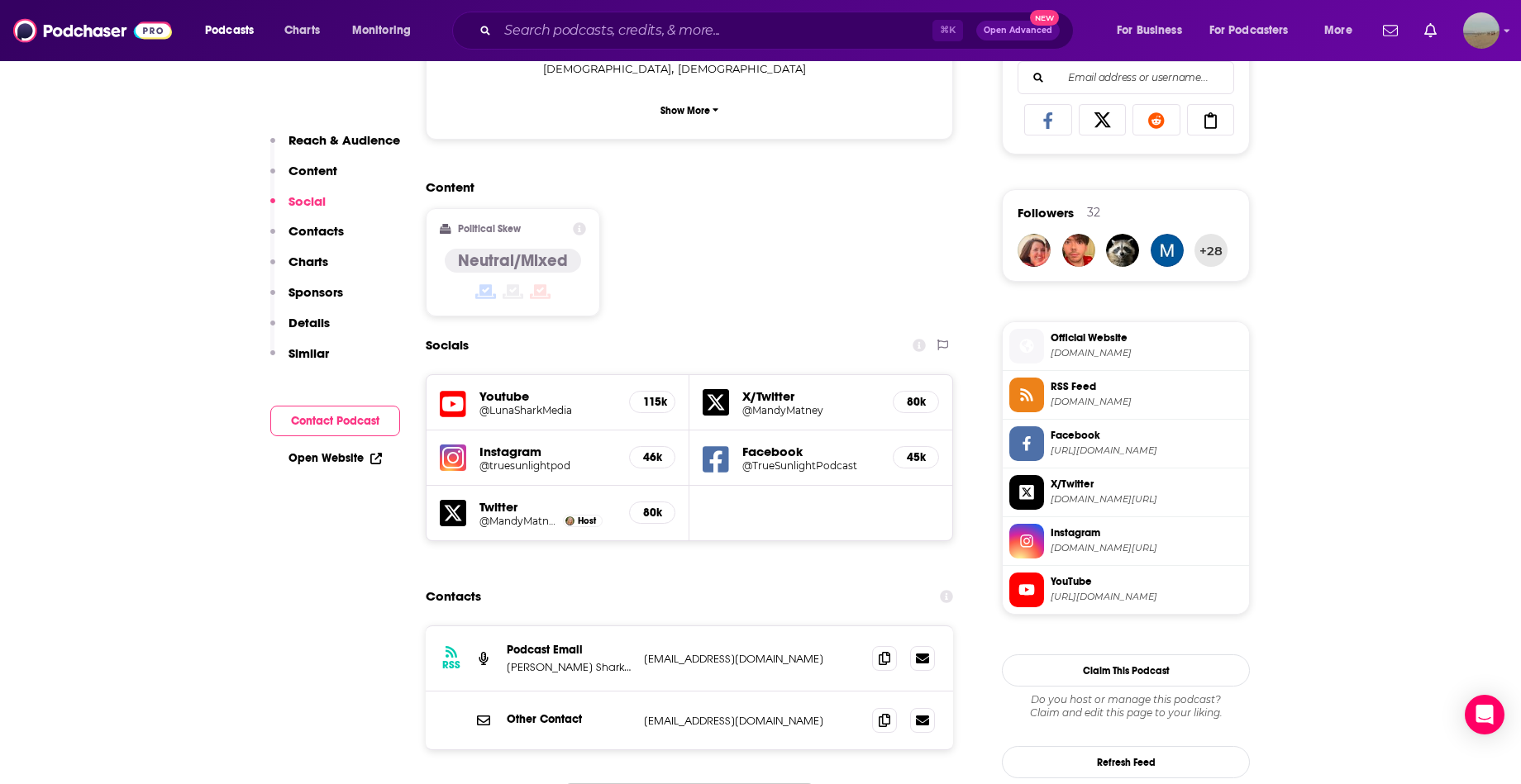
scroll to position [1297, 0]
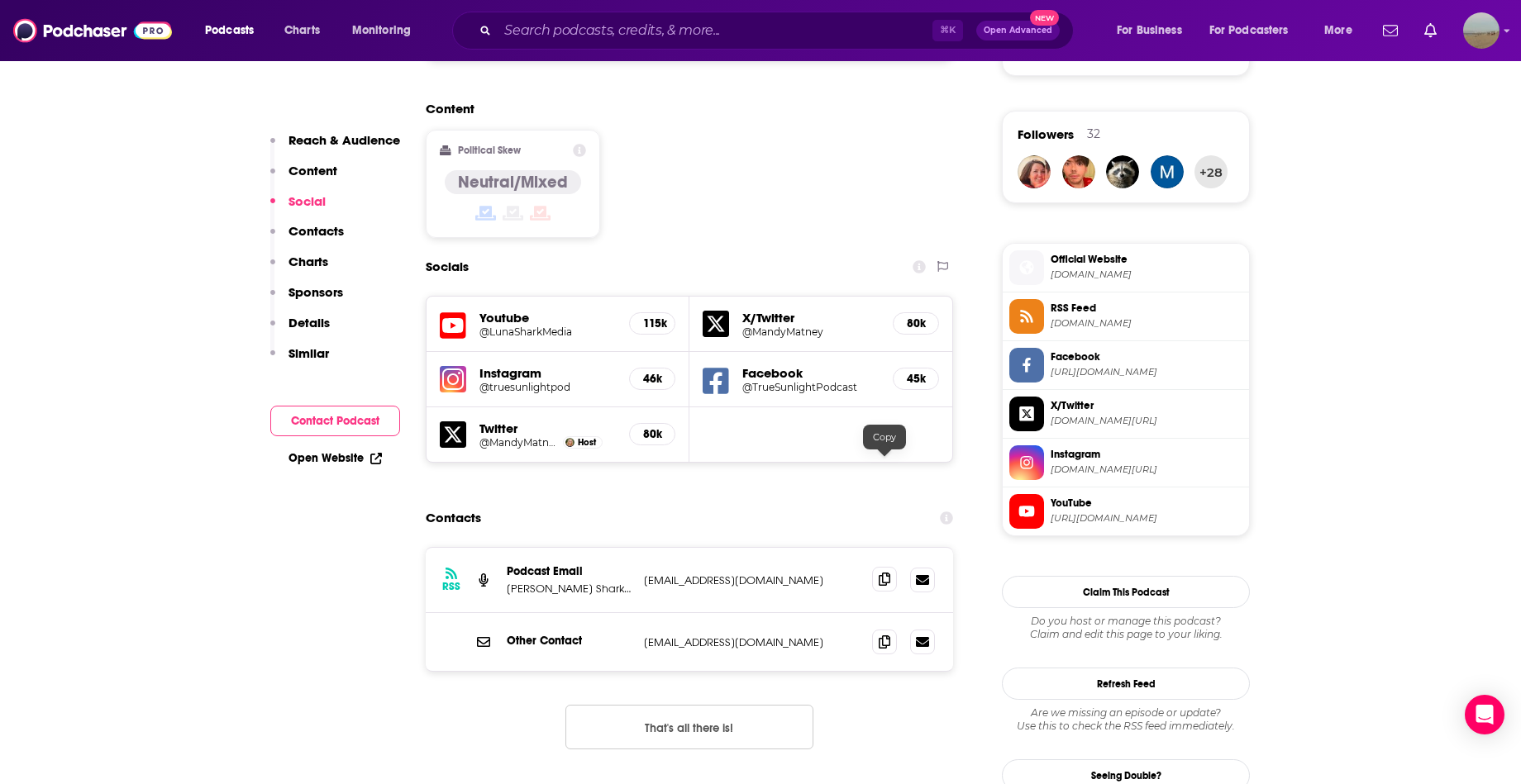
click at [882, 573] on icon at bounding box center [884, 579] width 11 height 13
click at [884, 635] on icon at bounding box center [884, 641] width 11 height 13
click at [646, 317] on h5 "115k" at bounding box center [652, 323] width 18 height 14
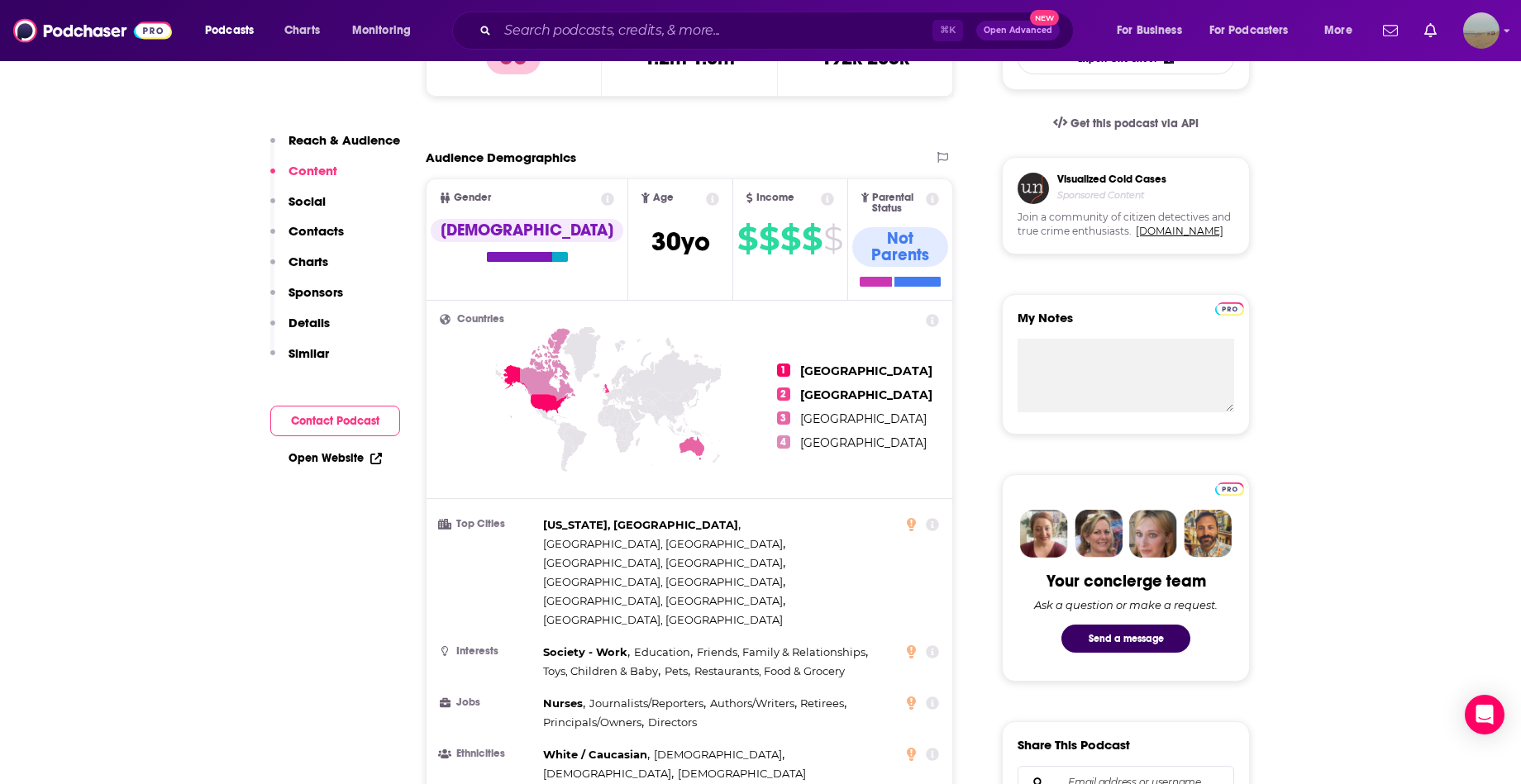
scroll to position [322, 0]
